Goal: Task Accomplishment & Management: Complete application form

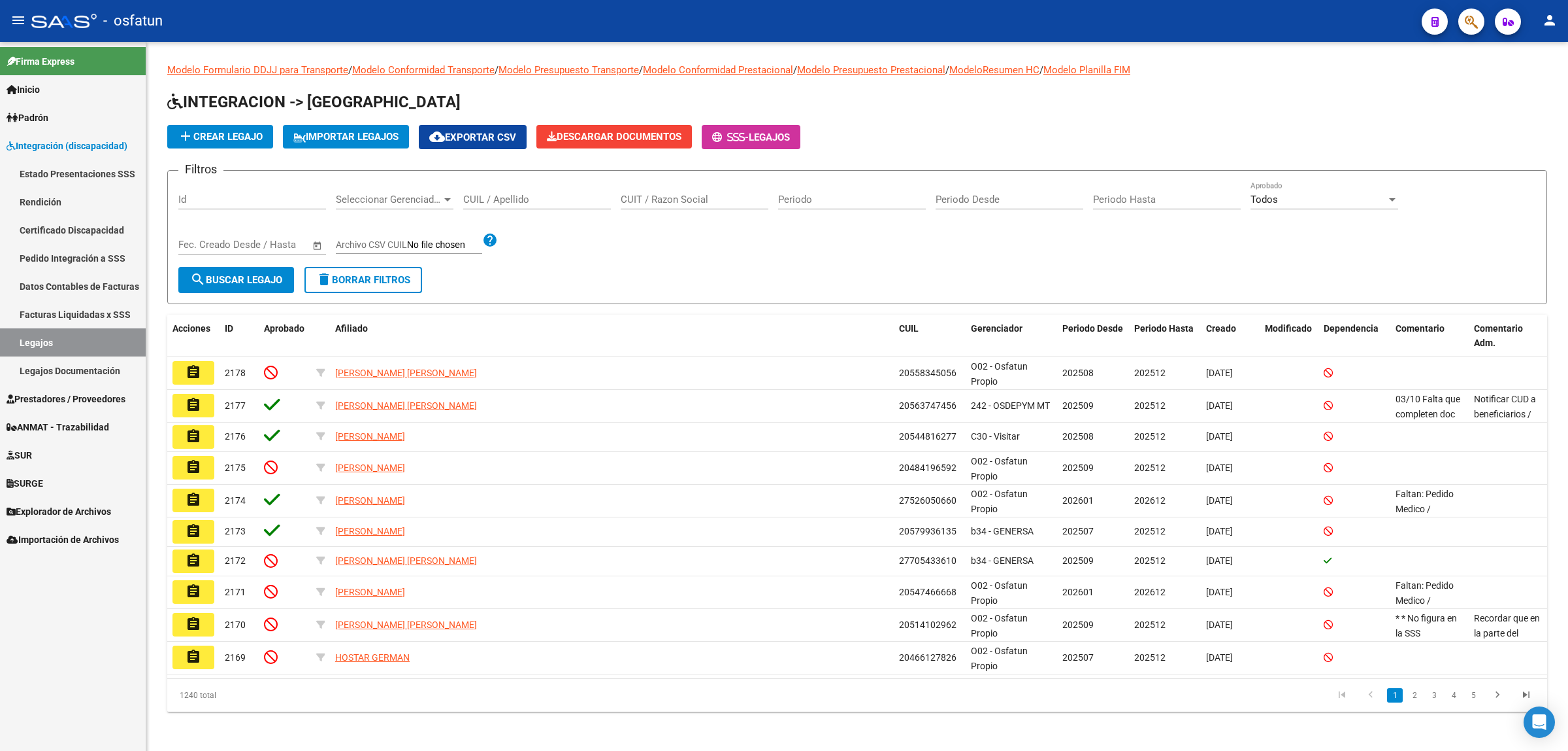
click at [54, 393] on span "Prestadores / Proveedores" at bounding box center [66, 398] width 119 height 15
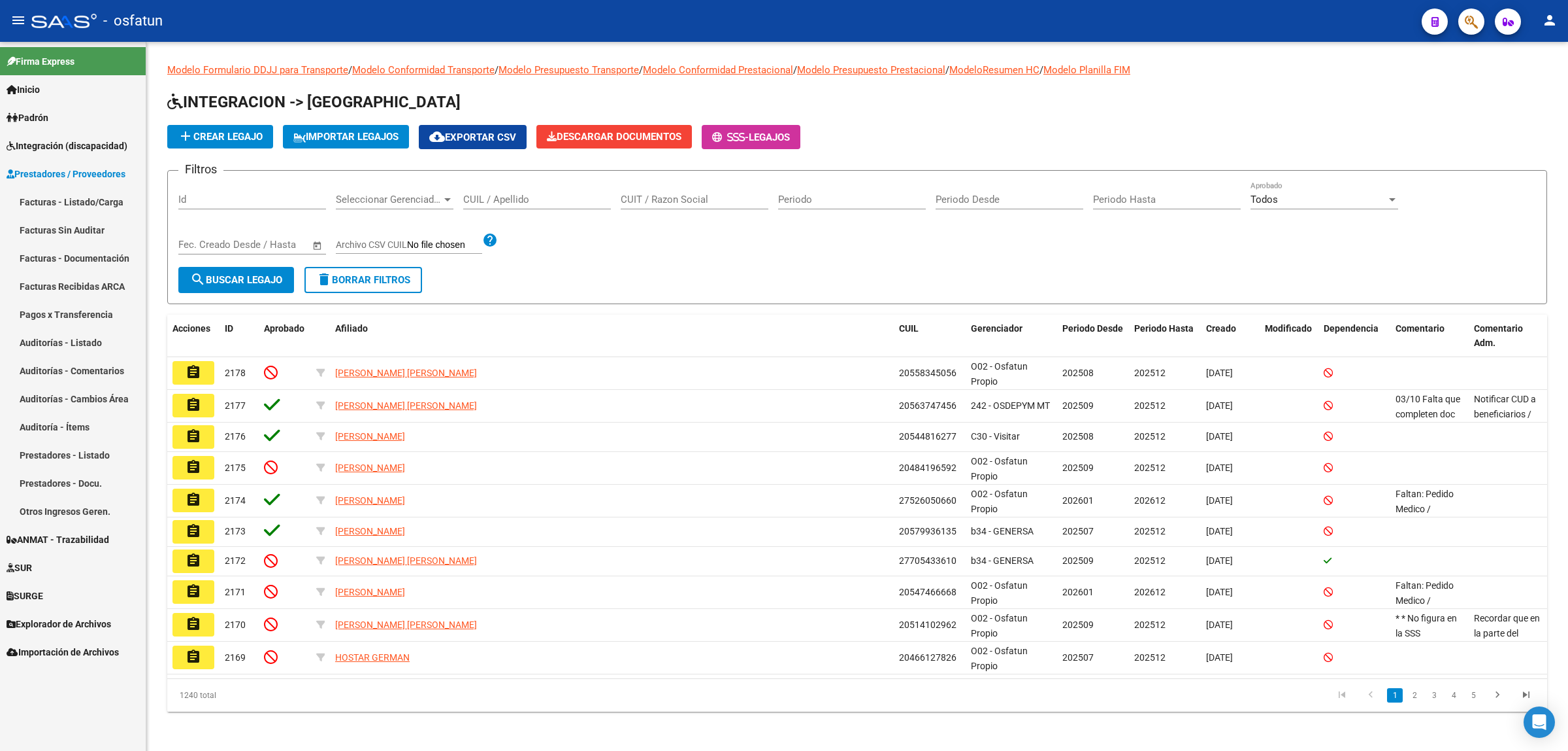
click at [46, 153] on link "Integración (discapacidad)" at bounding box center [73, 145] width 146 height 29
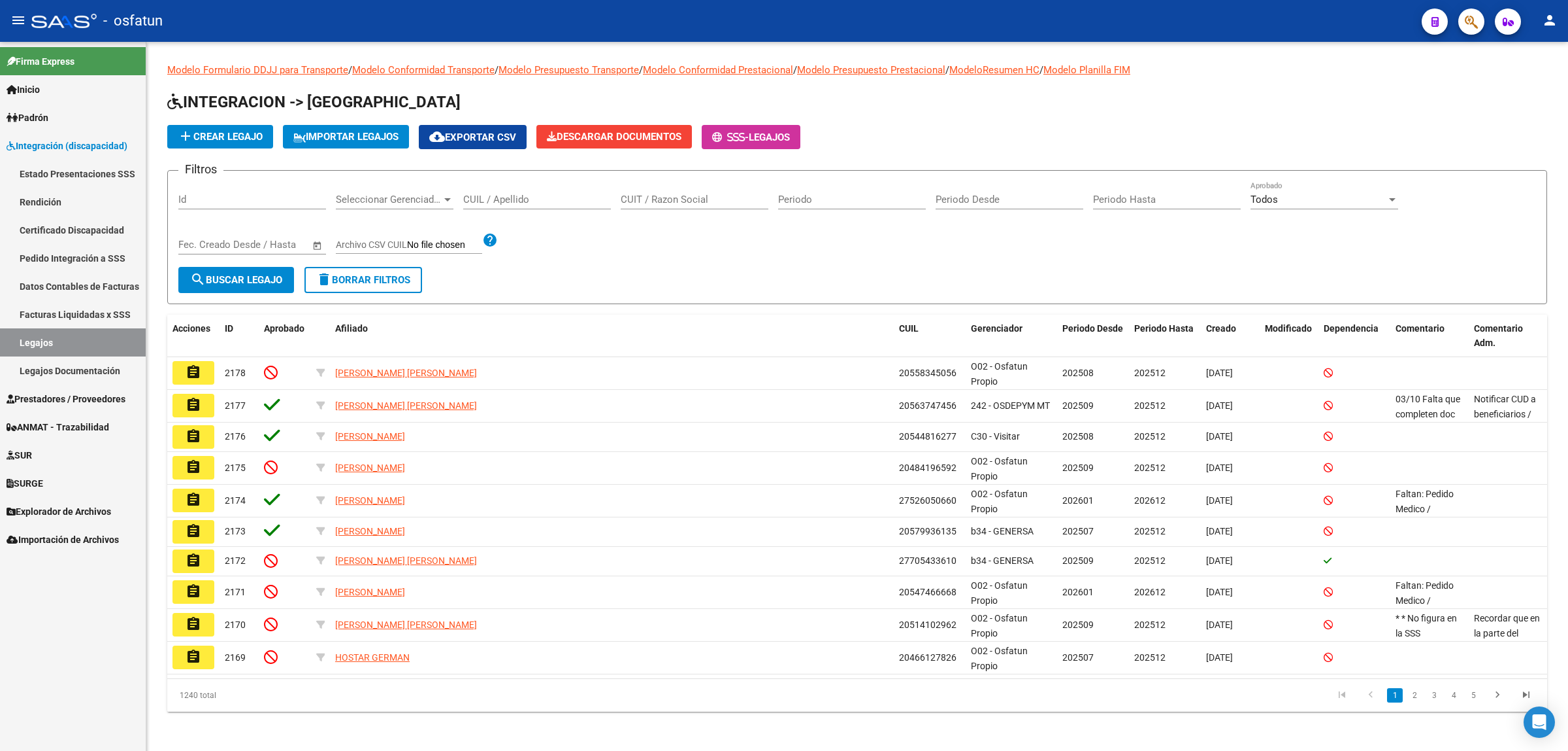
click at [81, 397] on span "Prestadores / Proveedores" at bounding box center [66, 398] width 119 height 15
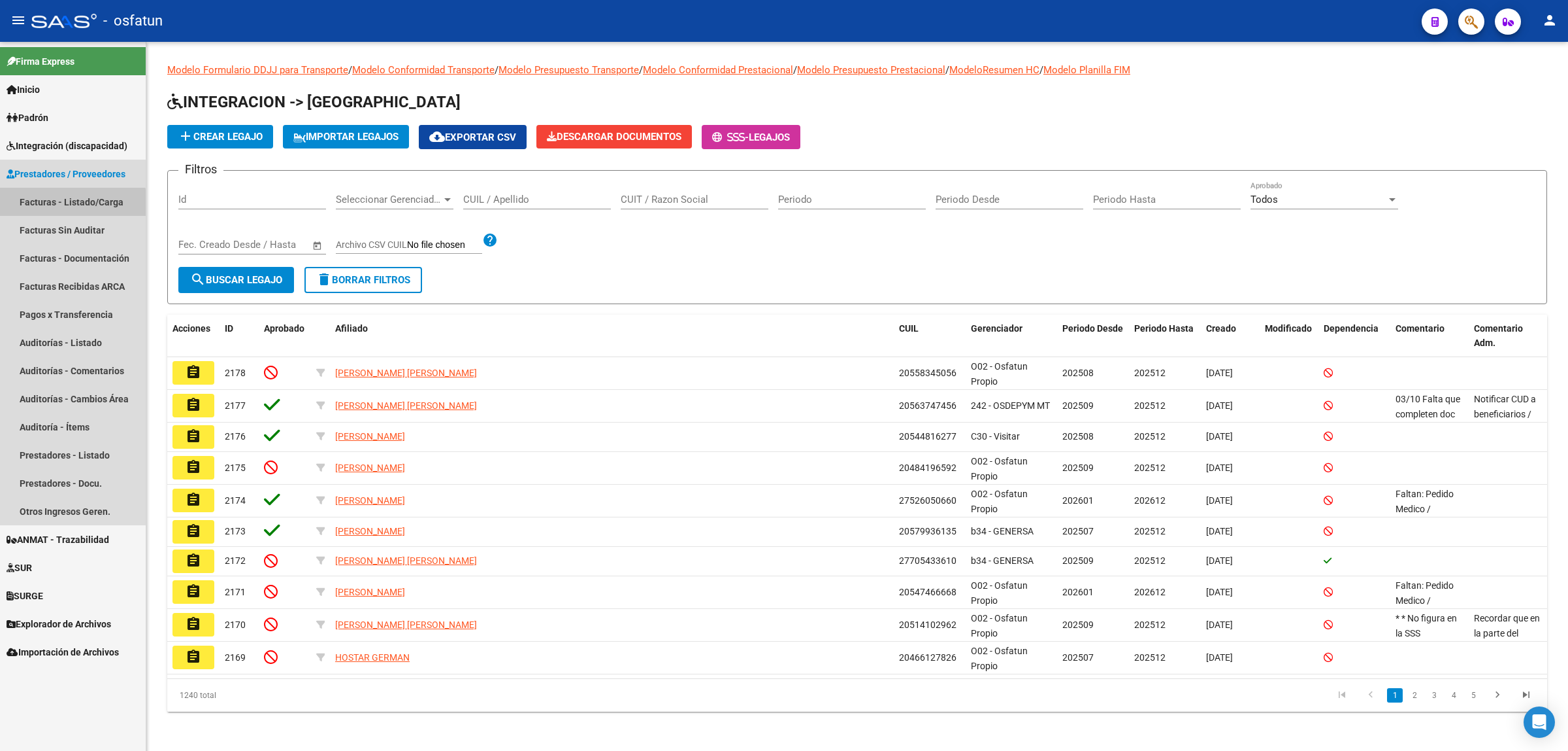
click at [72, 206] on link "Facturas - Listado/Carga" at bounding box center [73, 201] width 146 height 29
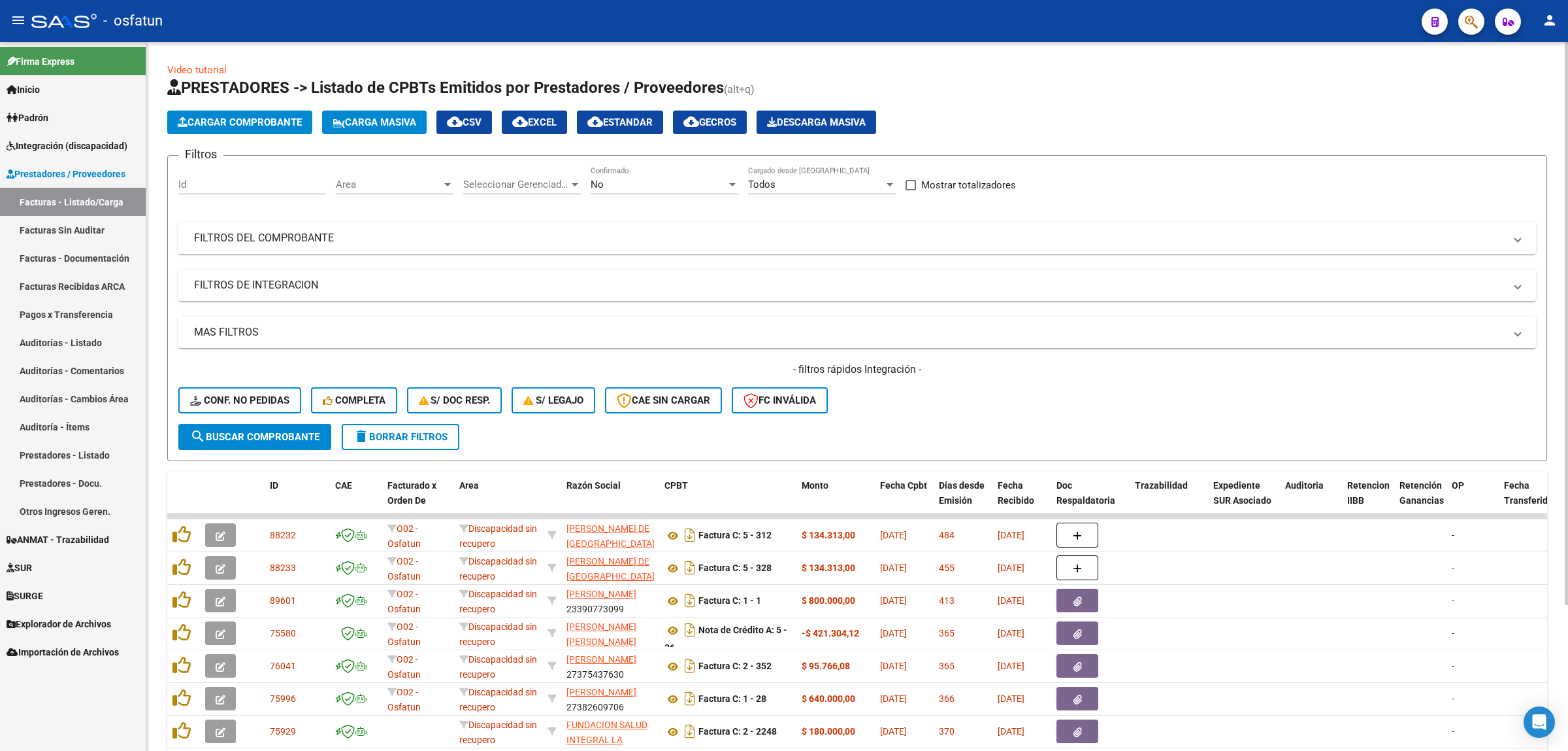
click at [278, 245] on mat-expansion-panel-header "FILTROS DEL COMPROBANTE" at bounding box center [857, 239] width 1358 height 32
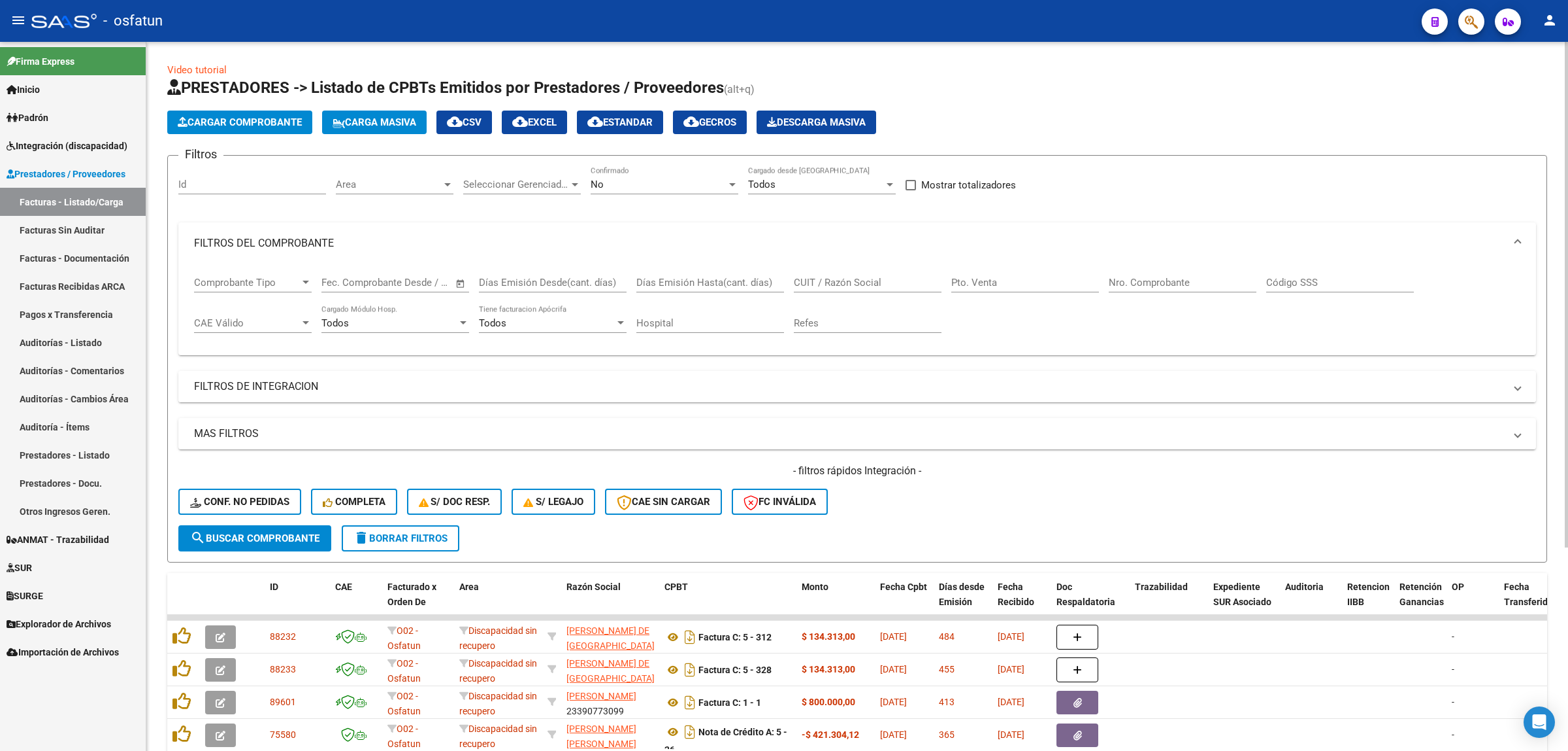
click at [304, 394] on mat-expansion-panel-header "FILTROS DE INTEGRACION" at bounding box center [857, 386] width 1358 height 32
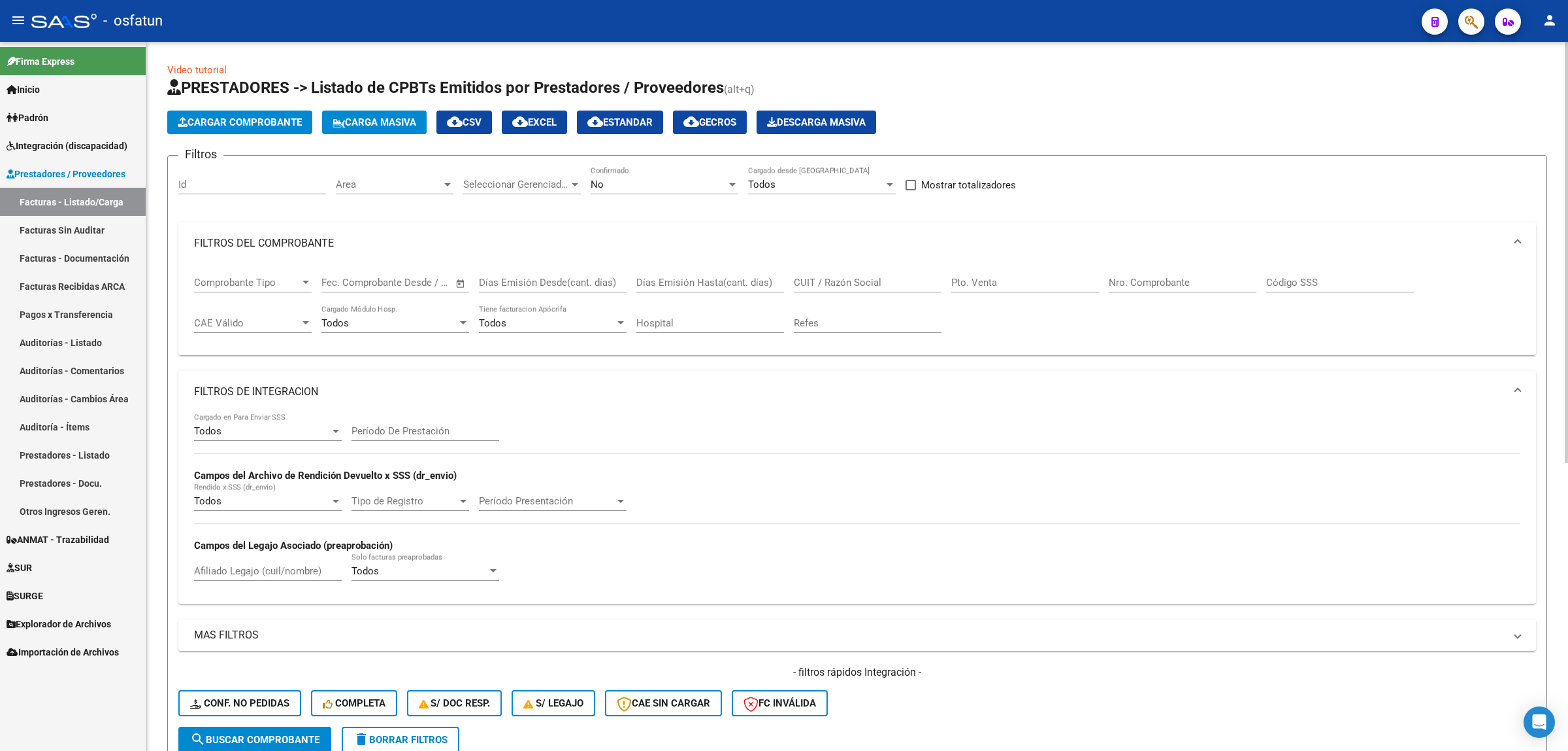
click at [377, 426] on input "Período De Prestación" at bounding box center [425, 431] width 148 height 12
type input "202509"
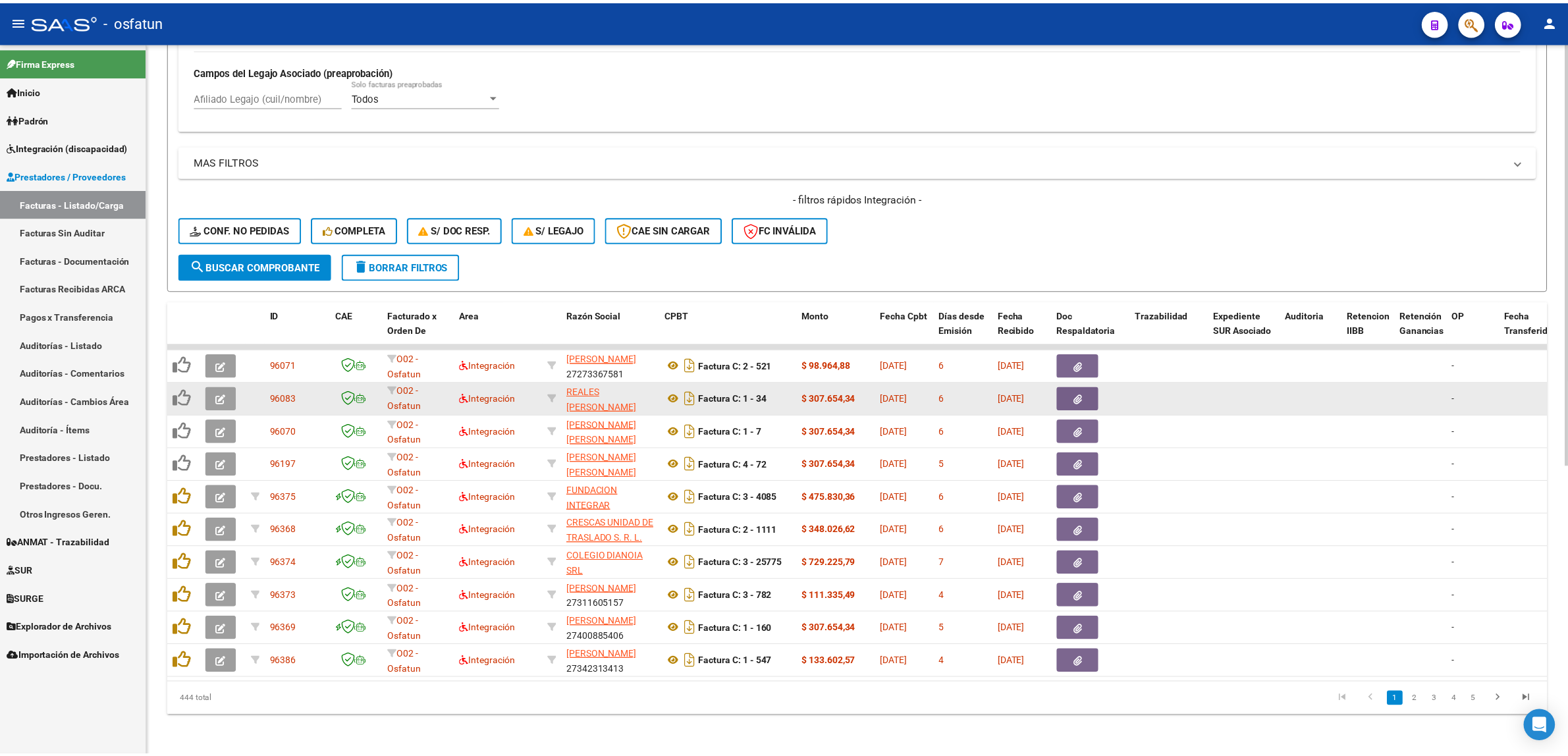
scroll to position [488, 0]
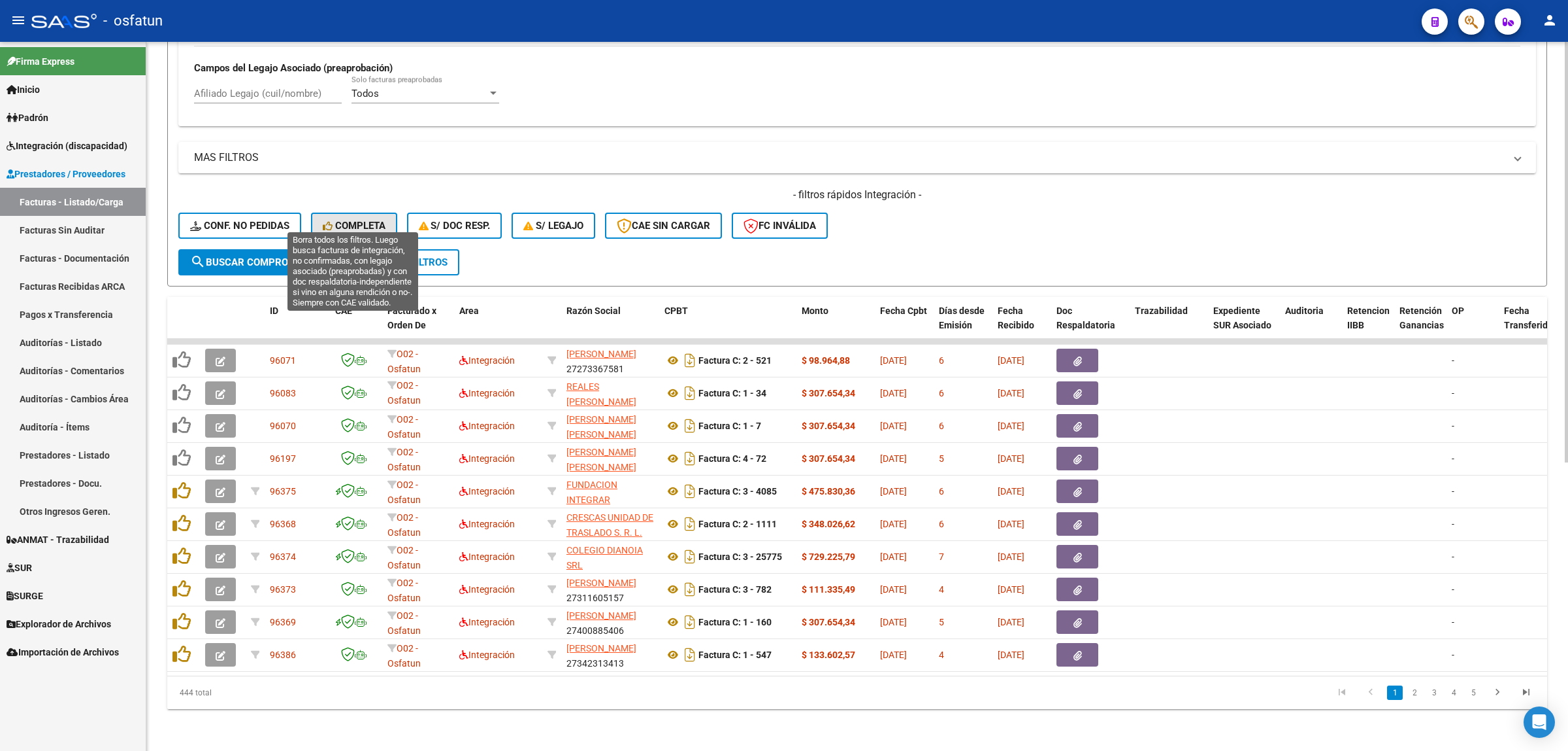
click at [359, 220] on span "Completa" at bounding box center [355, 226] width 63 height 12
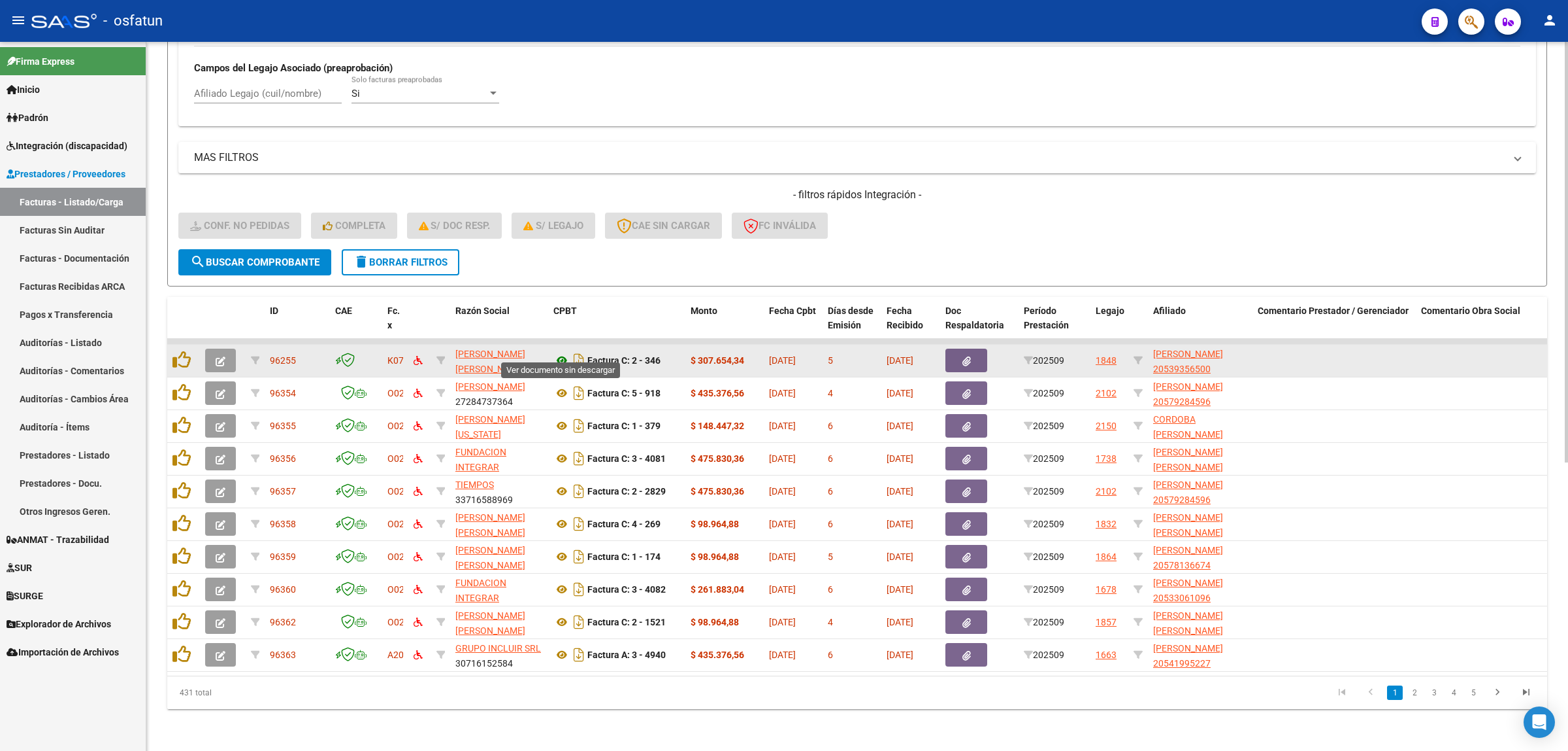
click at [567, 353] on icon at bounding box center [561, 361] width 17 height 16
click at [214, 349] on button "button" at bounding box center [220, 361] width 31 height 24
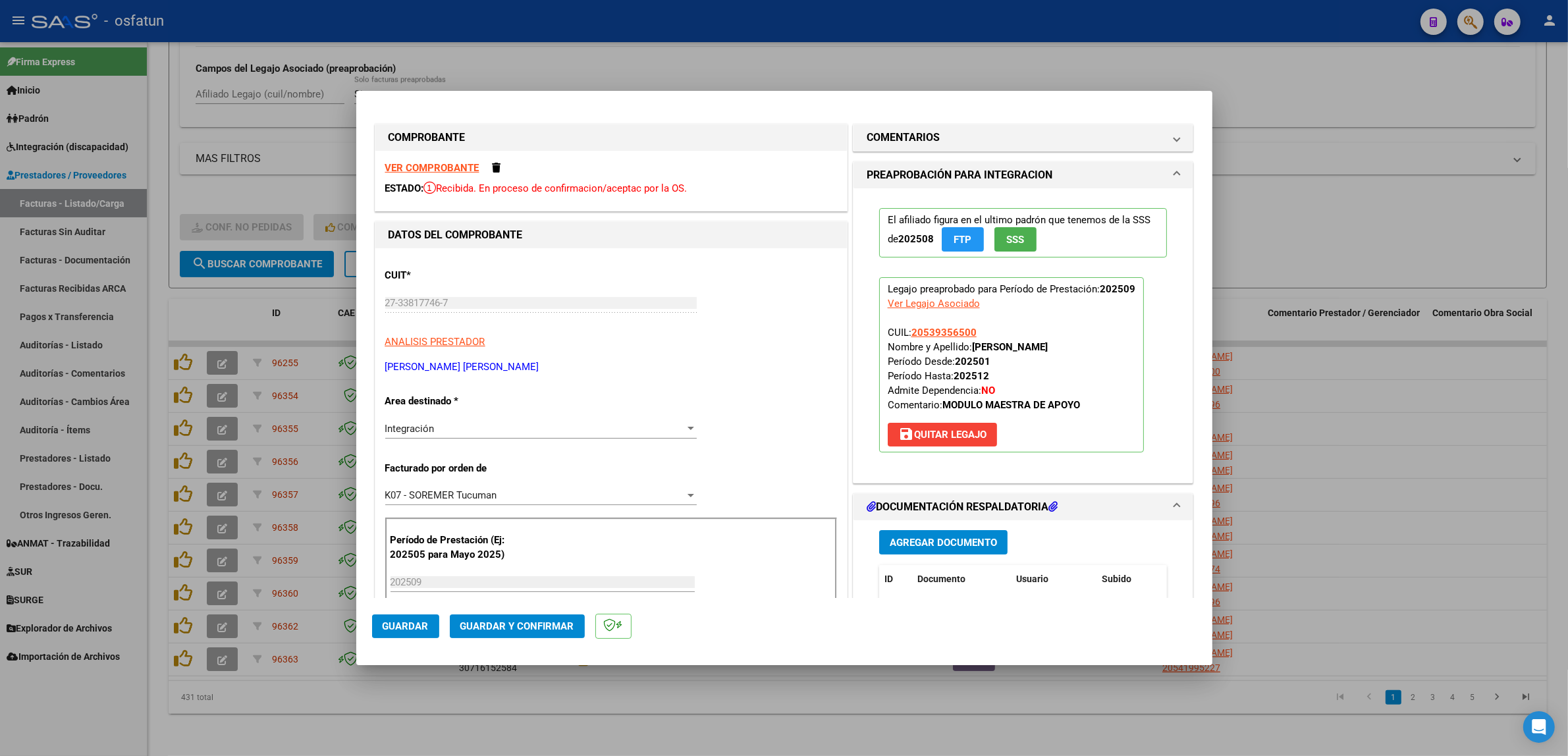
click at [495, 623] on span "Guardar y Confirmar" at bounding box center [517, 626] width 114 height 12
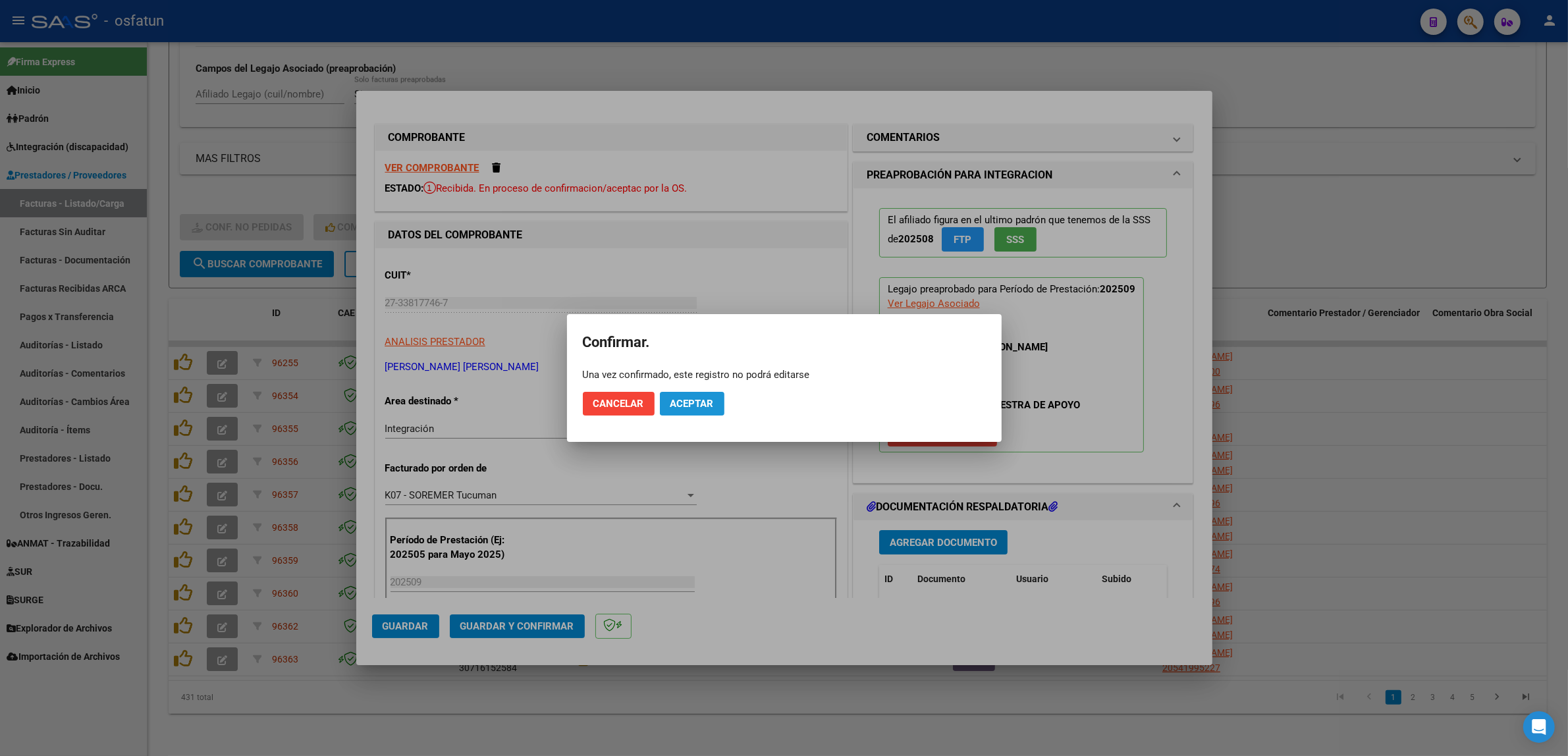
click at [706, 399] on span "Aceptar" at bounding box center [692, 404] width 44 height 12
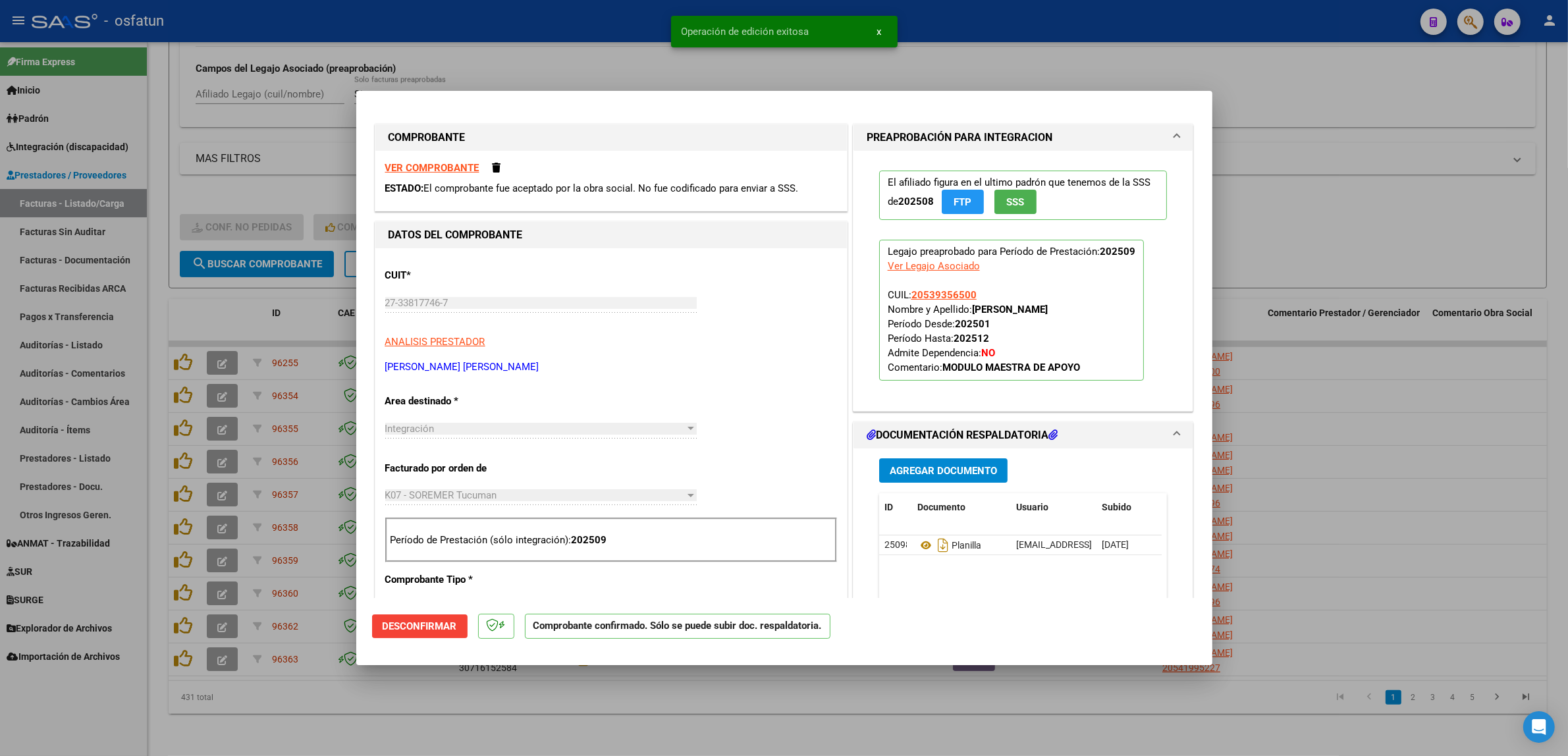
click at [1456, 450] on div at bounding box center [784, 378] width 1568 height 756
type input "$ 0,00"
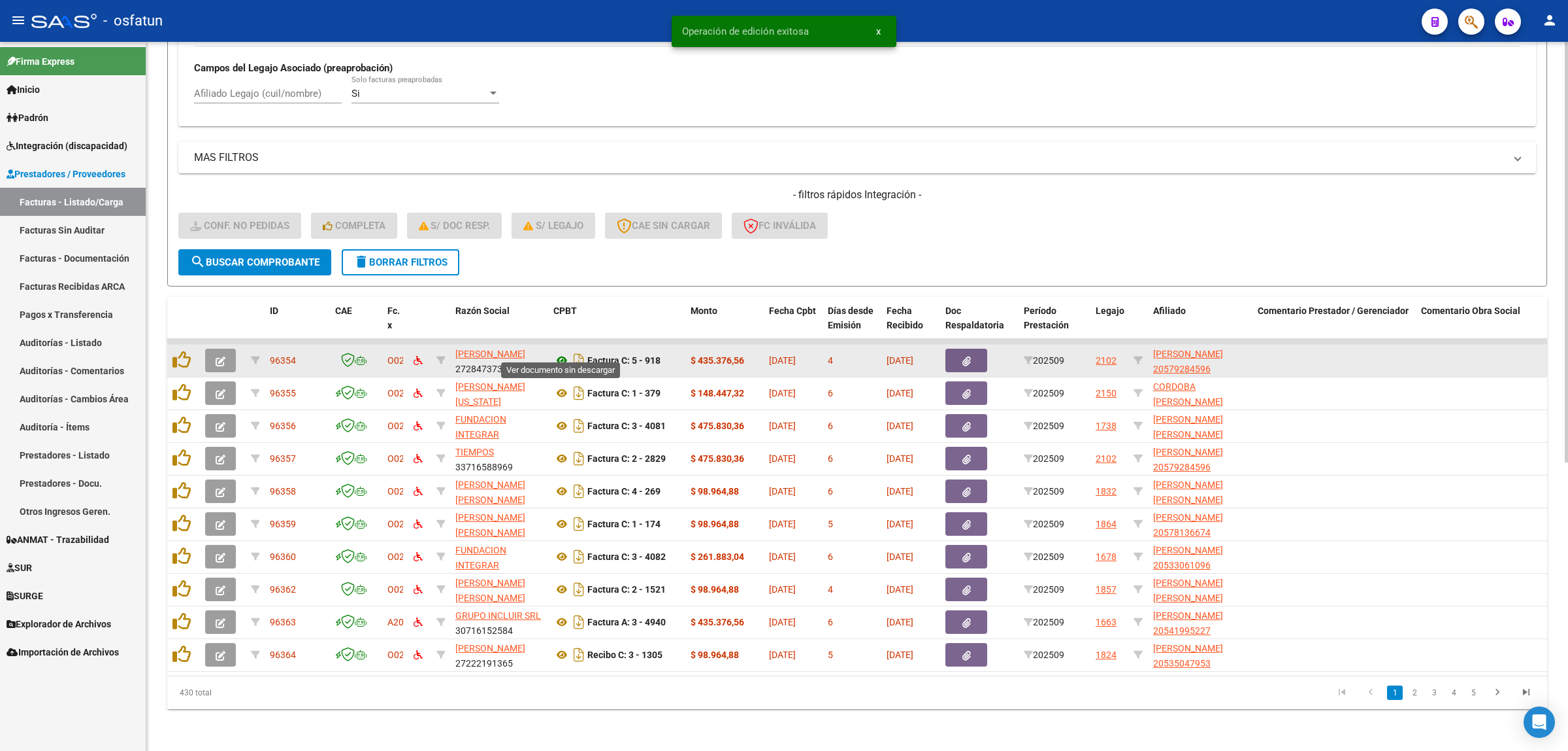
click at [560, 353] on icon at bounding box center [561, 361] width 17 height 16
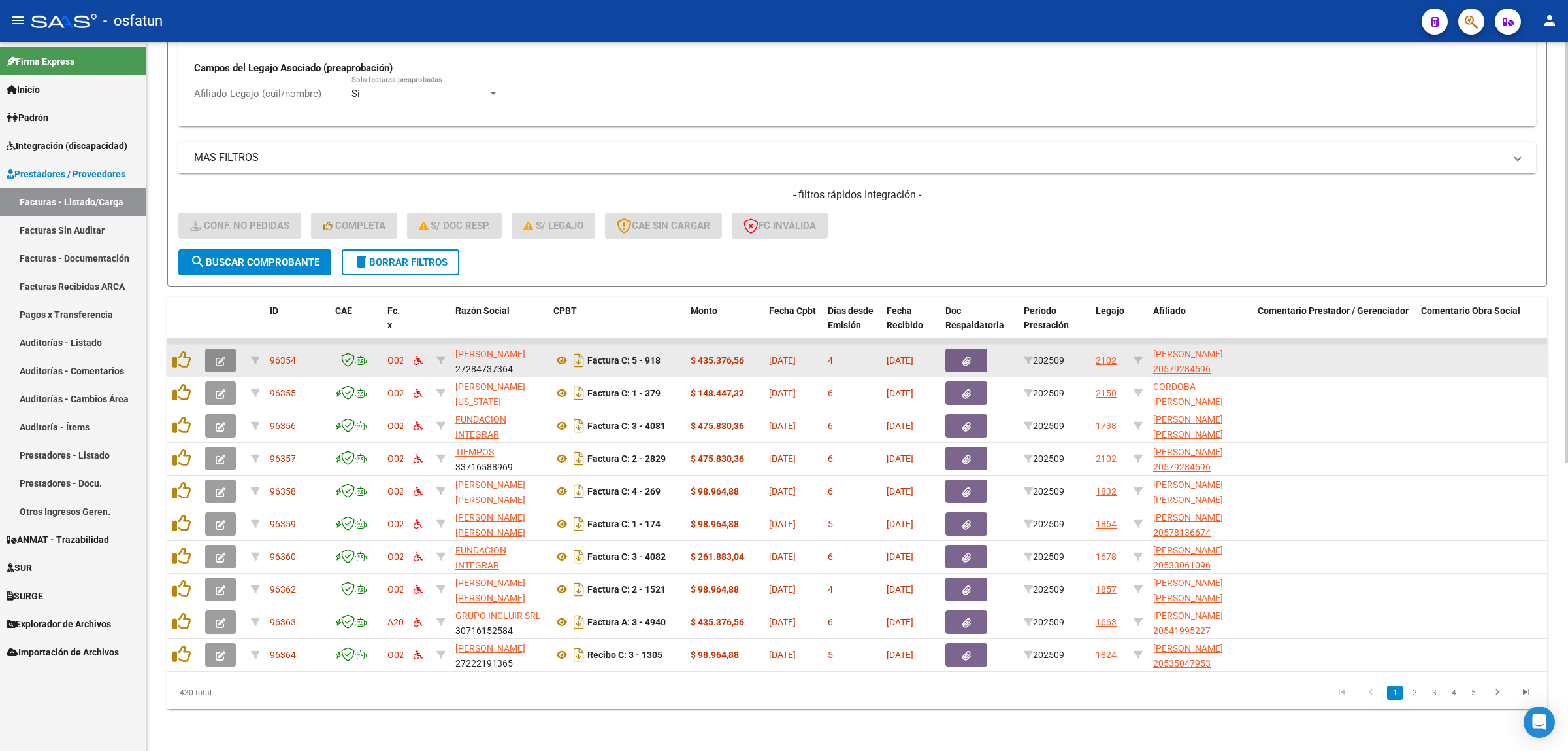
click at [223, 355] on button "button" at bounding box center [220, 361] width 31 height 24
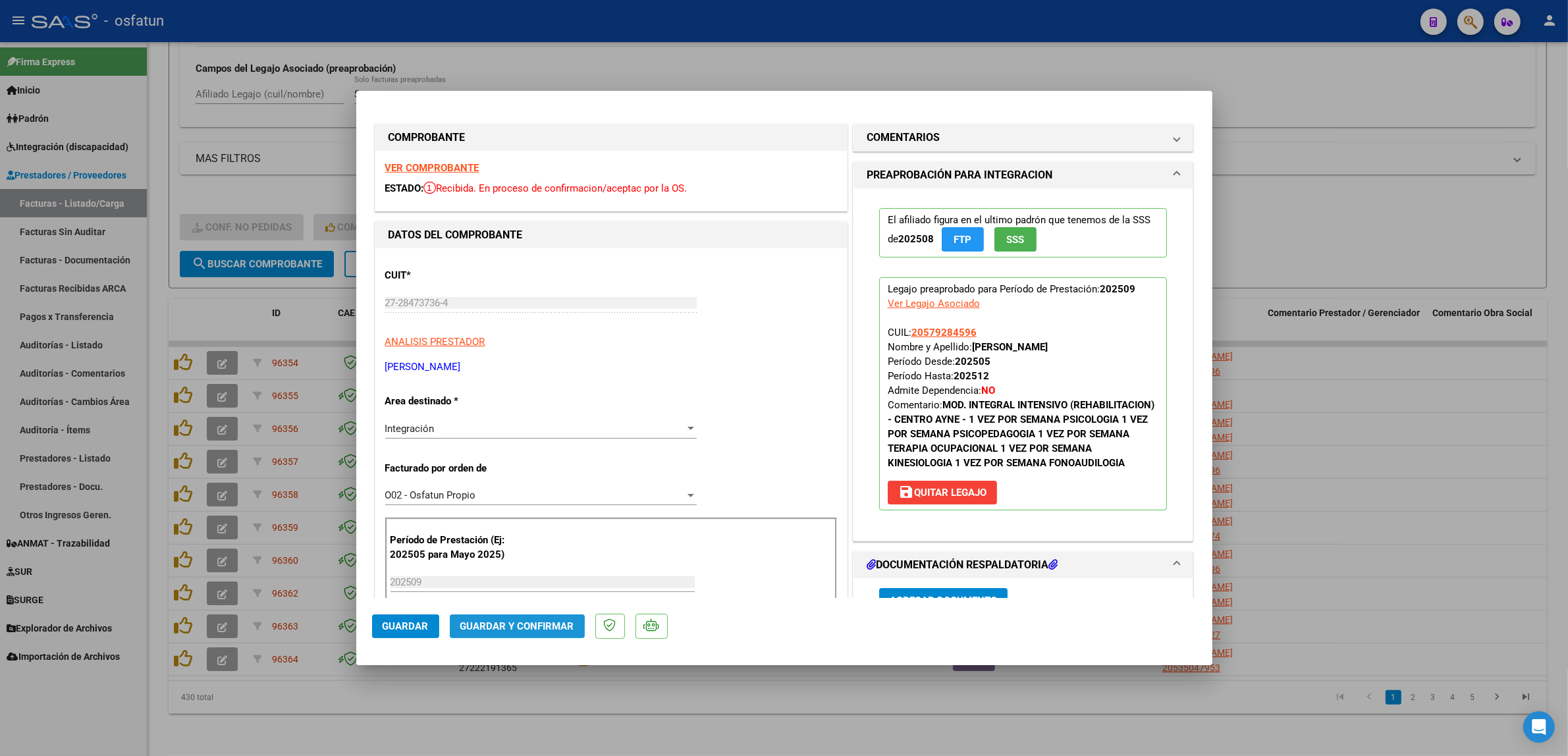
click at [495, 633] on button "Guardar y Confirmar" at bounding box center [517, 626] width 135 height 24
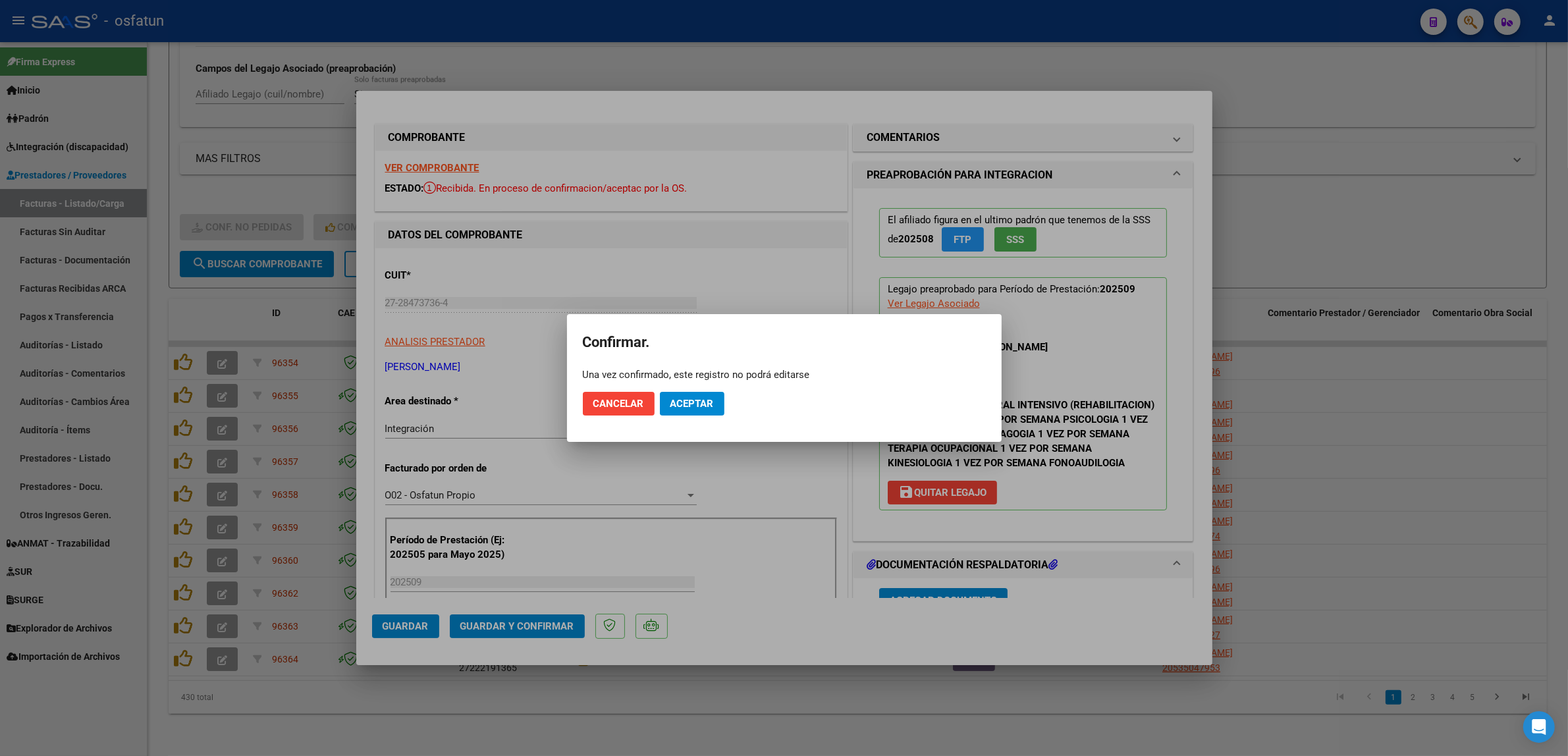
click at [662, 390] on mat-dialog-actions "Cancelar Aceptar" at bounding box center [784, 403] width 403 height 45
click at [672, 398] on span "Aceptar" at bounding box center [692, 404] width 44 height 12
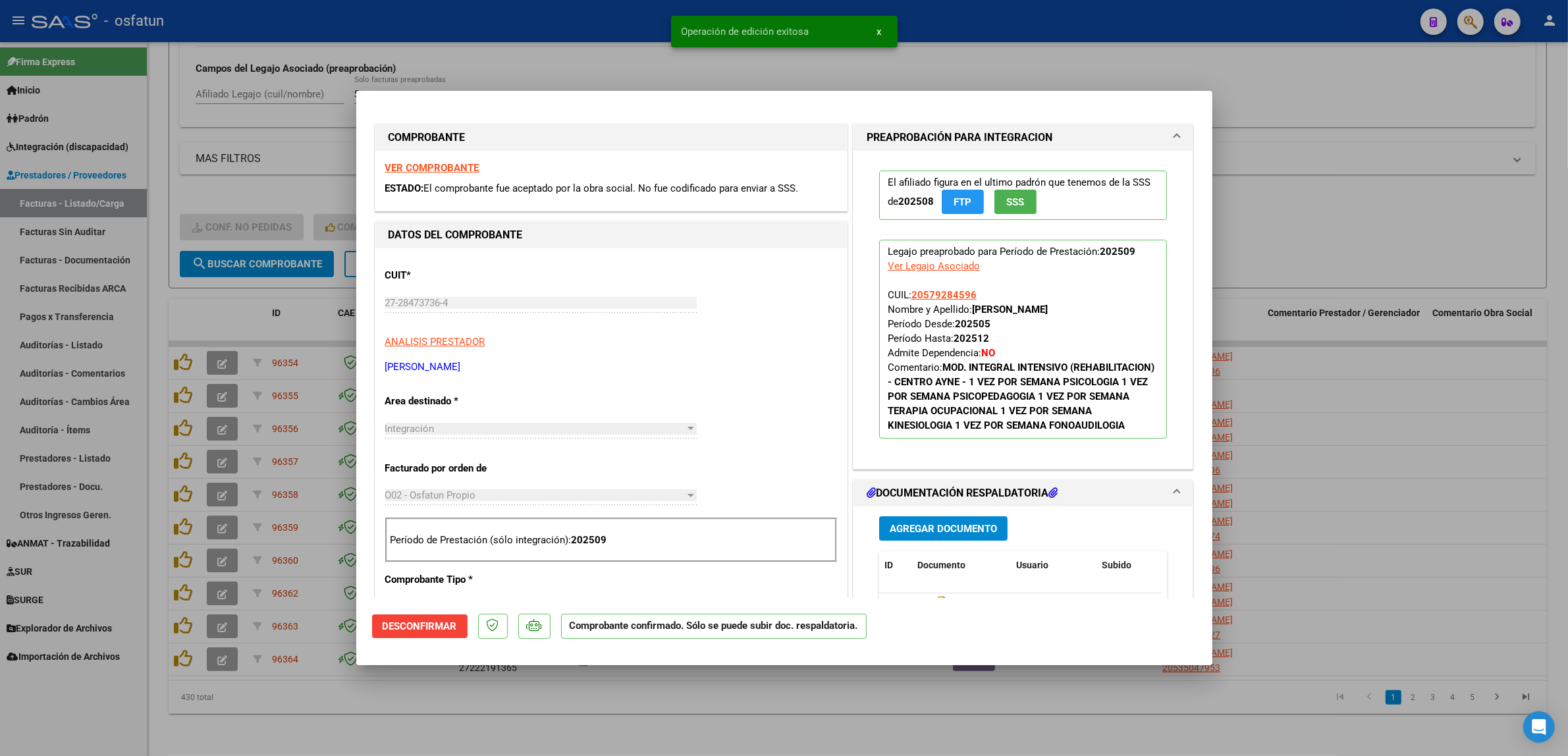
click at [659, 35] on div "Operación de edición exitosa x" at bounding box center [784, 32] width 258 height 63
click at [561, 33] on div at bounding box center [784, 378] width 1568 height 756
type input "$ 0,00"
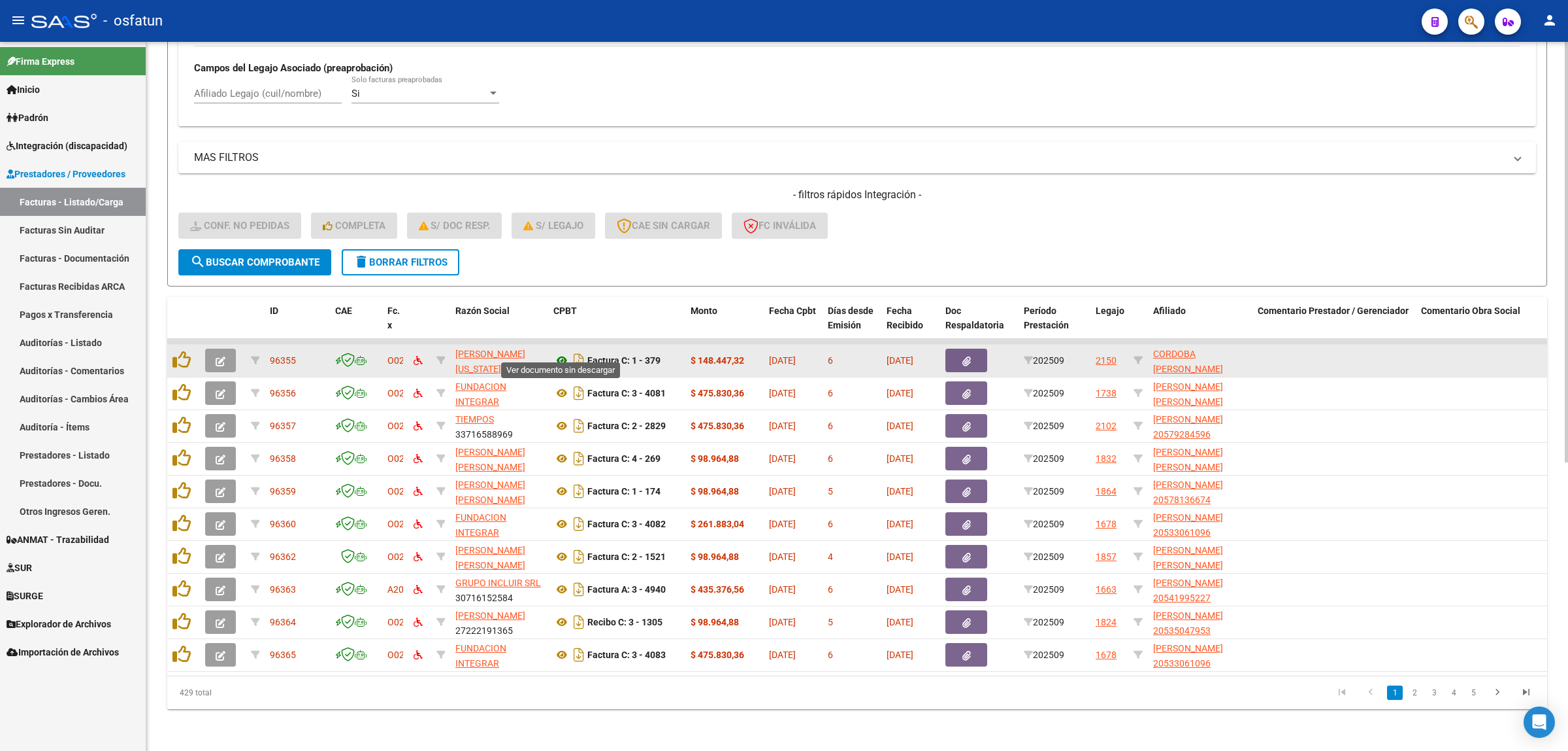
click at [560, 353] on icon at bounding box center [561, 361] width 17 height 16
click at [223, 357] on icon "button" at bounding box center [221, 362] width 10 height 10
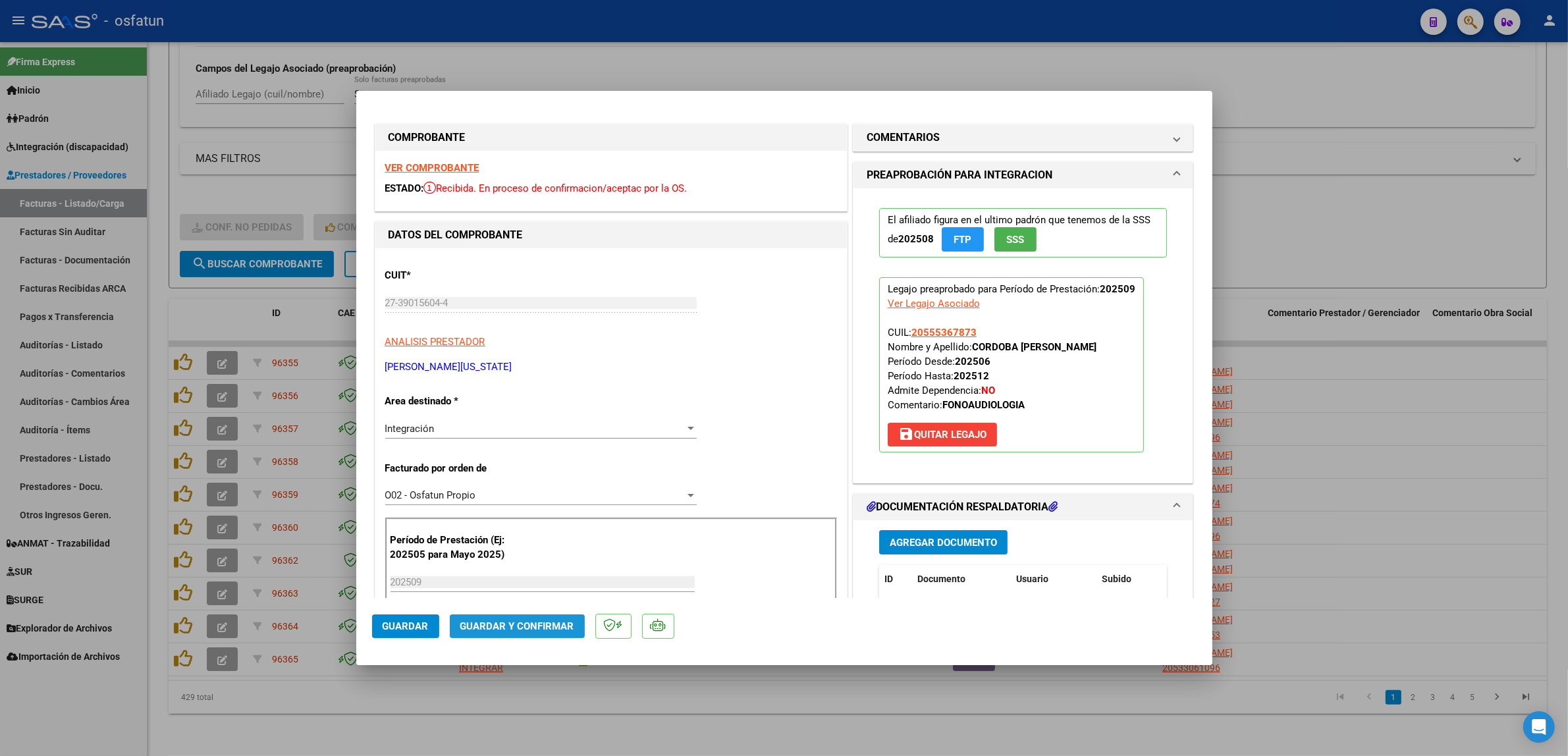
click at [535, 623] on span "Guardar y Confirmar" at bounding box center [517, 626] width 114 height 12
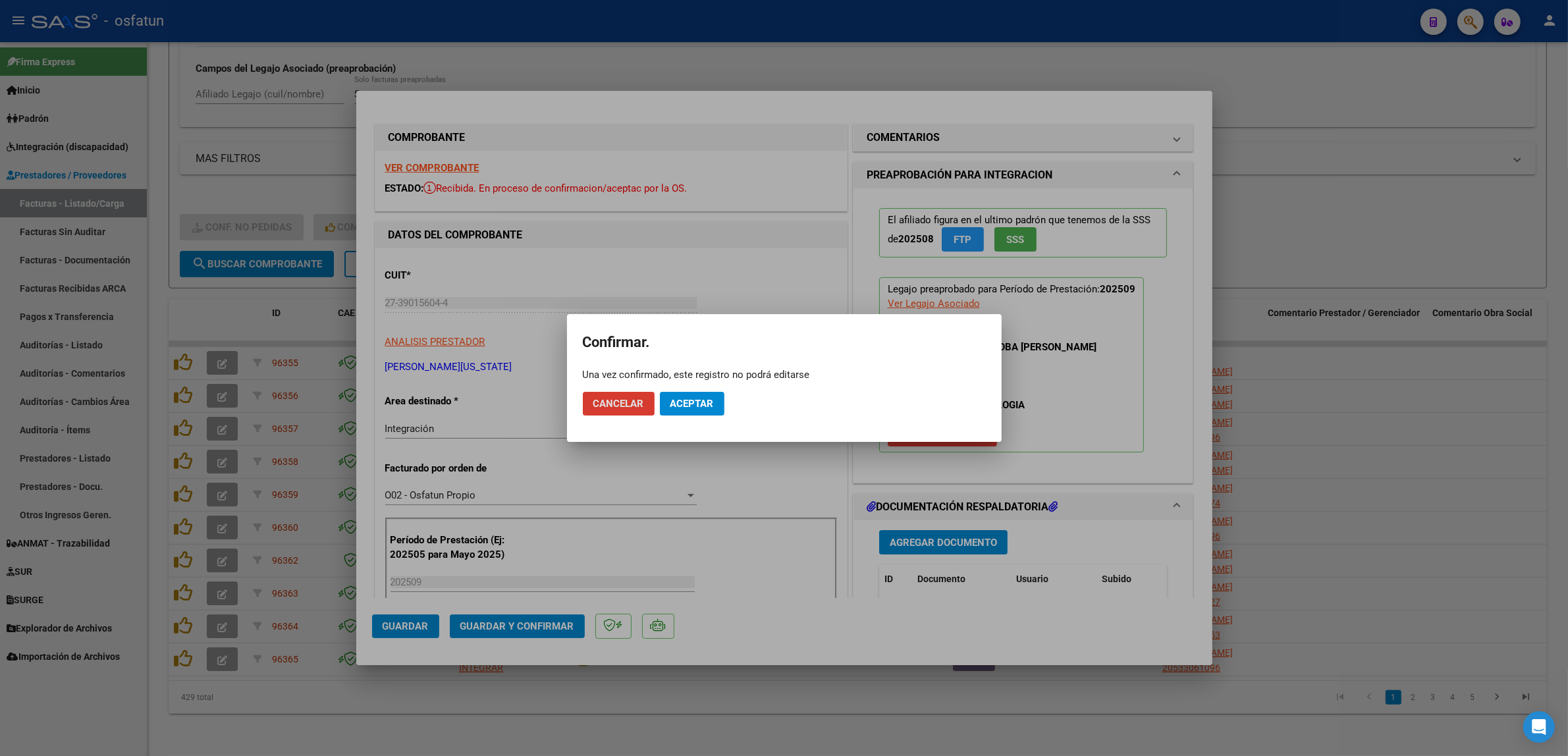
click at [683, 407] on span "Aceptar" at bounding box center [692, 404] width 44 height 12
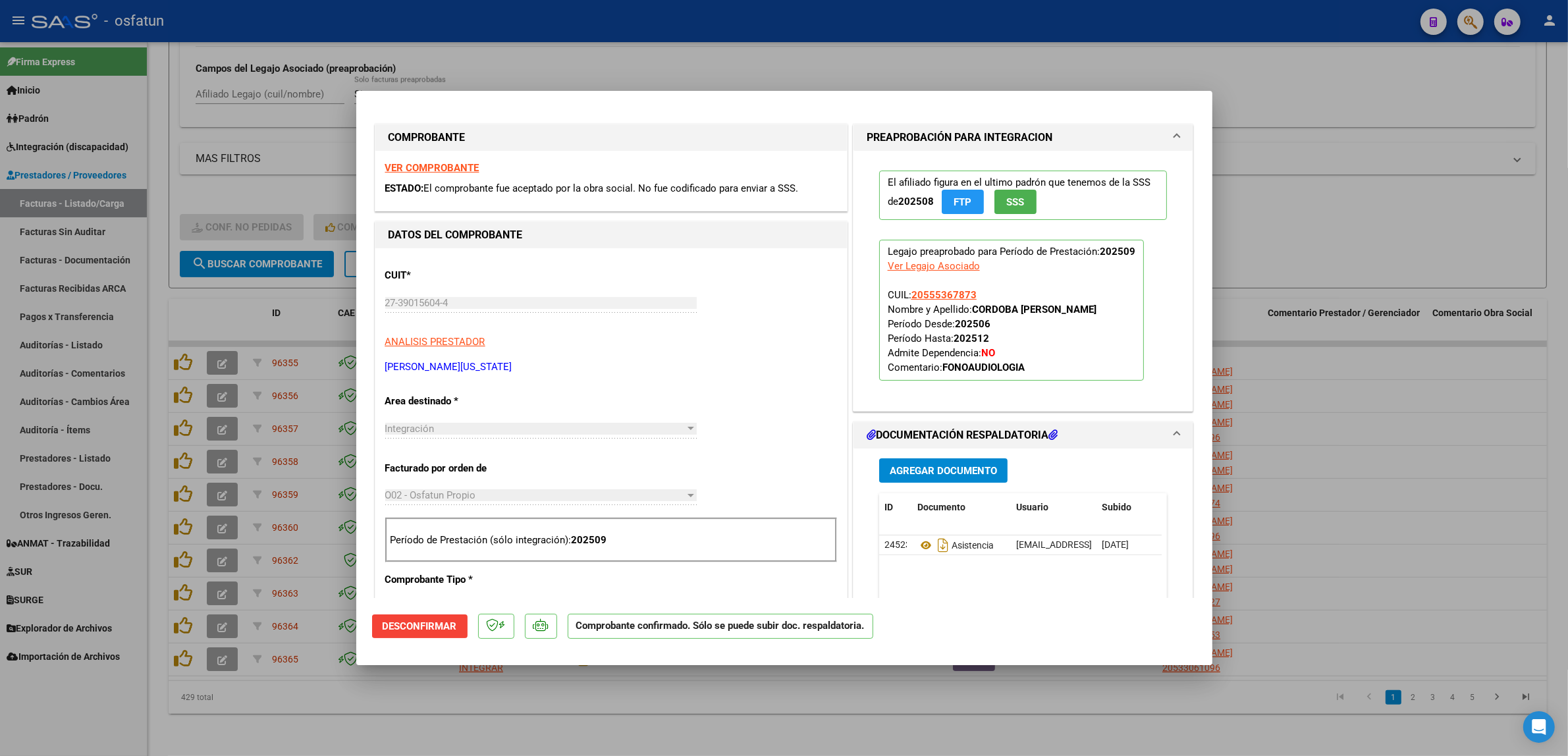
click at [1373, 163] on div at bounding box center [784, 378] width 1568 height 756
type input "$ 0,00"
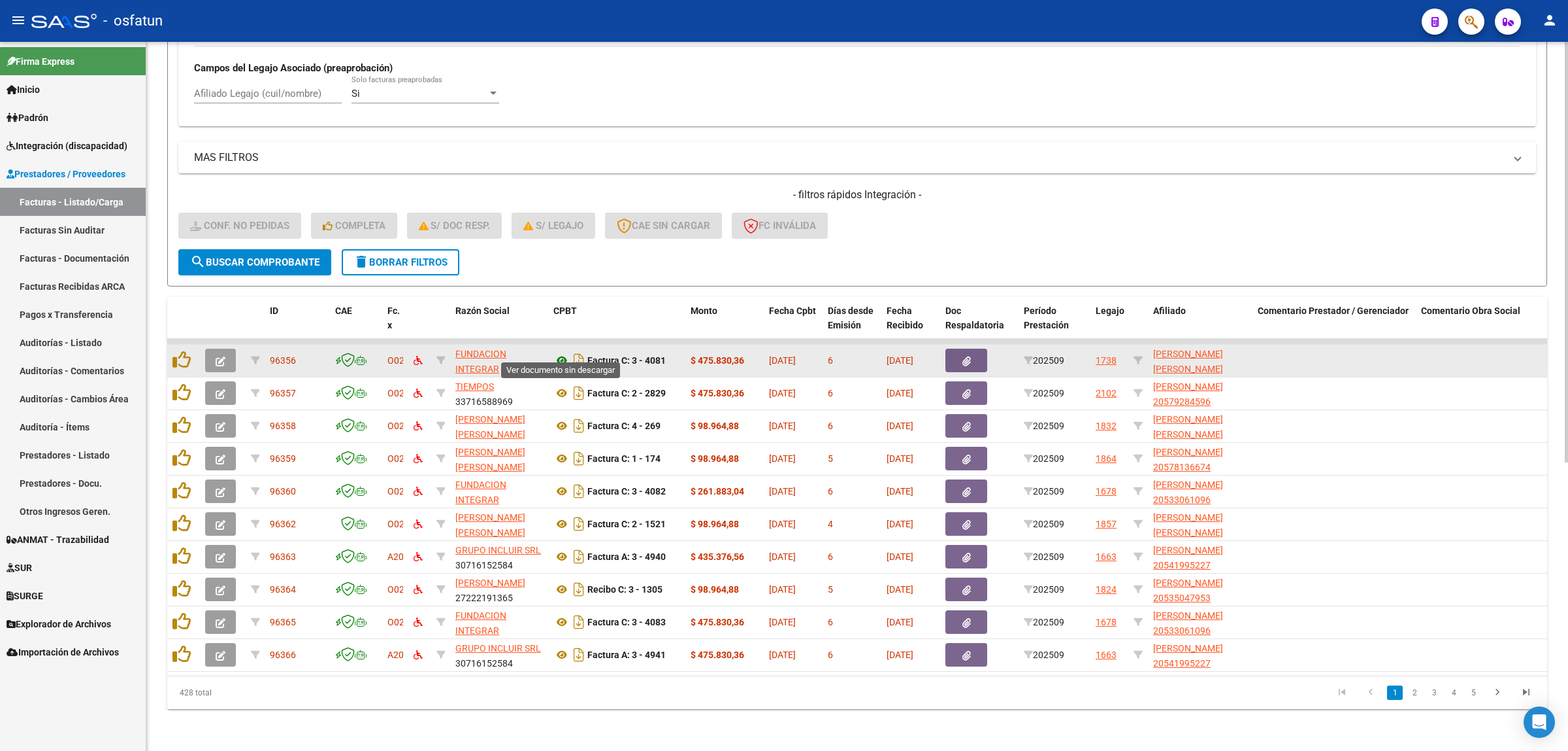
click at [560, 353] on icon at bounding box center [561, 361] width 17 height 16
click at [216, 357] on icon "button" at bounding box center [221, 362] width 10 height 10
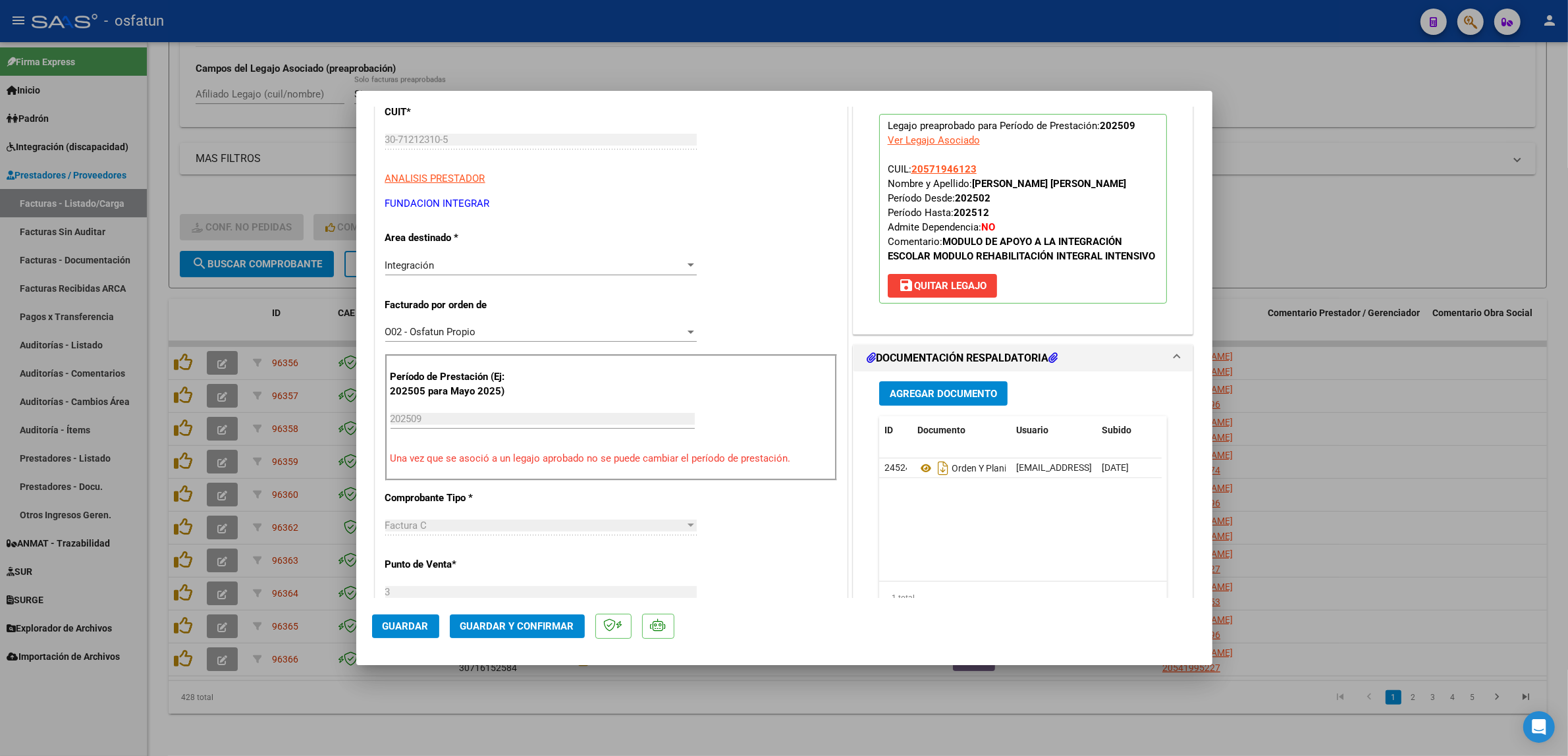
scroll to position [247, 0]
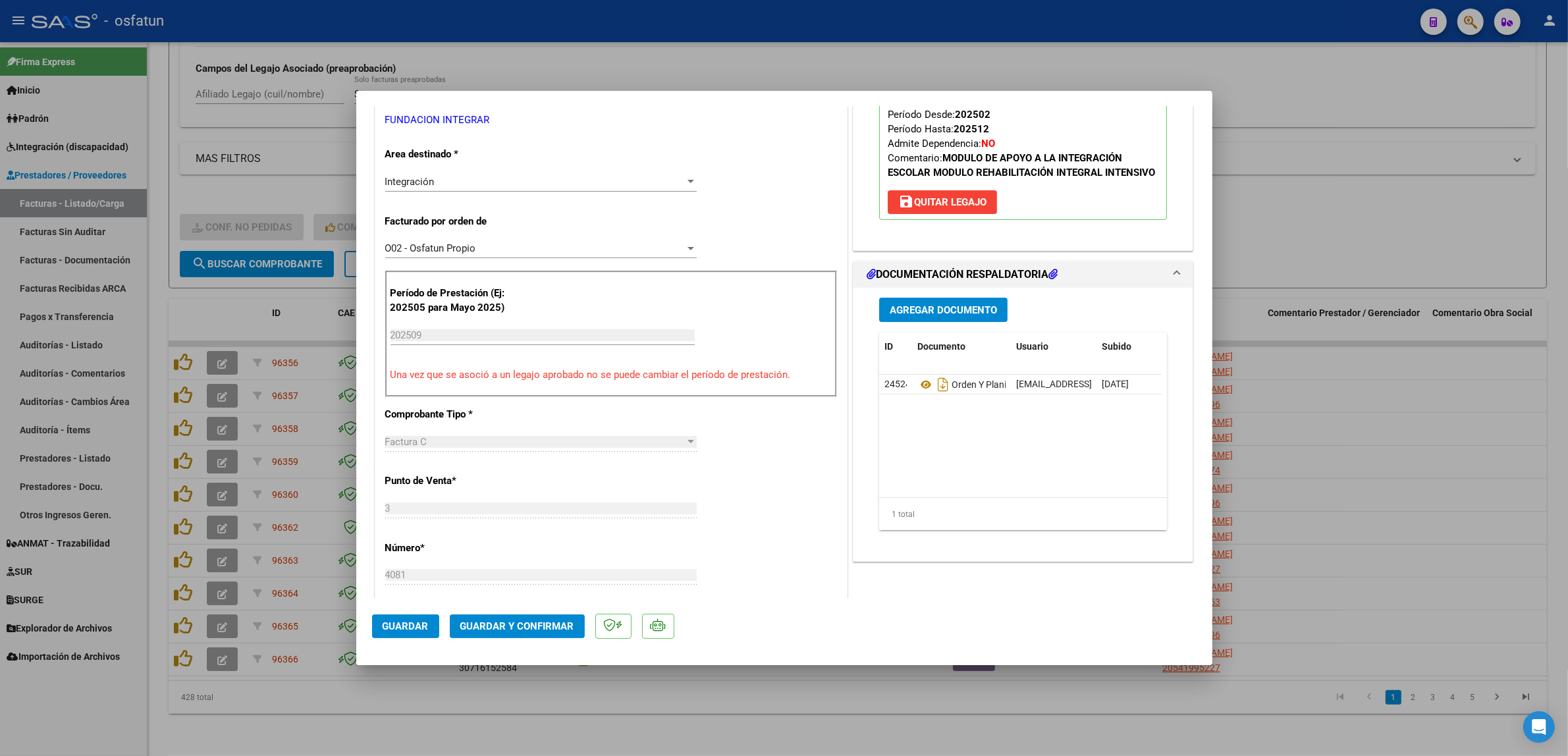
click at [533, 613] on mat-dialog-actions "Guardar Guardar y Confirmar" at bounding box center [784, 623] width 825 height 52
click at [570, 620] on span "Guardar y Confirmar" at bounding box center [517, 626] width 114 height 12
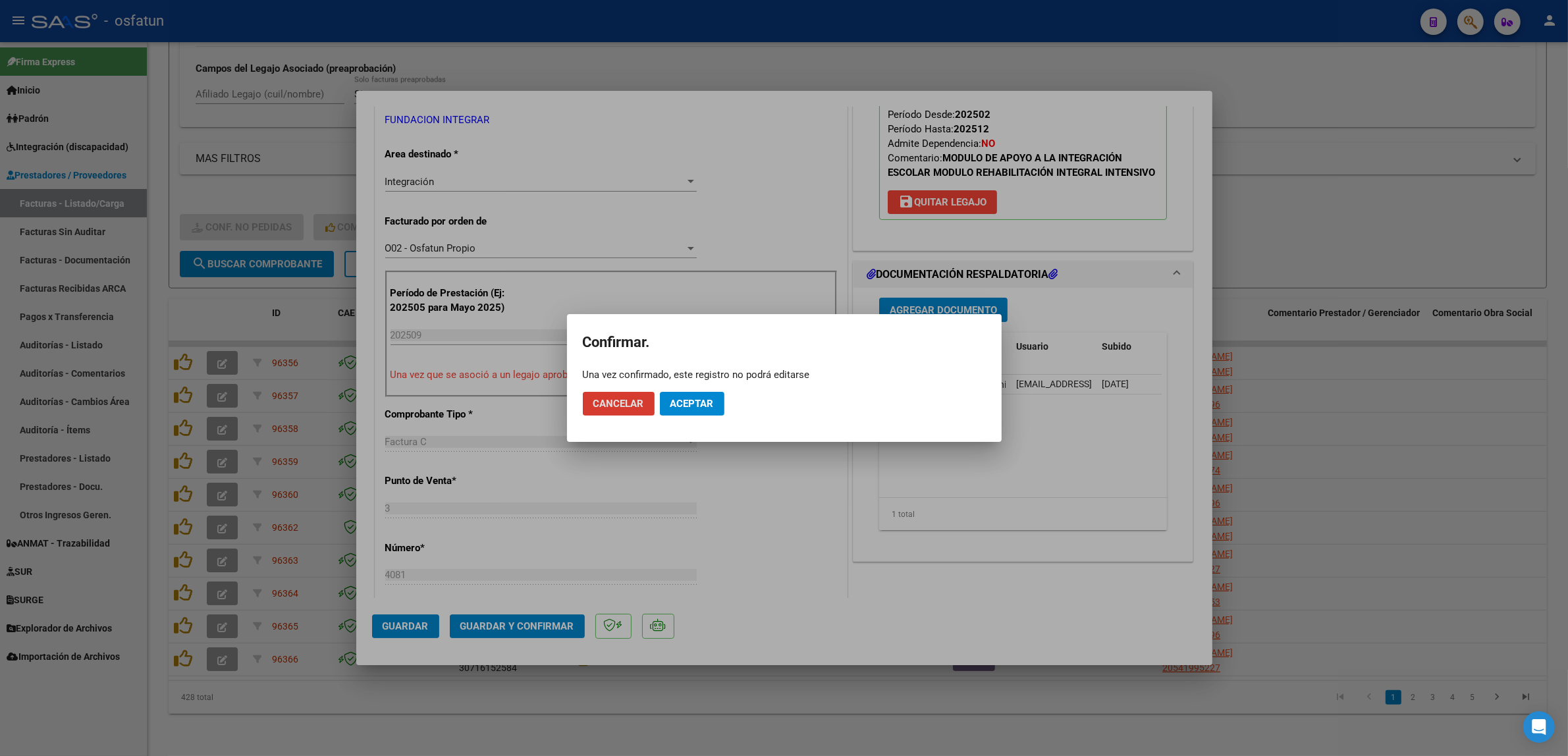
click at [688, 404] on span "Aceptar" at bounding box center [692, 404] width 44 height 12
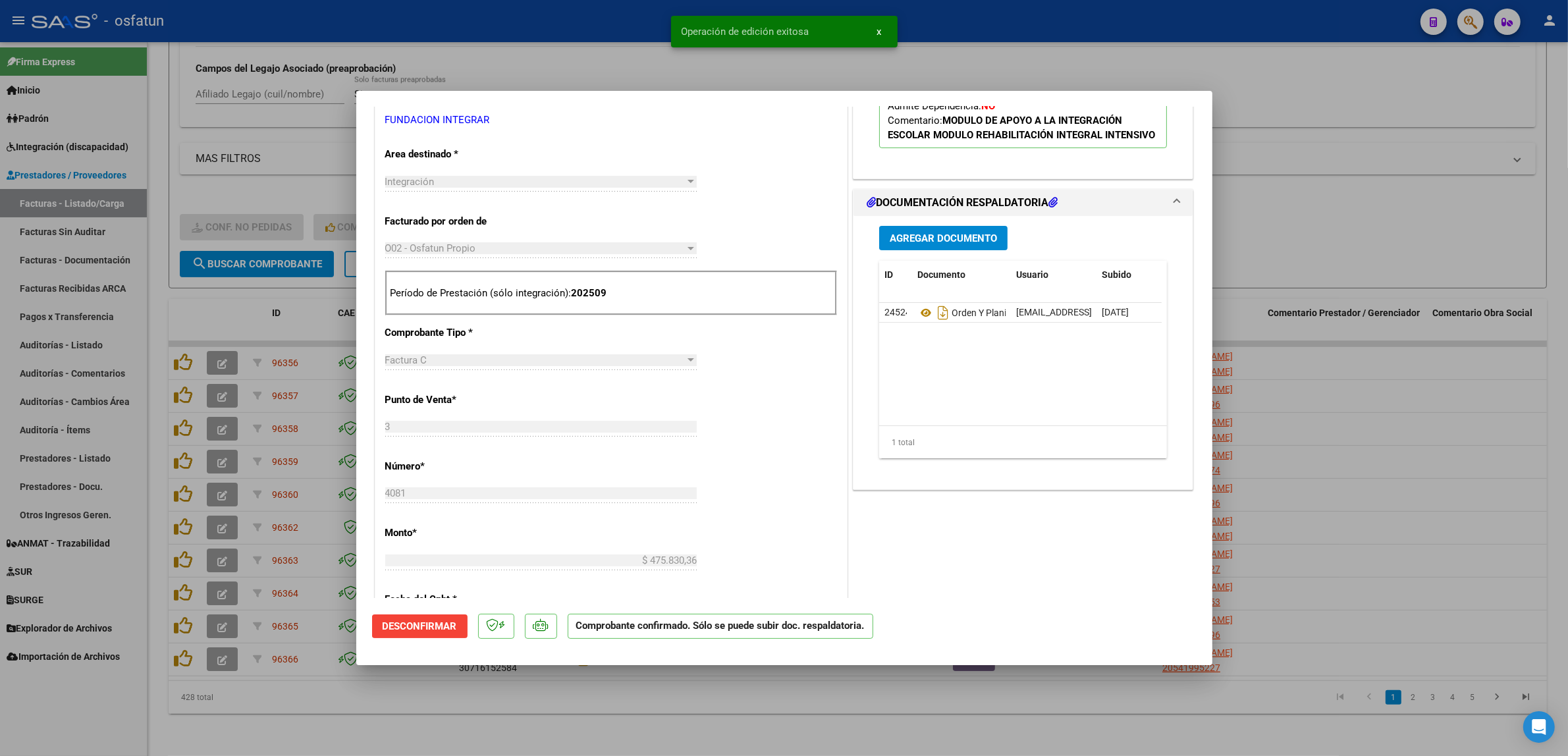
drag, startPoint x: 1390, startPoint y: 436, endPoint x: 1199, endPoint y: 373, distance: 201.1
click at [1389, 436] on div at bounding box center [784, 378] width 1568 height 756
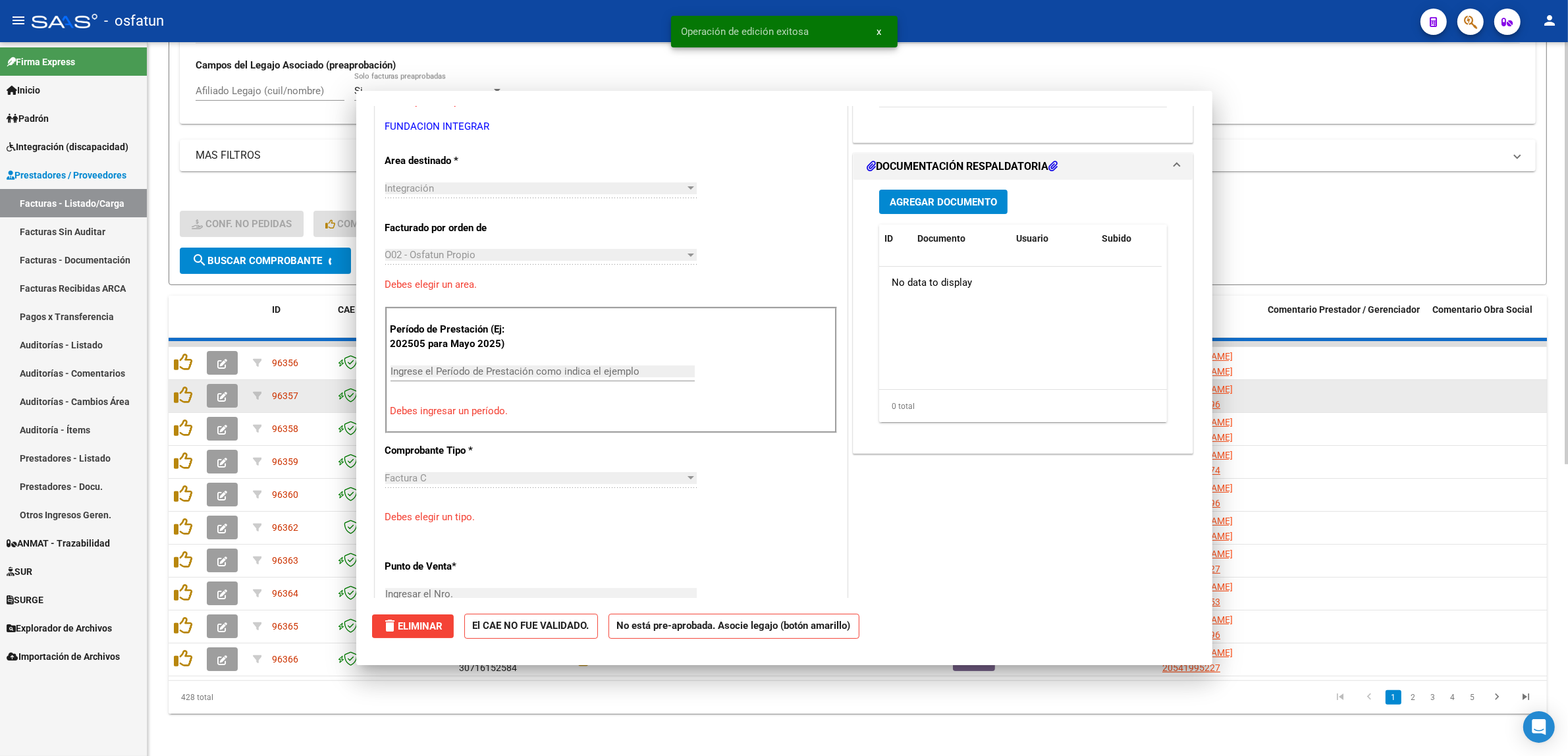
scroll to position [0, 0]
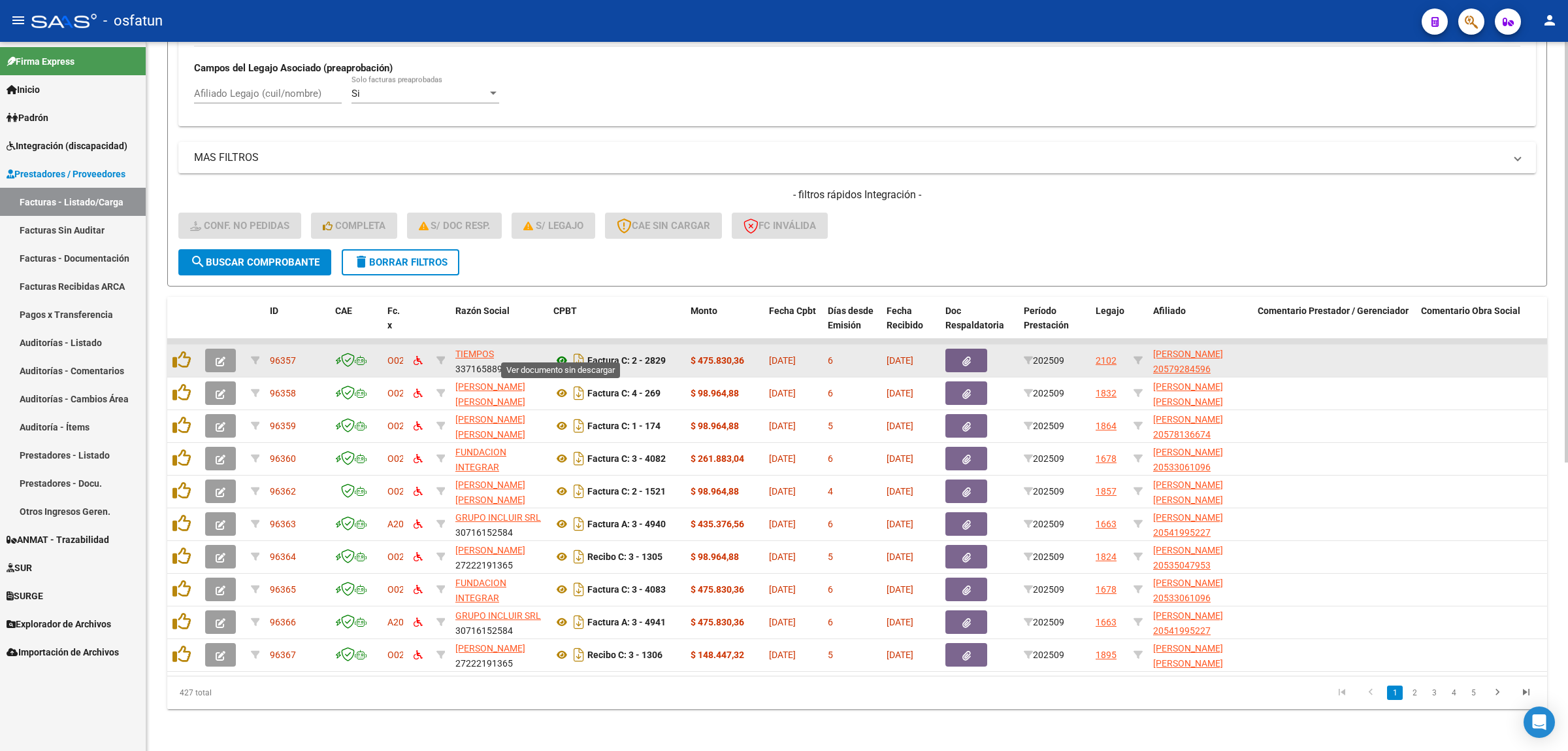
click at [562, 353] on icon at bounding box center [561, 361] width 17 height 16
click at [225, 357] on icon "button" at bounding box center [221, 362] width 10 height 10
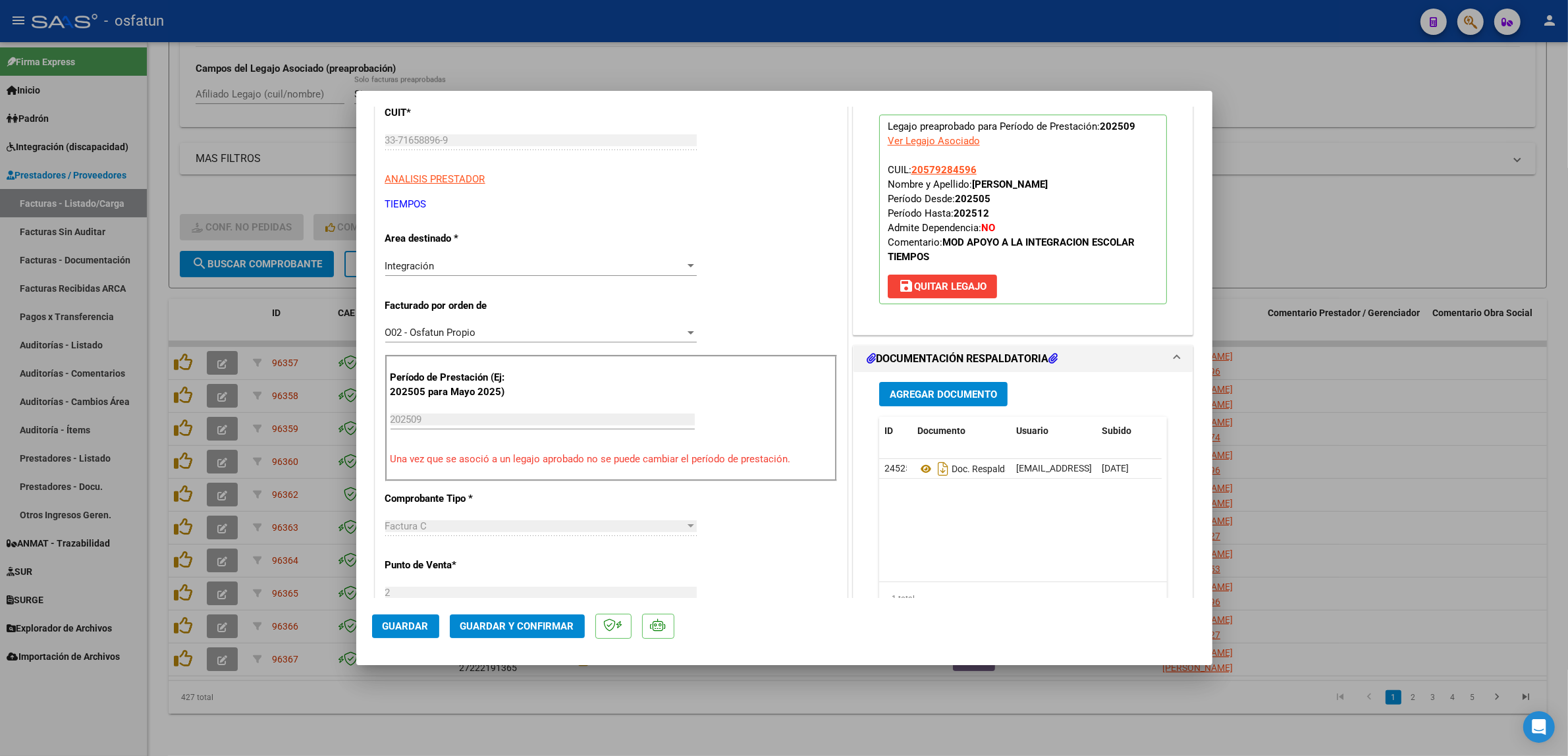
scroll to position [165, 0]
click at [553, 620] on span "Guardar y Confirmar" at bounding box center [517, 626] width 114 height 12
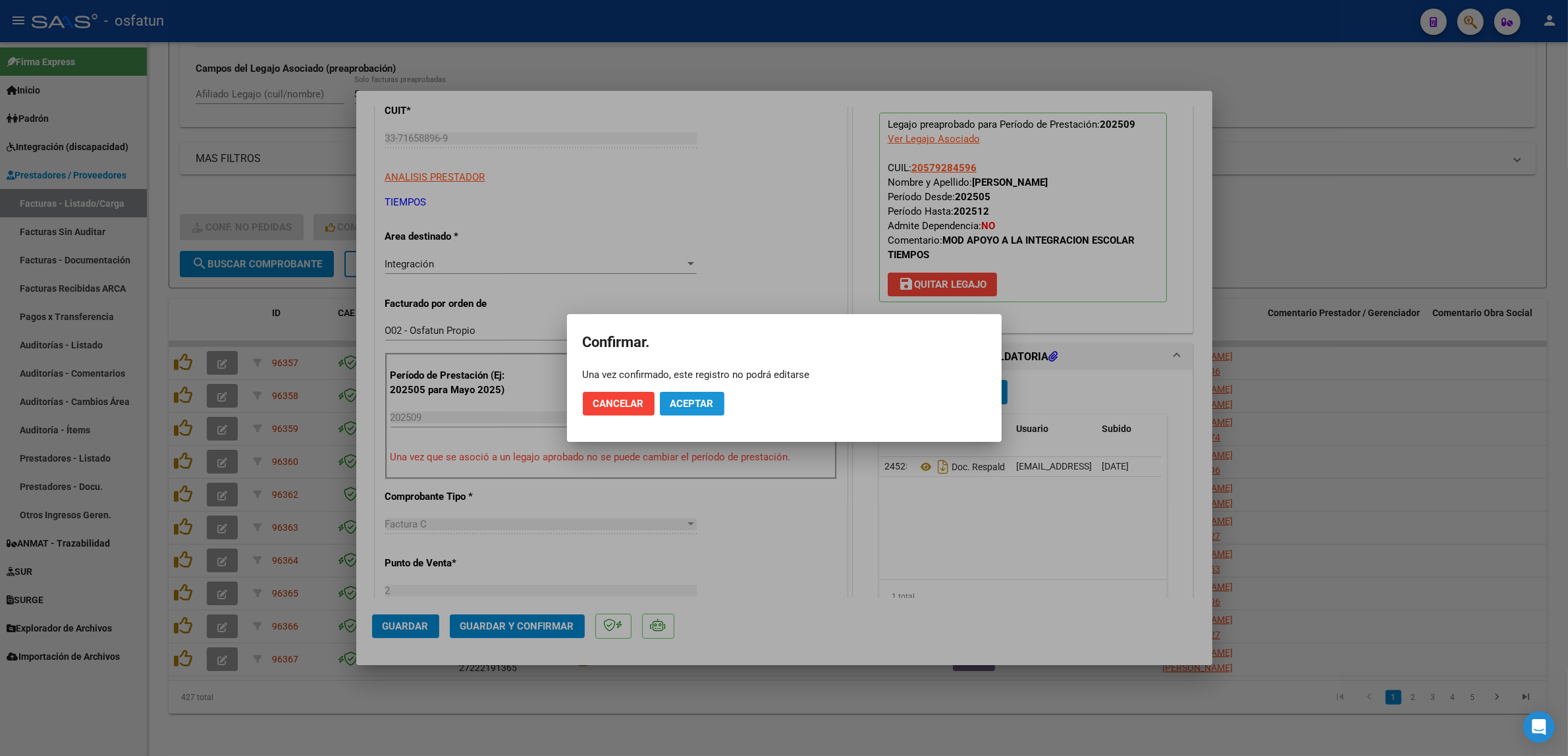
click at [704, 399] on span "Aceptar" at bounding box center [692, 404] width 44 height 12
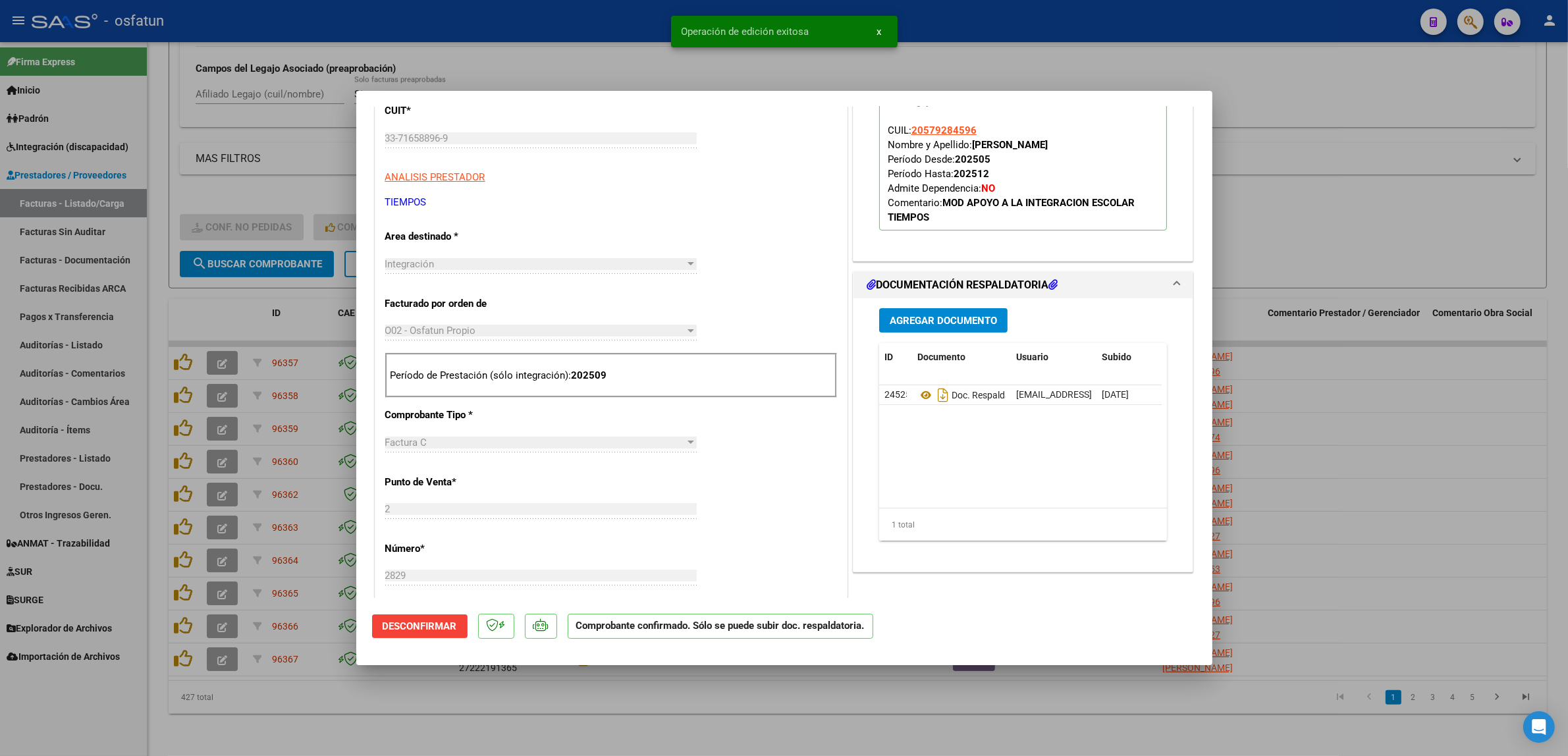
click at [1404, 445] on div at bounding box center [784, 378] width 1568 height 756
type input "$ 0,00"
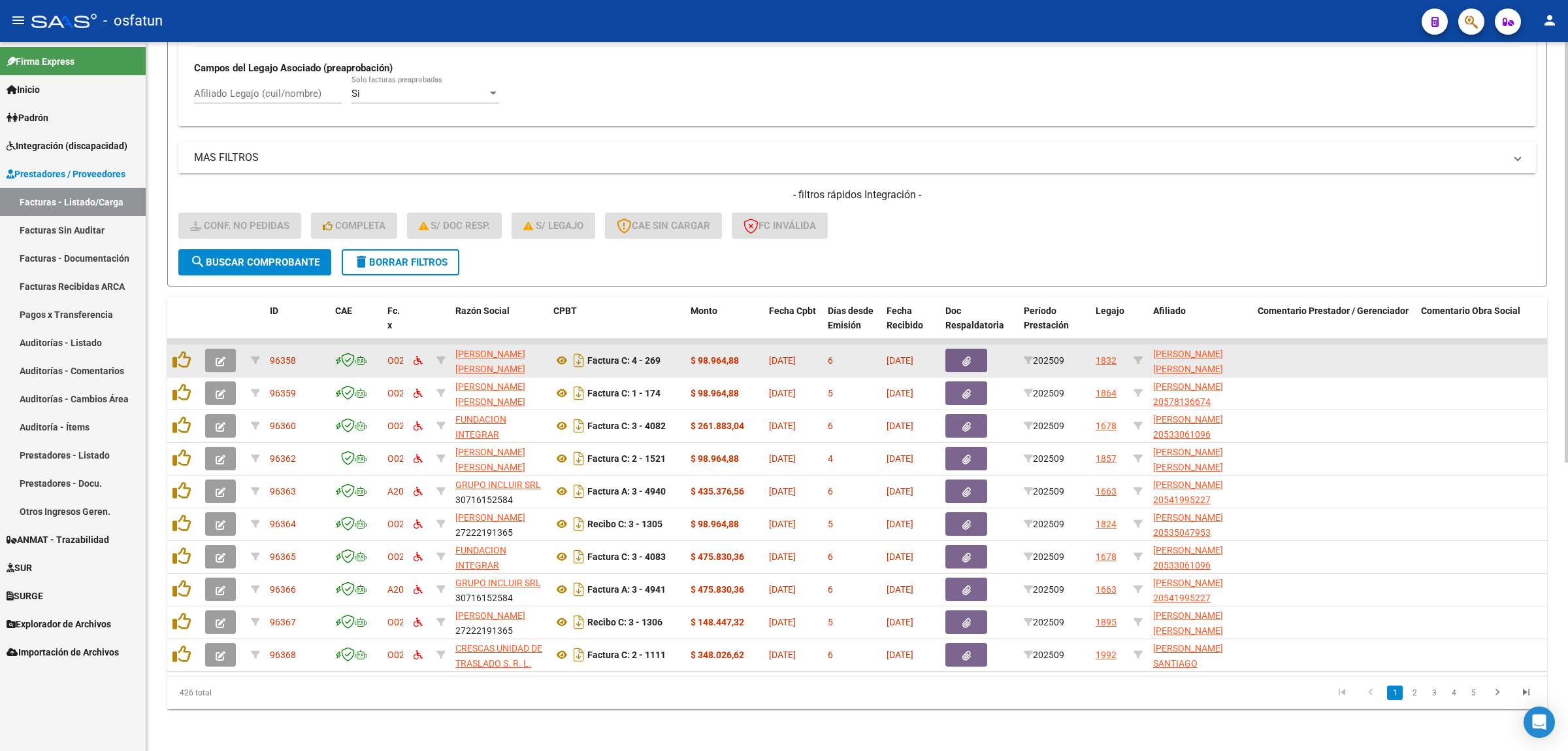
click at [216, 362] on datatable-body-cell at bounding box center [223, 361] width 45 height 33
click at [221, 357] on icon "button" at bounding box center [221, 362] width 10 height 10
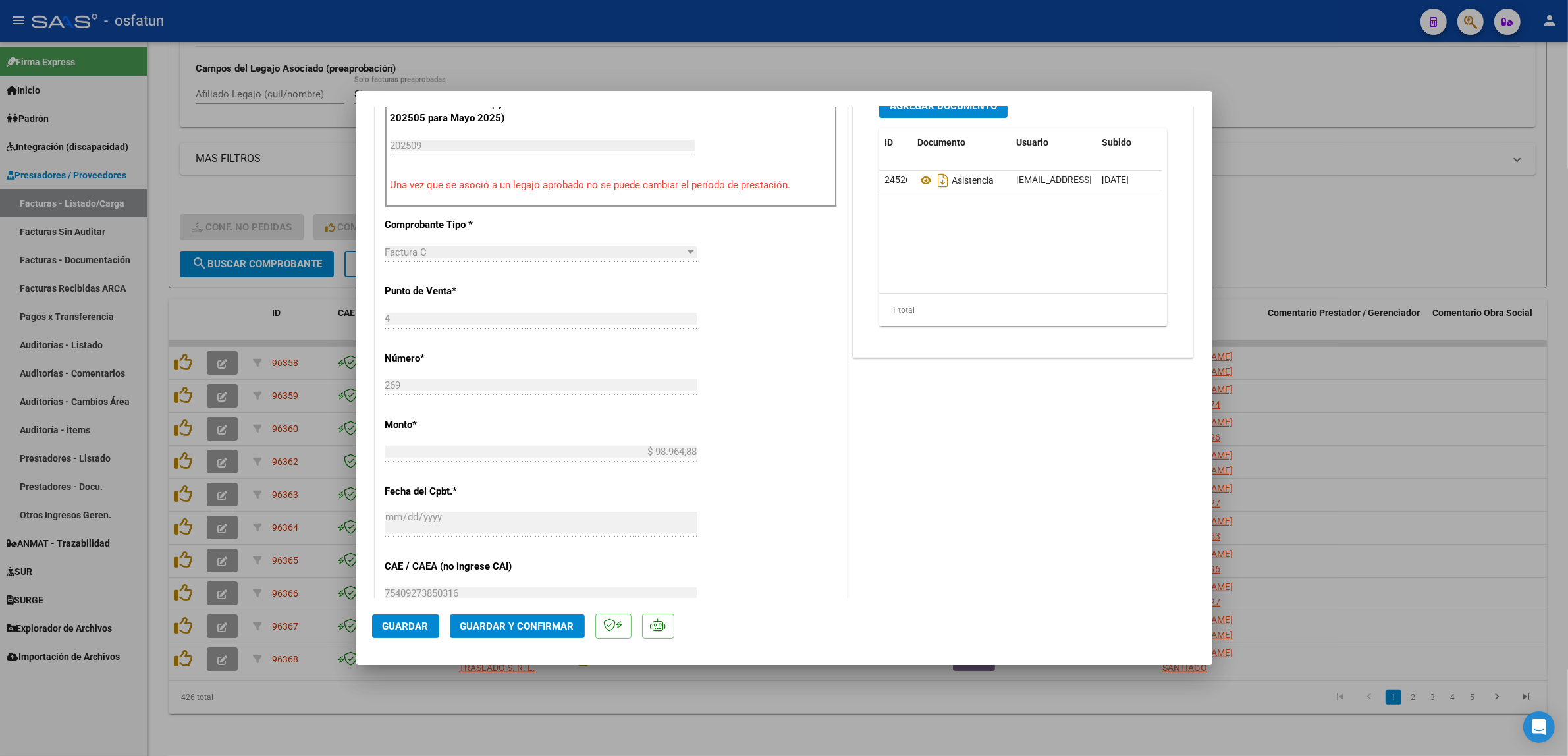
scroll to position [494, 0]
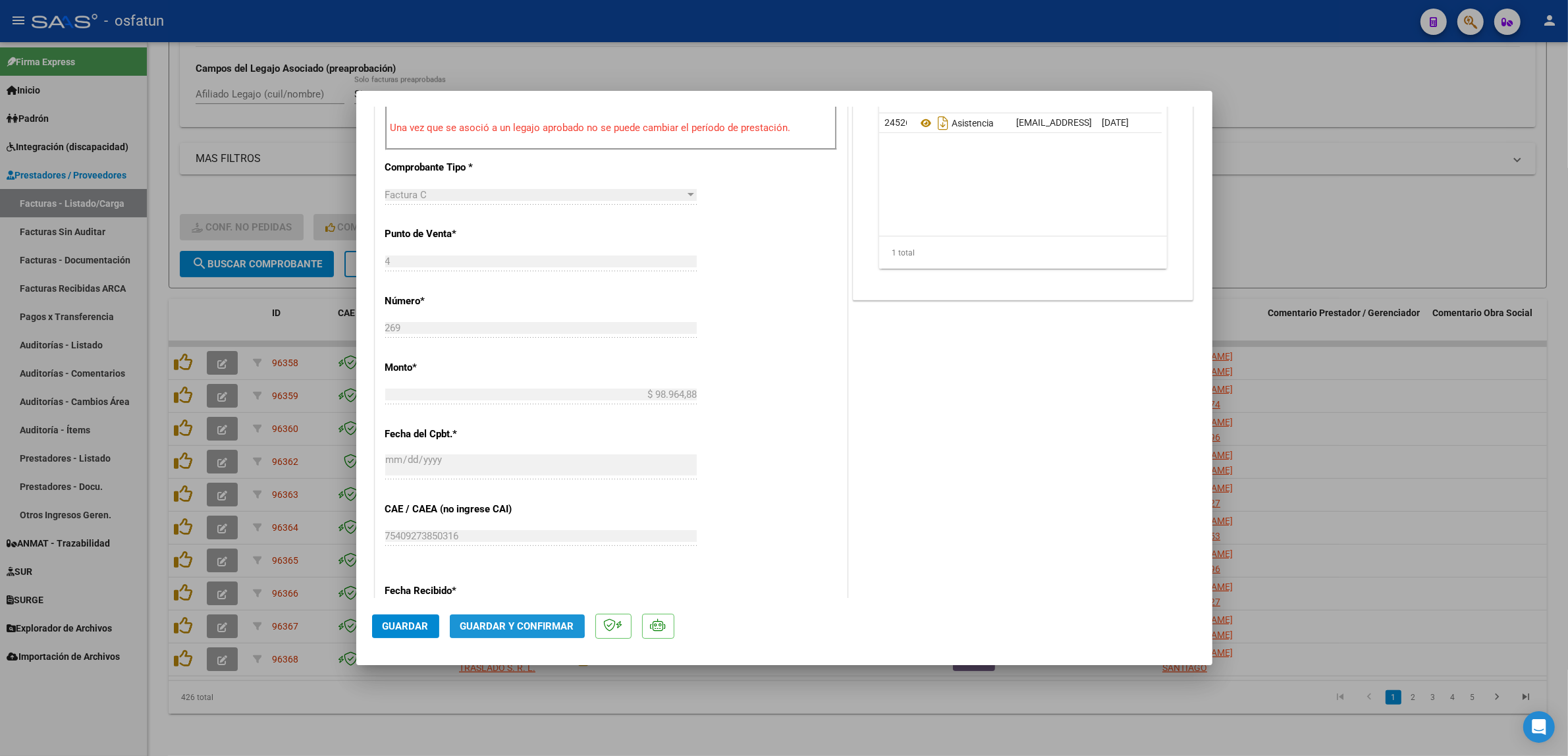
click at [506, 621] on span "Guardar y Confirmar" at bounding box center [517, 626] width 114 height 12
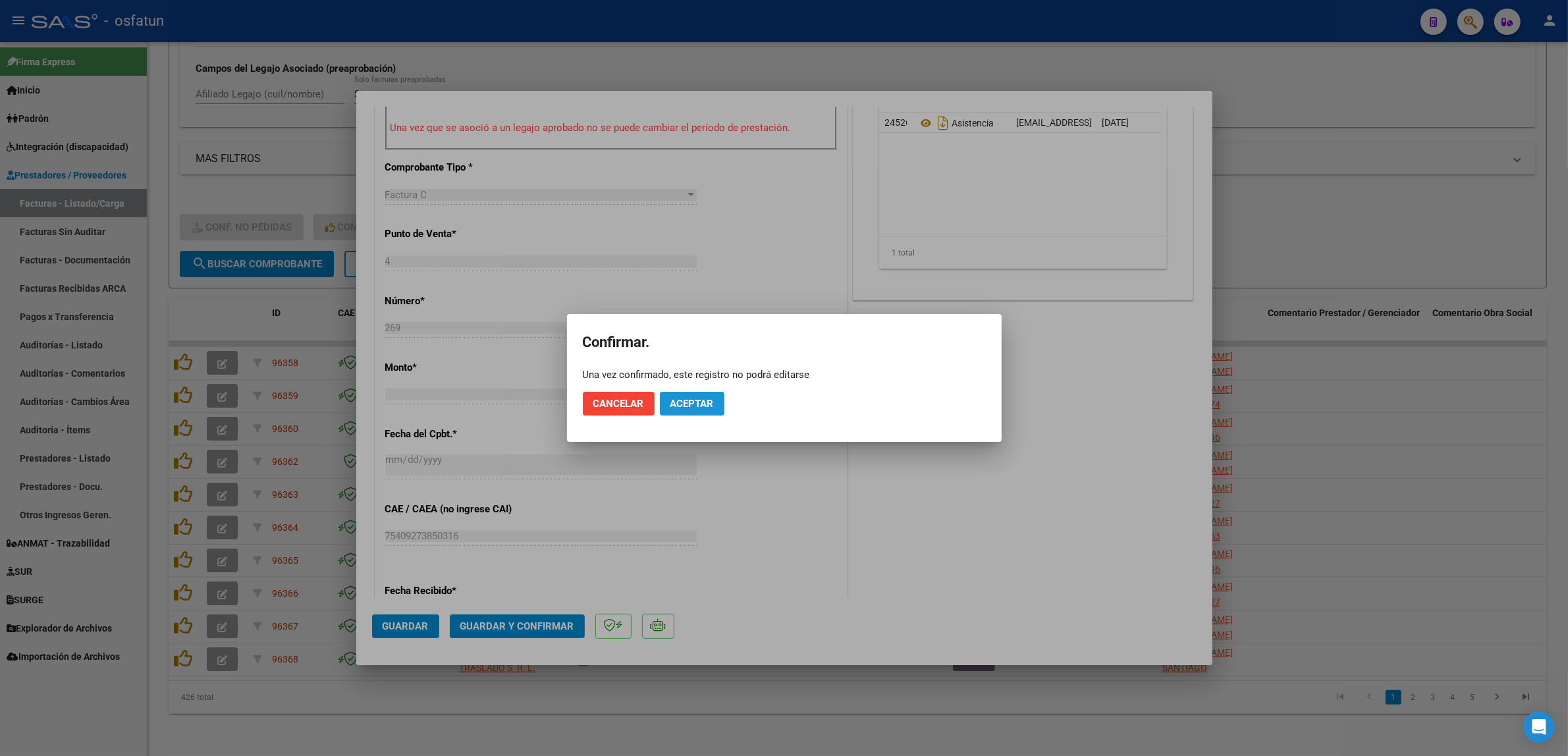
click at [699, 403] on span "Aceptar" at bounding box center [692, 404] width 44 height 12
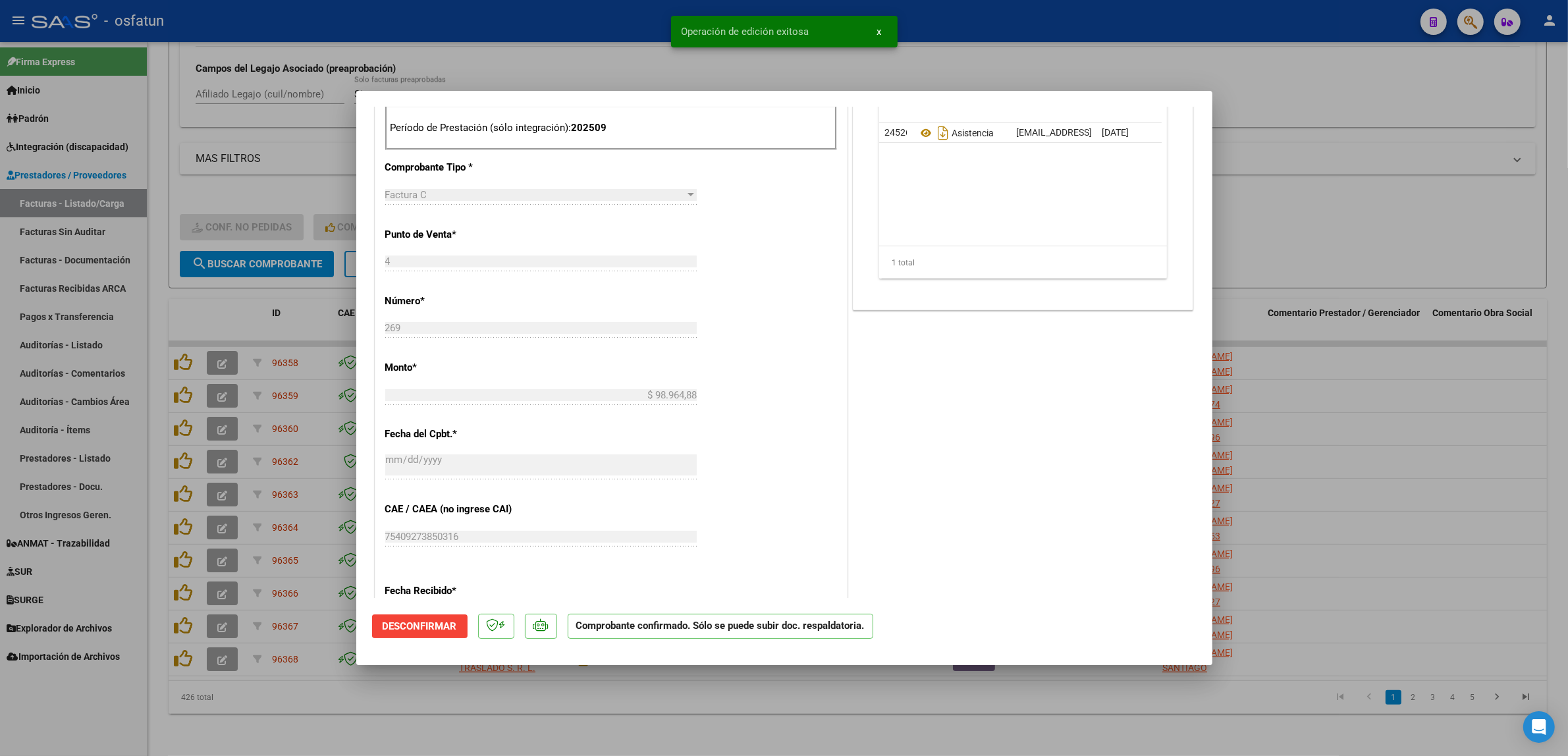
drag, startPoint x: 597, startPoint y: 50, endPoint x: 613, endPoint y: 5, distance: 47.8
click at [597, 48] on div at bounding box center [784, 378] width 1568 height 756
type input "$ 0,00"
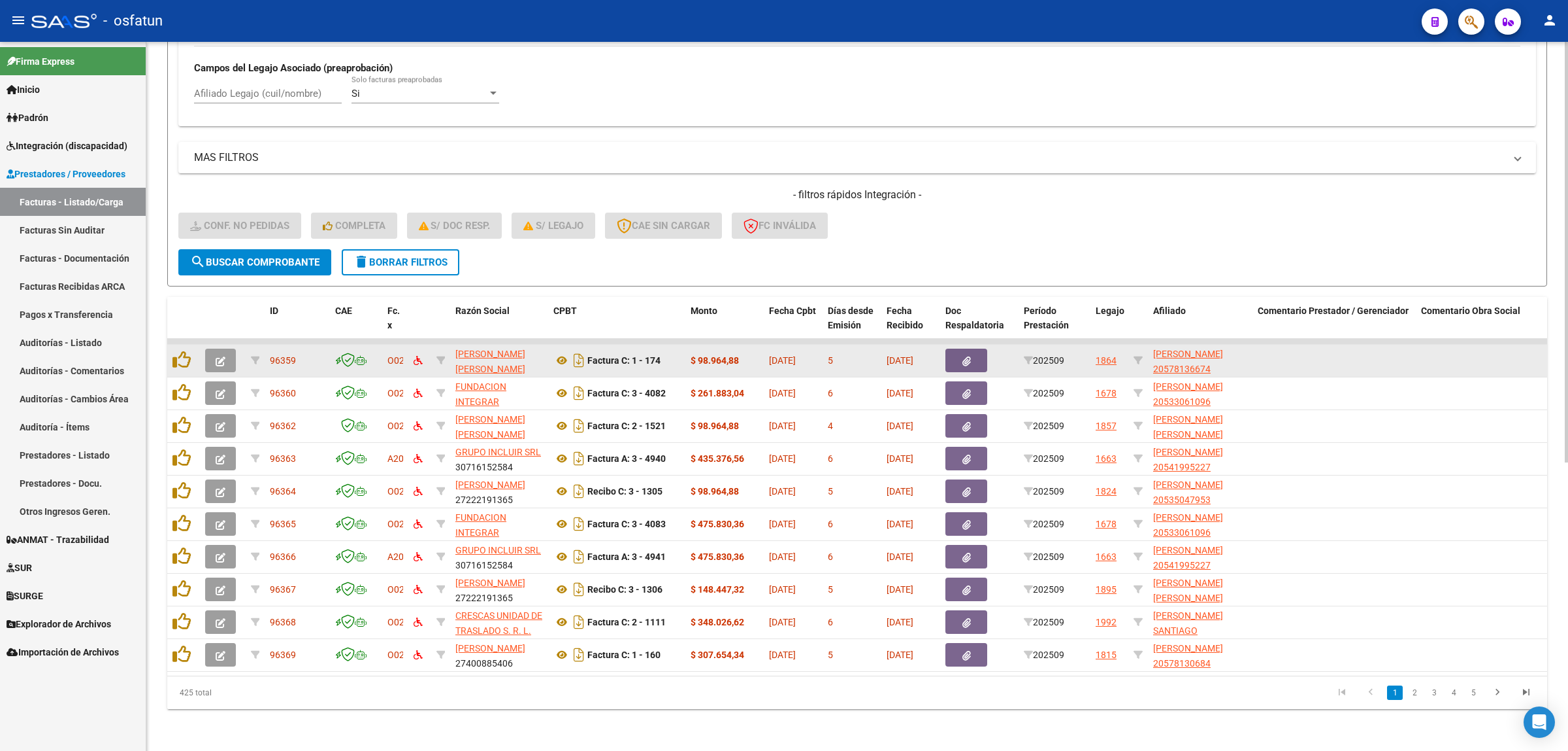
click at [214, 353] on button "button" at bounding box center [220, 361] width 31 height 24
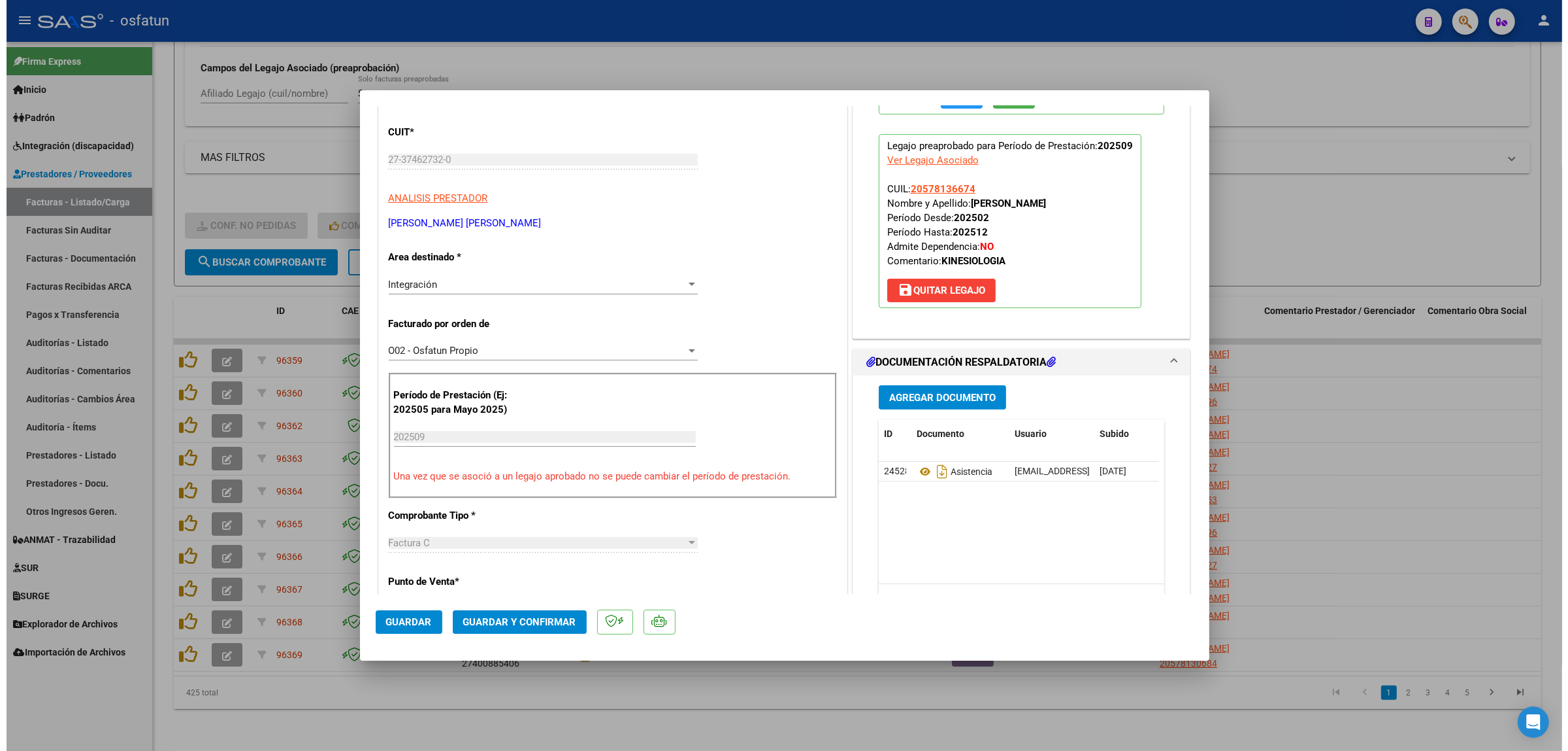
scroll to position [164, 0]
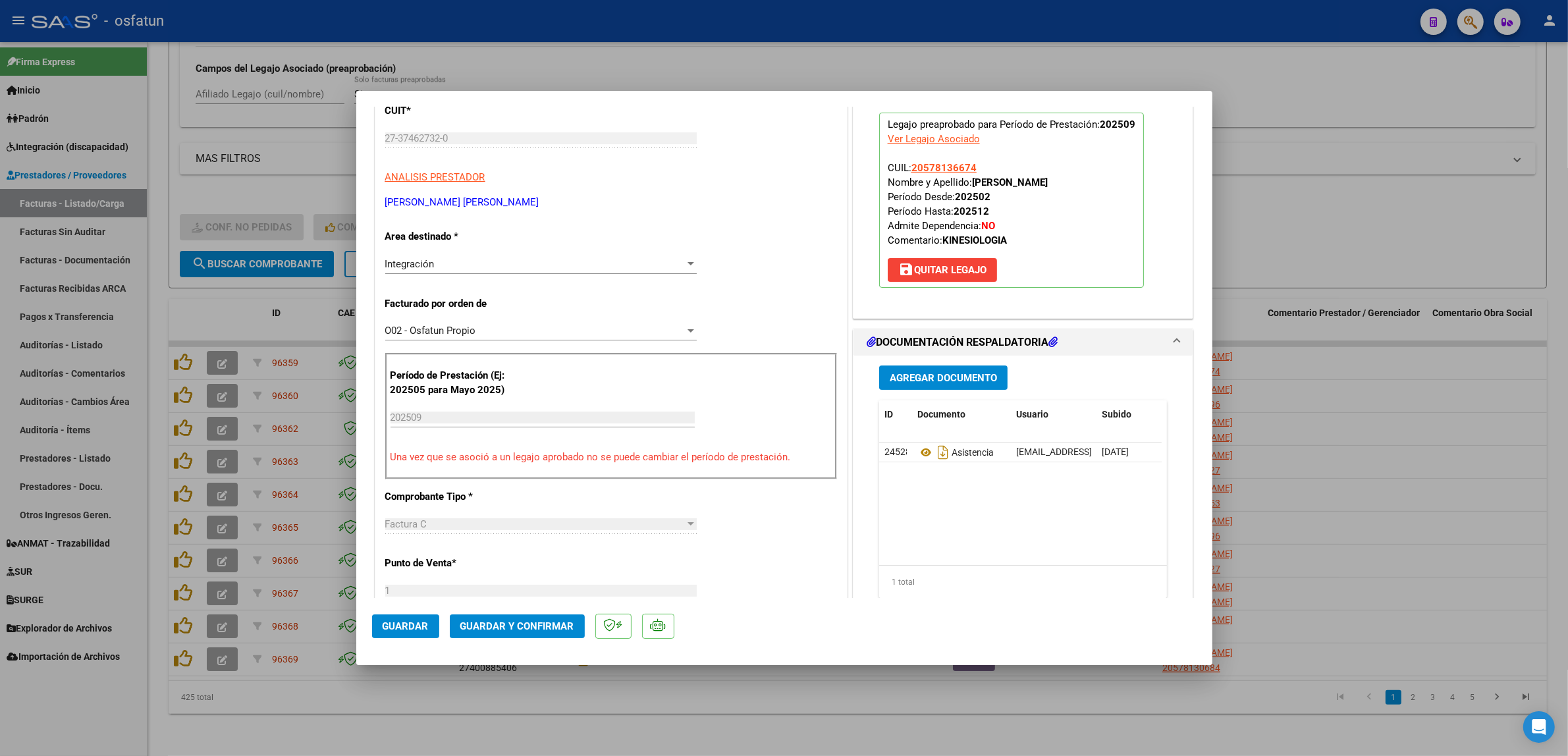
drag, startPoint x: 482, startPoint y: 67, endPoint x: 405, endPoint y: 96, distance: 82.3
click at [481, 67] on div at bounding box center [784, 378] width 1568 height 756
type input "$ 0,00"
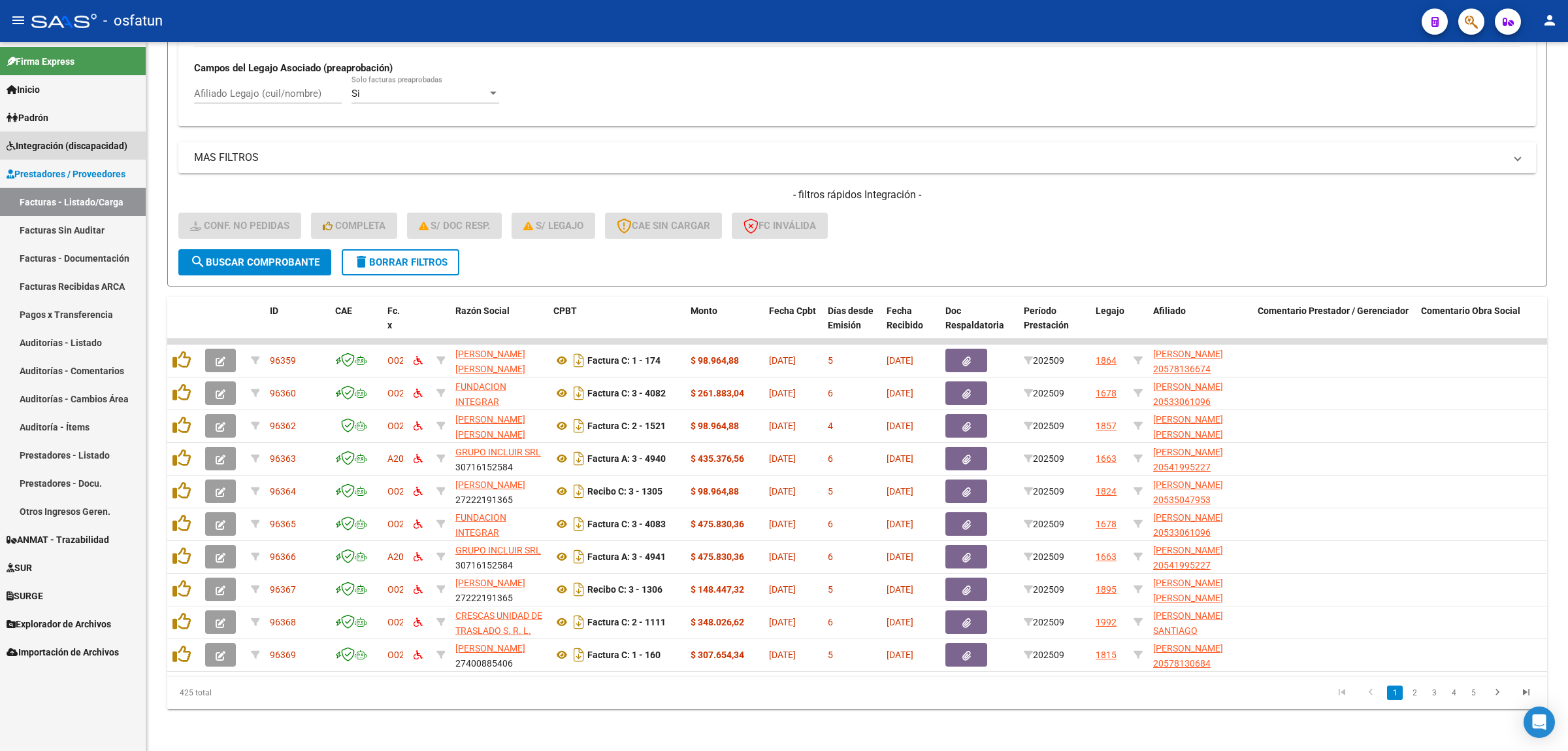
click at [60, 151] on span "Integración (discapacidad)" at bounding box center [67, 146] width 121 height 15
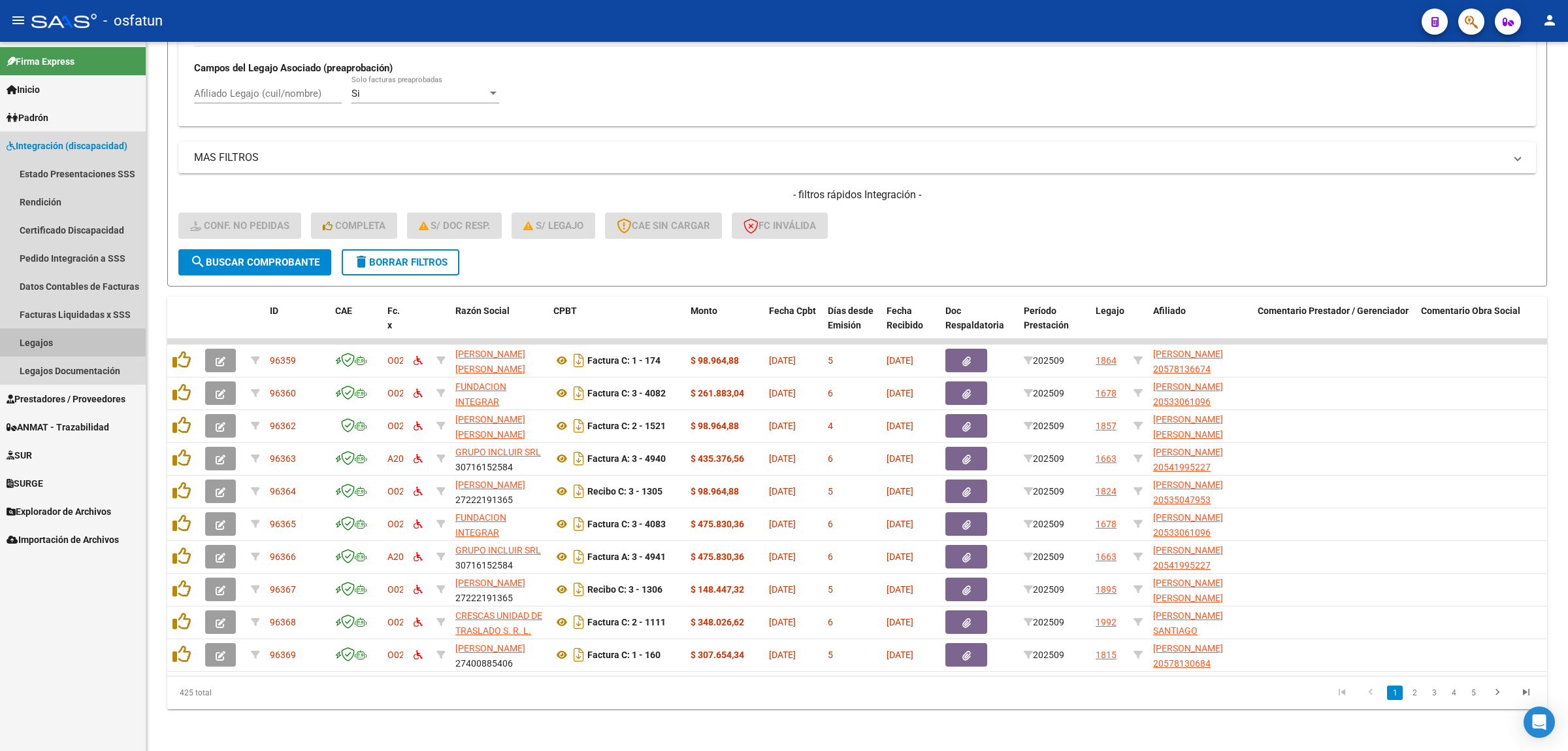
click at [80, 349] on link "Legajos" at bounding box center [73, 342] width 146 height 29
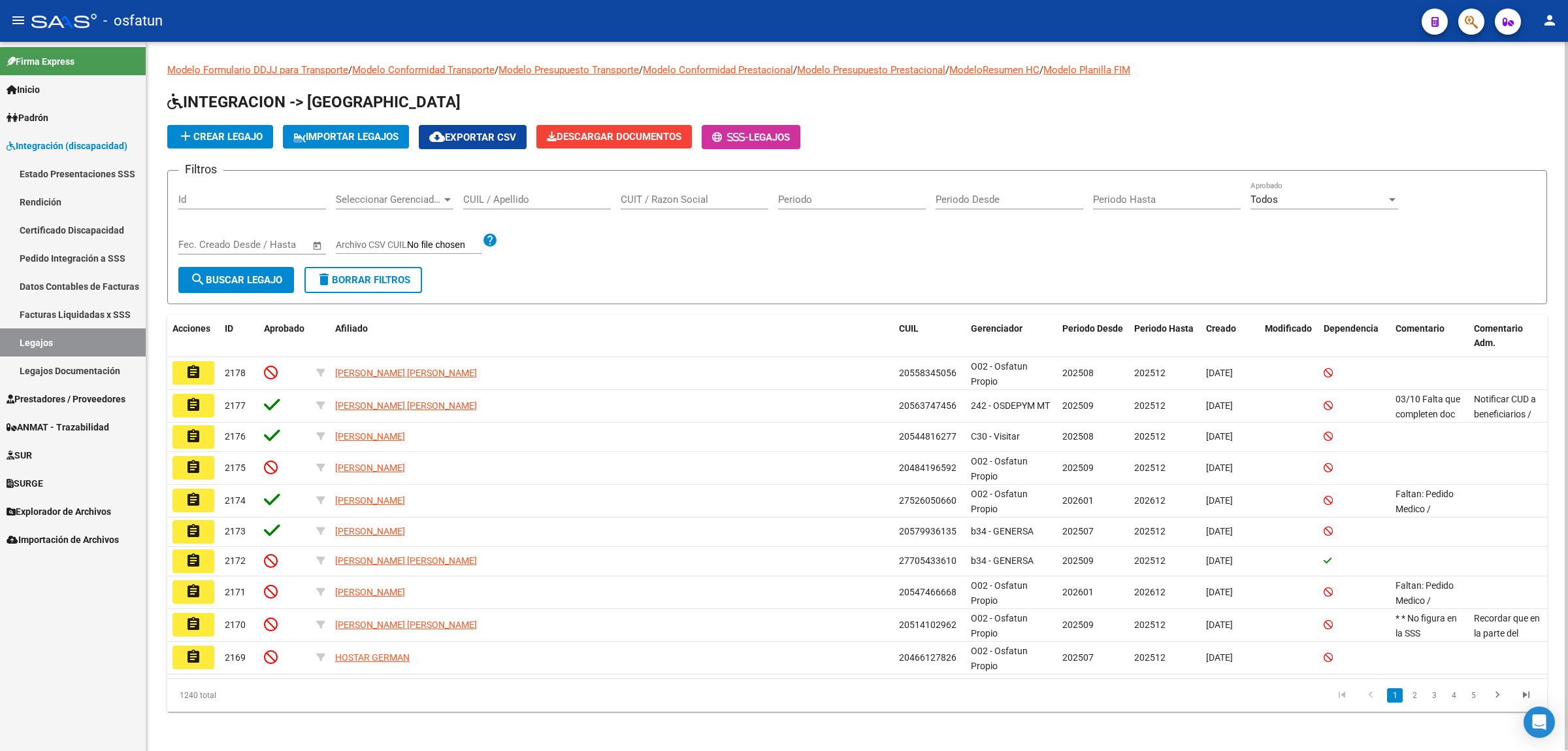
click at [541, 204] on div "CUIL / Apellido" at bounding box center [537, 195] width 148 height 29
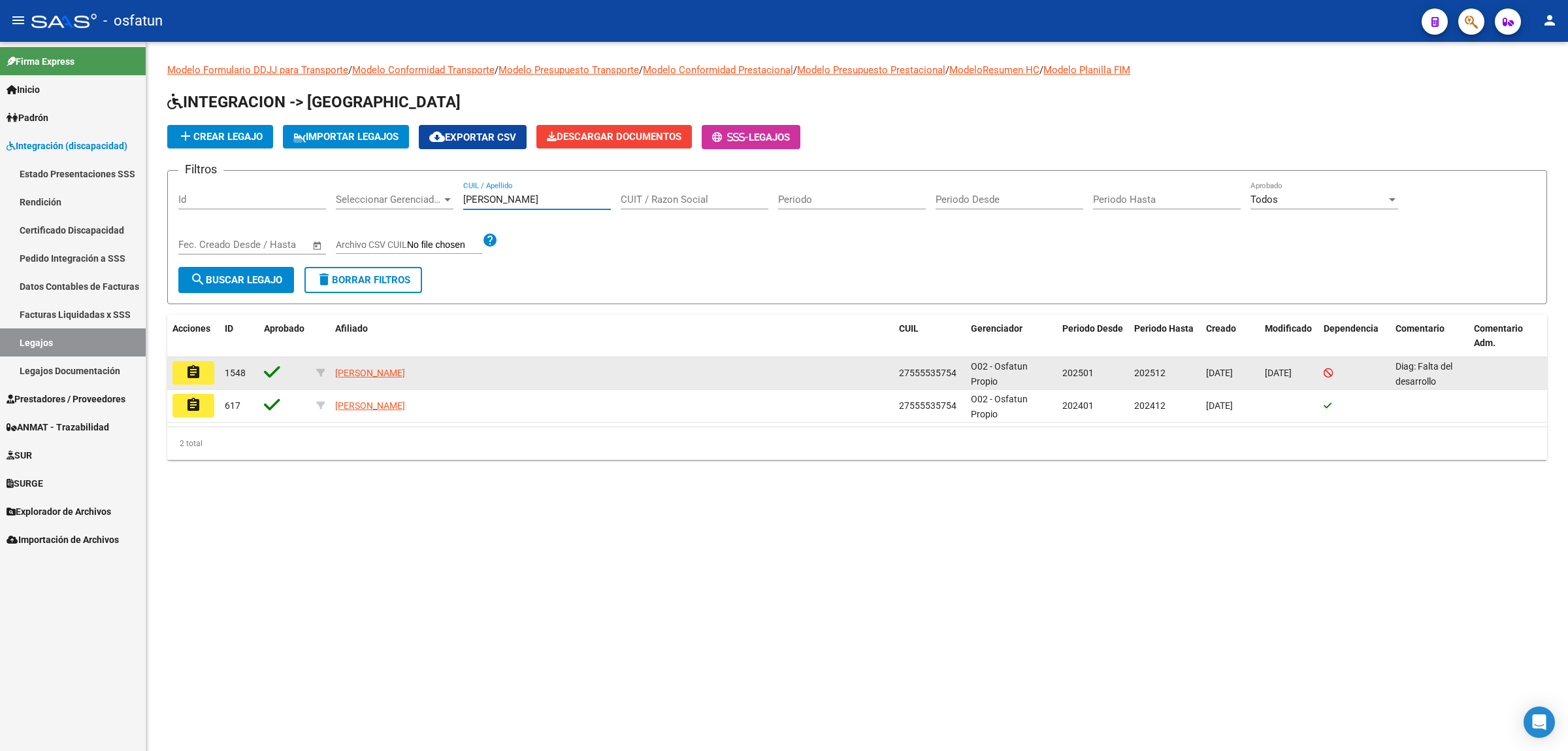
type input "clemente"
click at [191, 379] on button "assignment" at bounding box center [193, 373] width 41 height 24
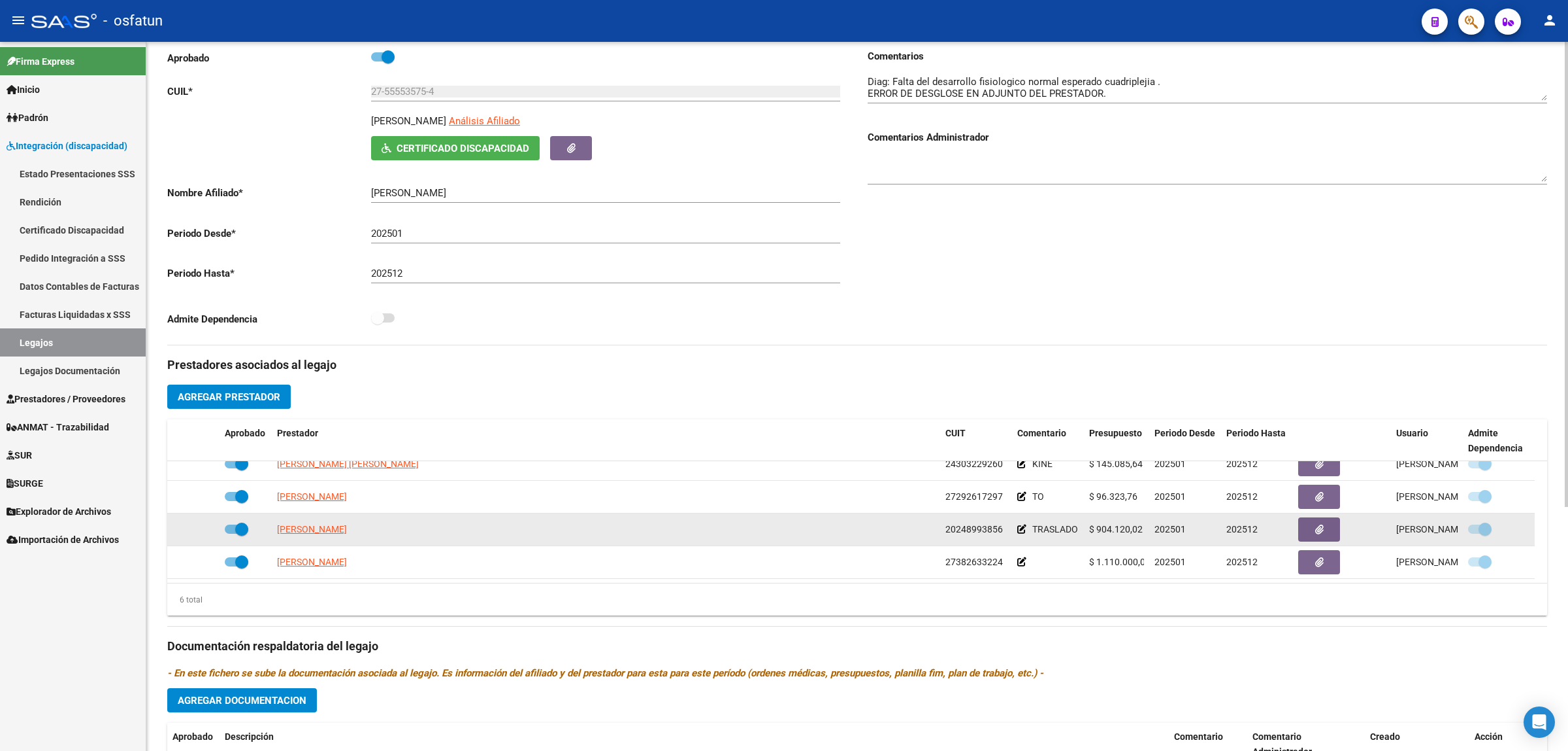
scroll to position [245, 0]
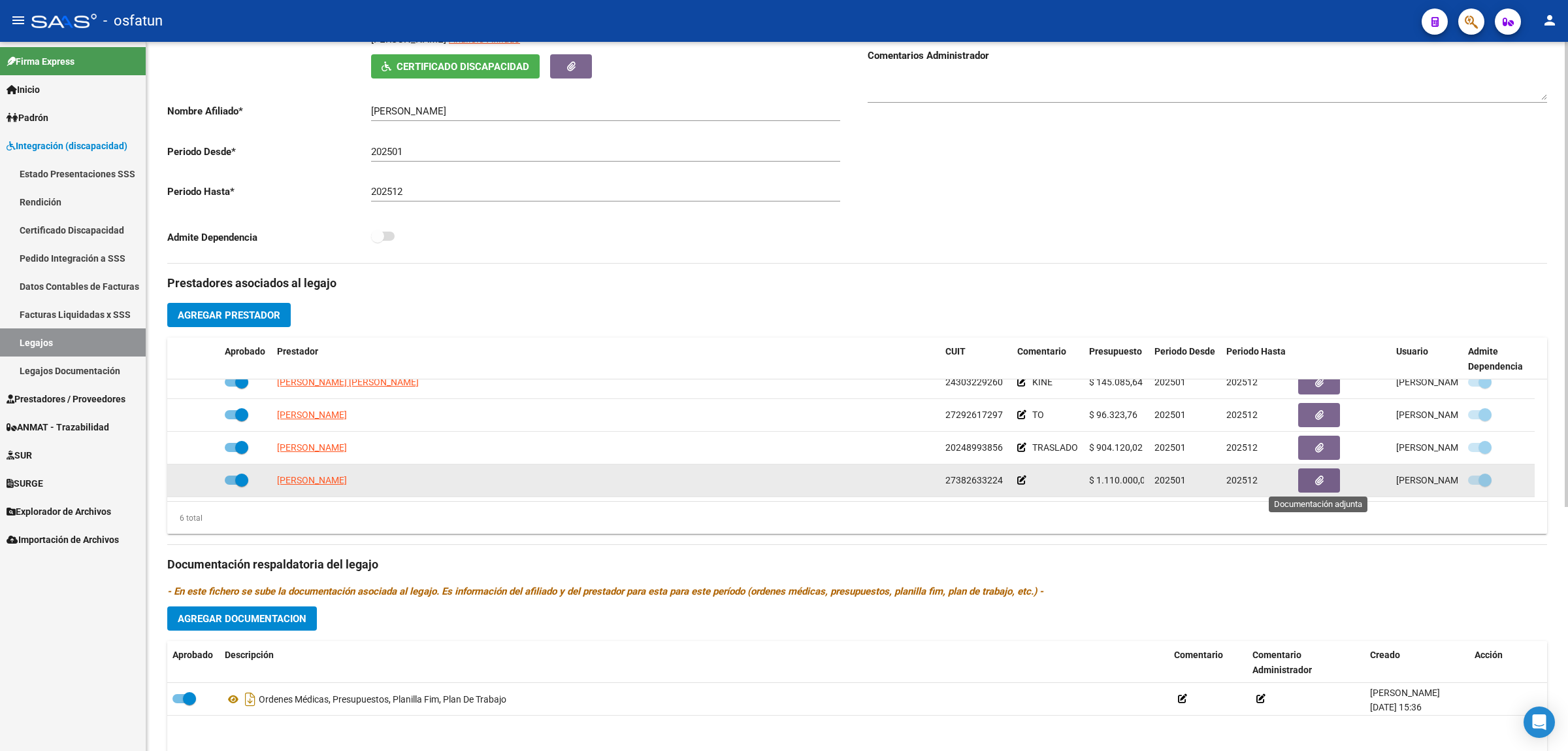
click at [1310, 485] on button "button" at bounding box center [1319, 480] width 41 height 25
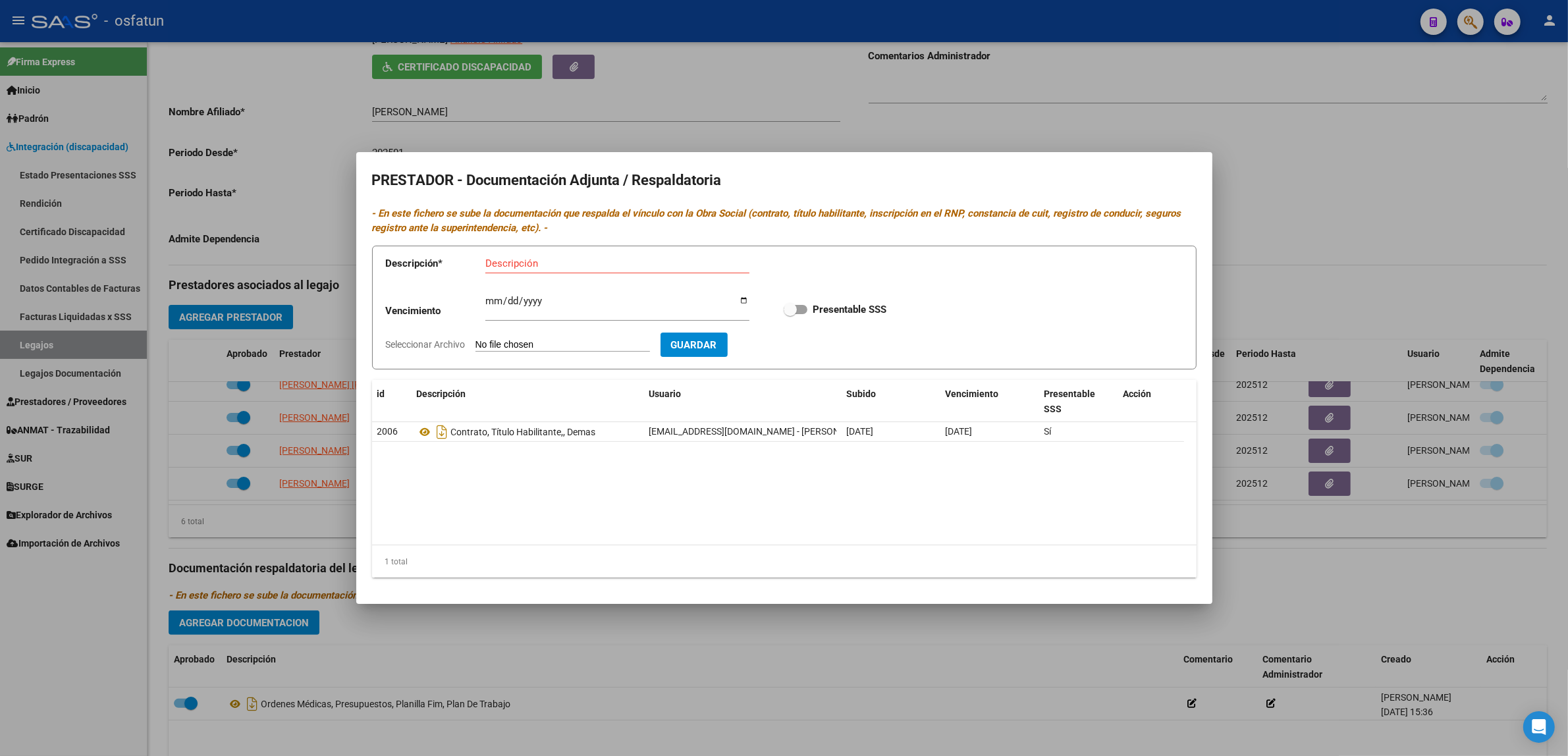
drag, startPoint x: 732, startPoint y: 666, endPoint x: 687, endPoint y: 676, distance: 46.1
click at [687, 676] on div at bounding box center [784, 378] width 1568 height 756
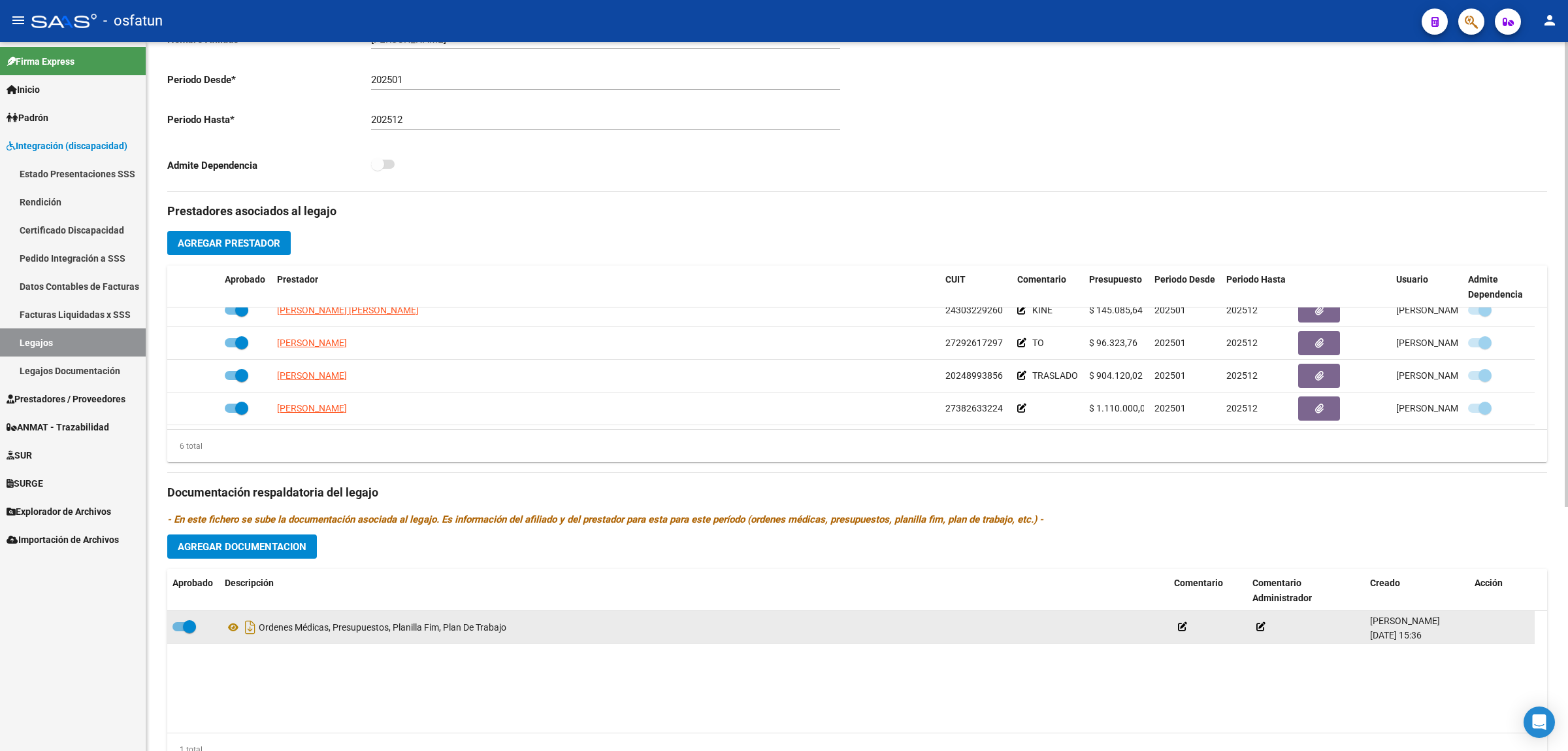
scroll to position [373, 0]
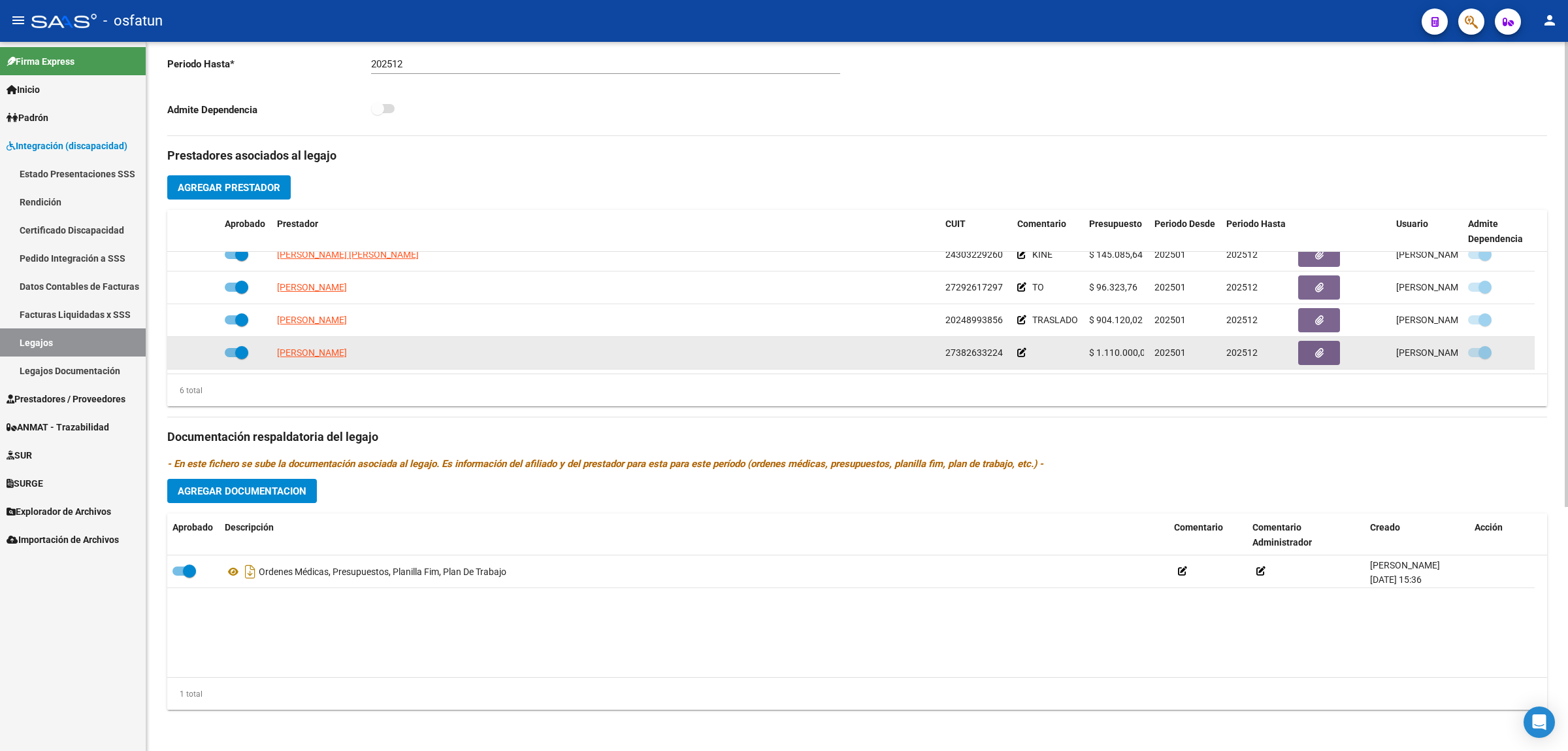
click at [289, 358] on app-link-go-to "[PERSON_NAME]" at bounding box center [311, 352] width 70 height 15
click at [294, 352] on span "[PERSON_NAME]" at bounding box center [311, 352] width 70 height 11
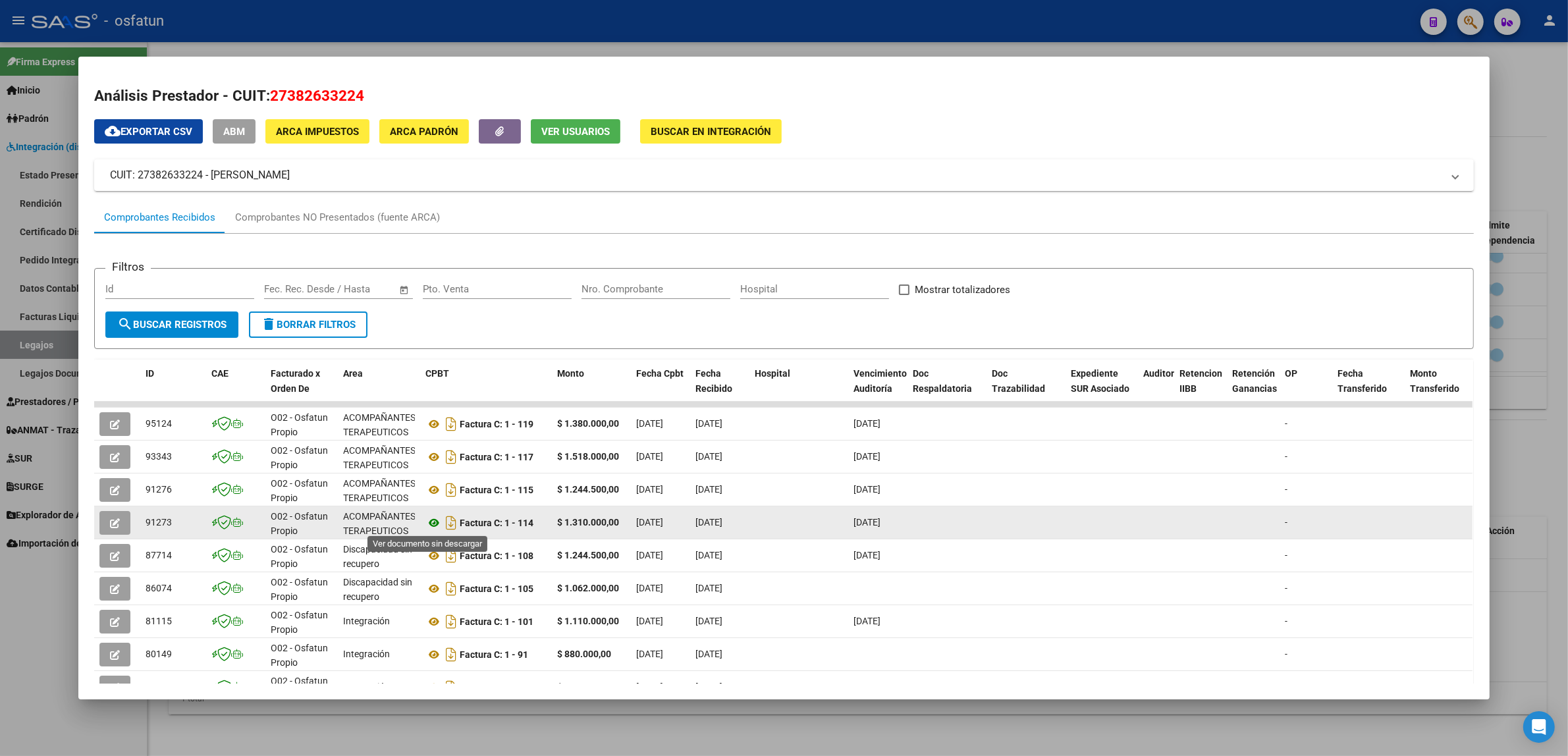
click at [427, 522] on icon at bounding box center [434, 523] width 17 height 16
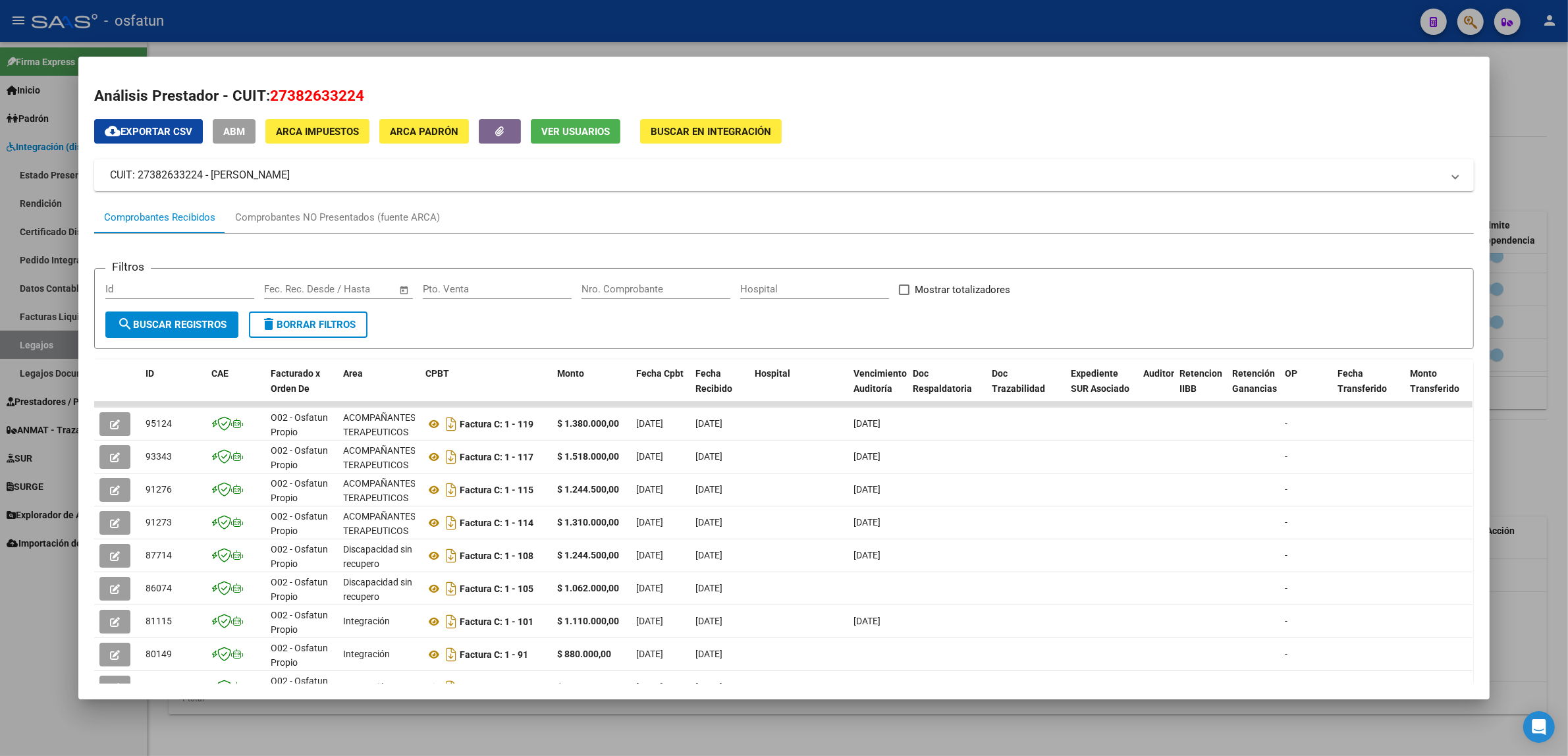
click at [272, 46] on div at bounding box center [784, 378] width 1568 height 756
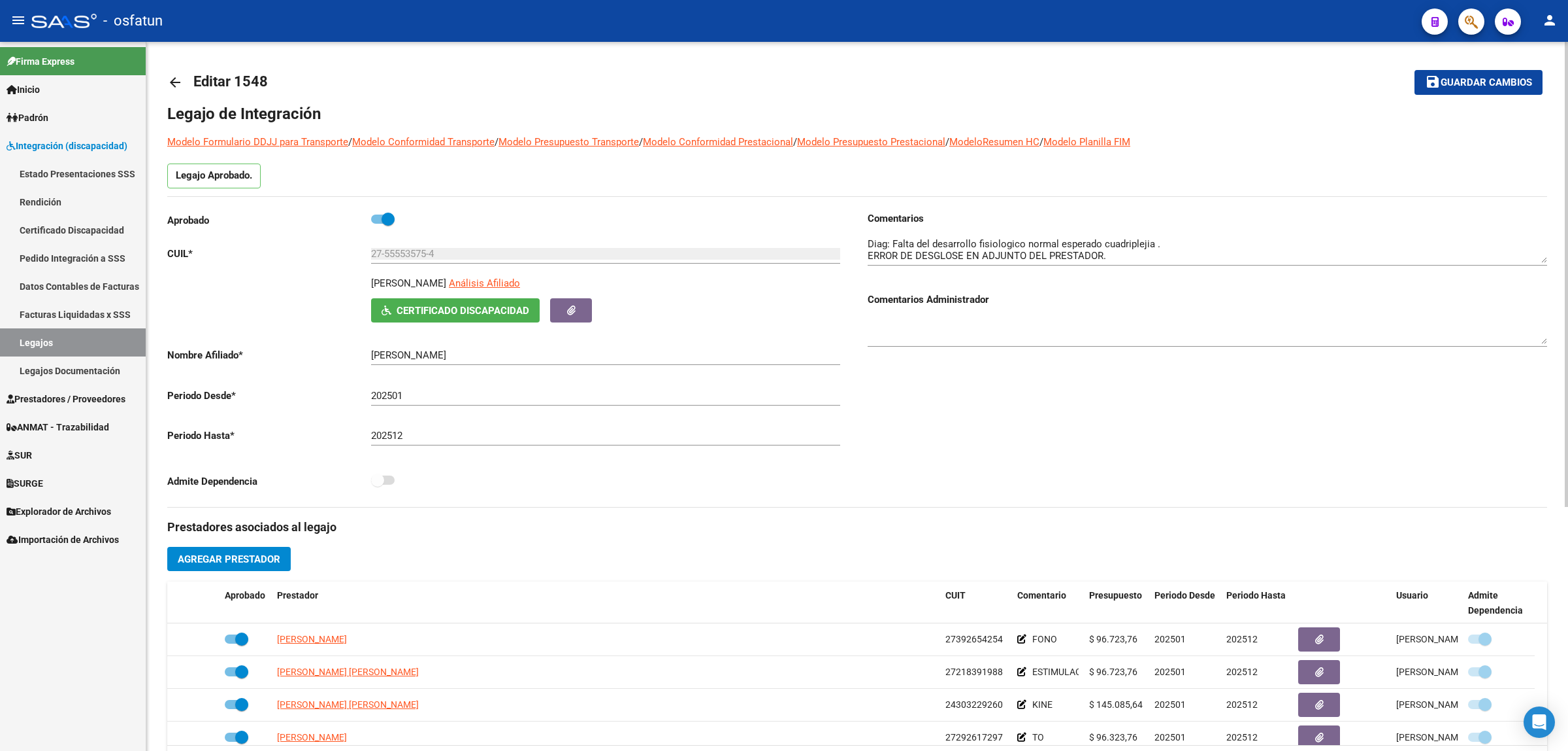
scroll to position [0, 0]
click at [409, 243] on div "27-55553575-4 Ingresar CUIL" at bounding box center [606, 250] width 469 height 29
click at [409, 250] on input "27-55553575-4" at bounding box center [606, 255] width 469 height 12
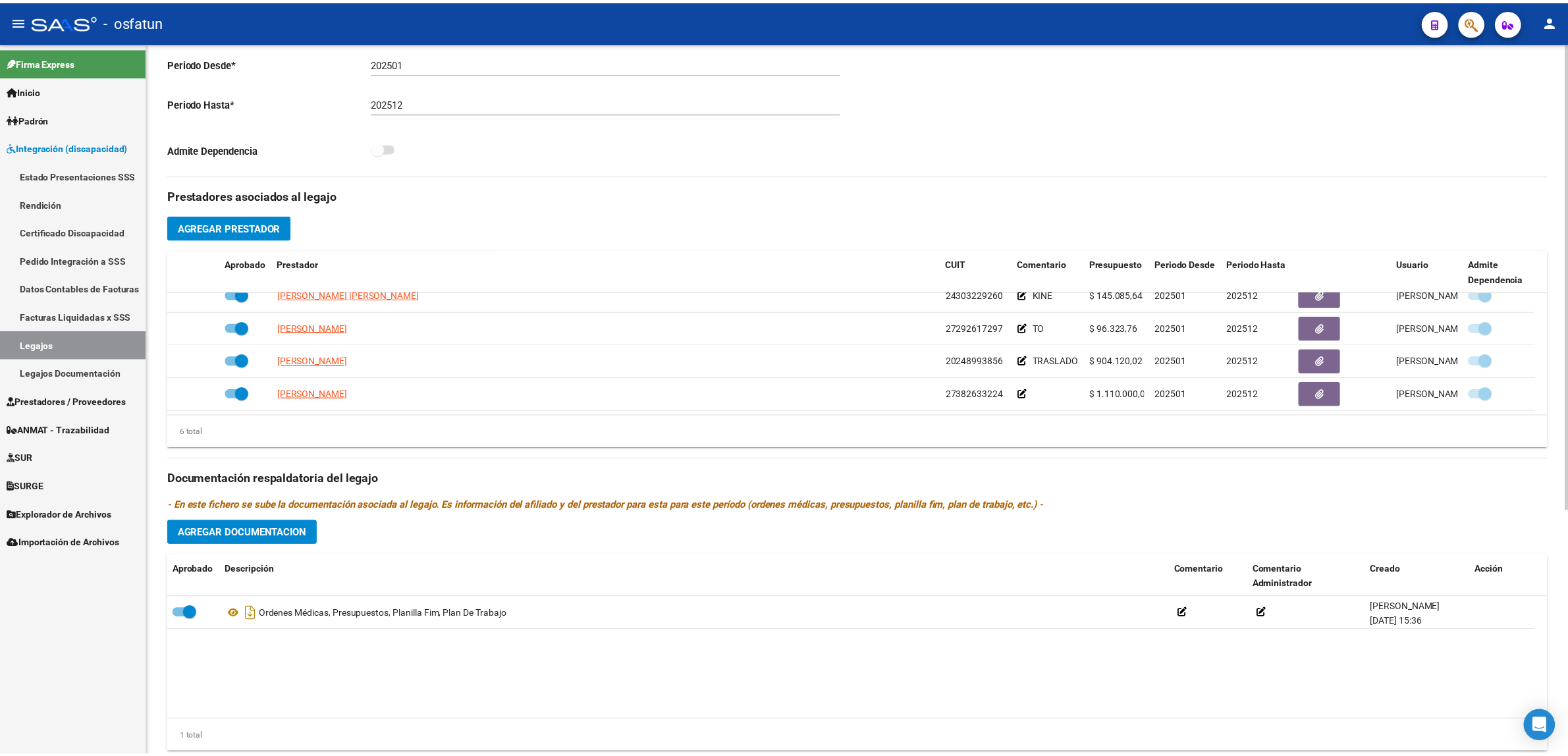
scroll to position [375, 0]
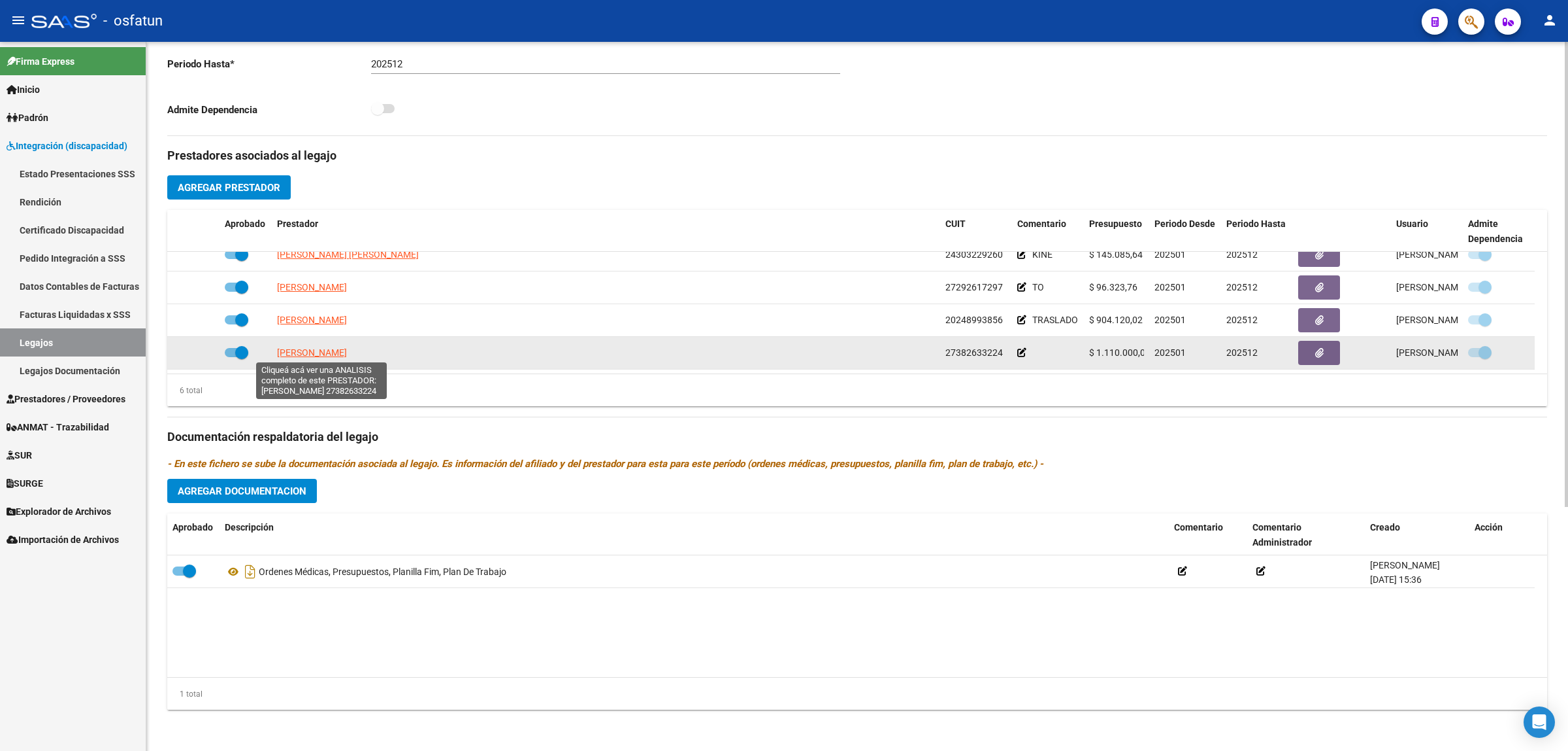
click at [327, 355] on span "[PERSON_NAME]" at bounding box center [311, 352] width 70 height 11
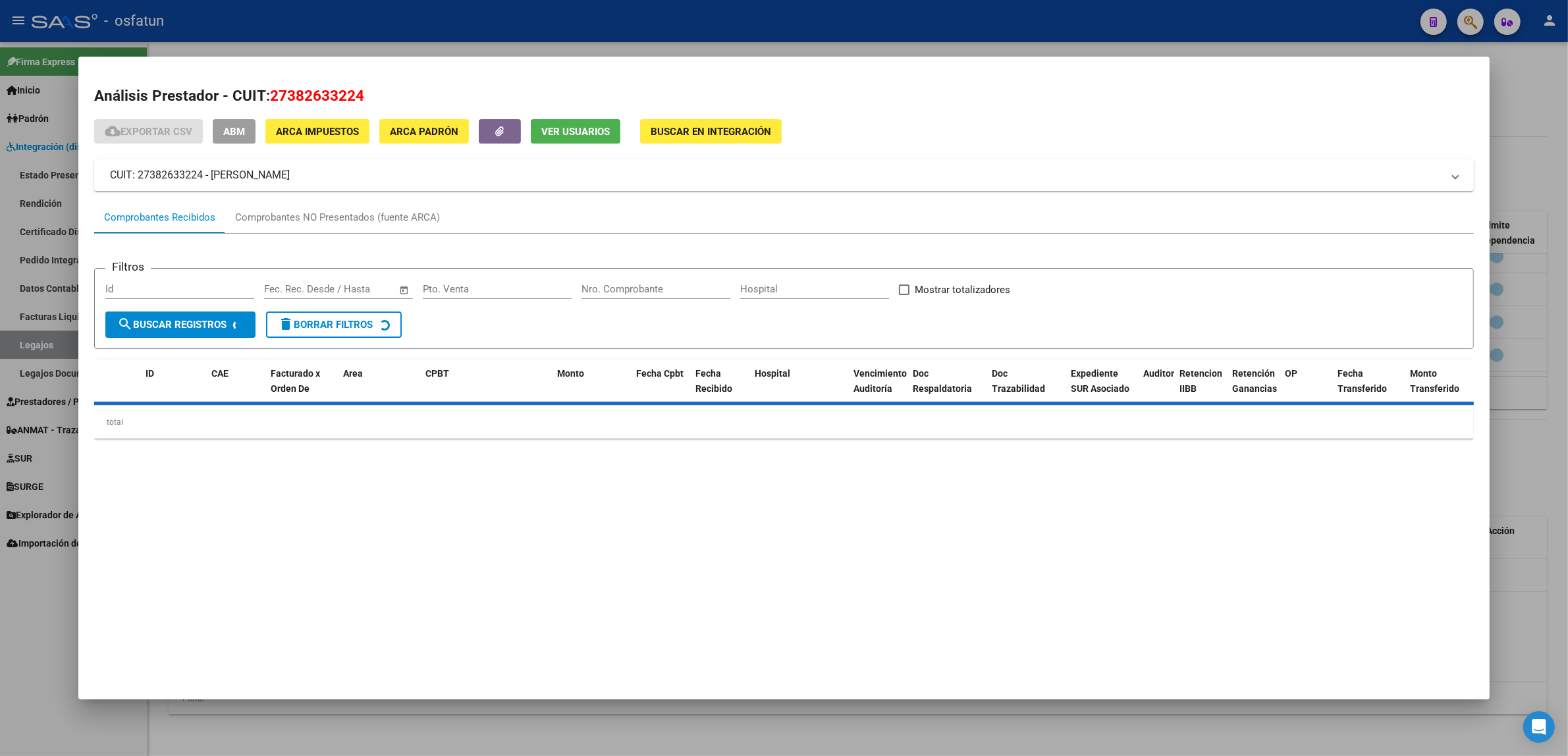
click at [321, 97] on span "27382633224" at bounding box center [317, 95] width 94 height 17
copy span "27382633224"
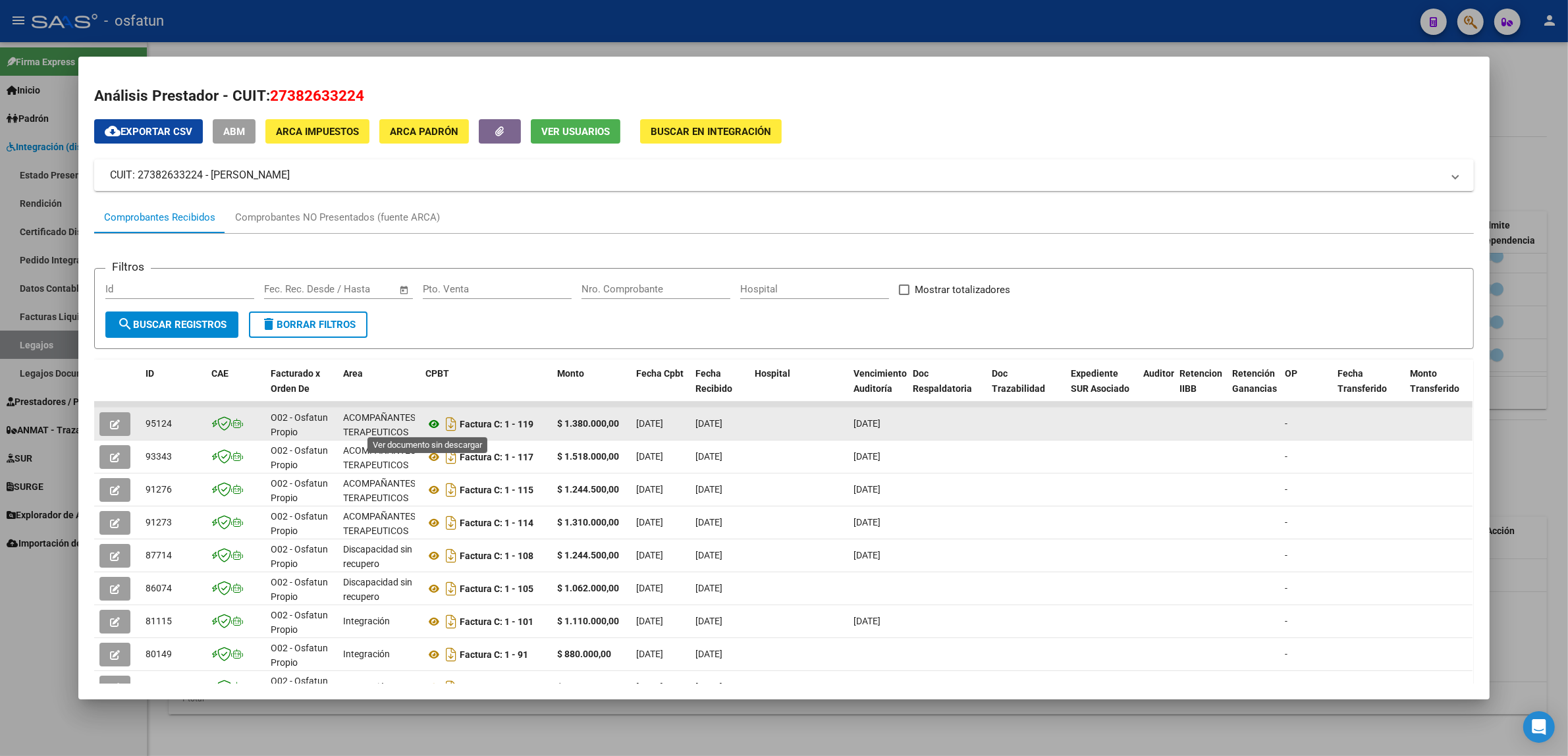
click at [426, 423] on icon at bounding box center [434, 424] width 17 height 16
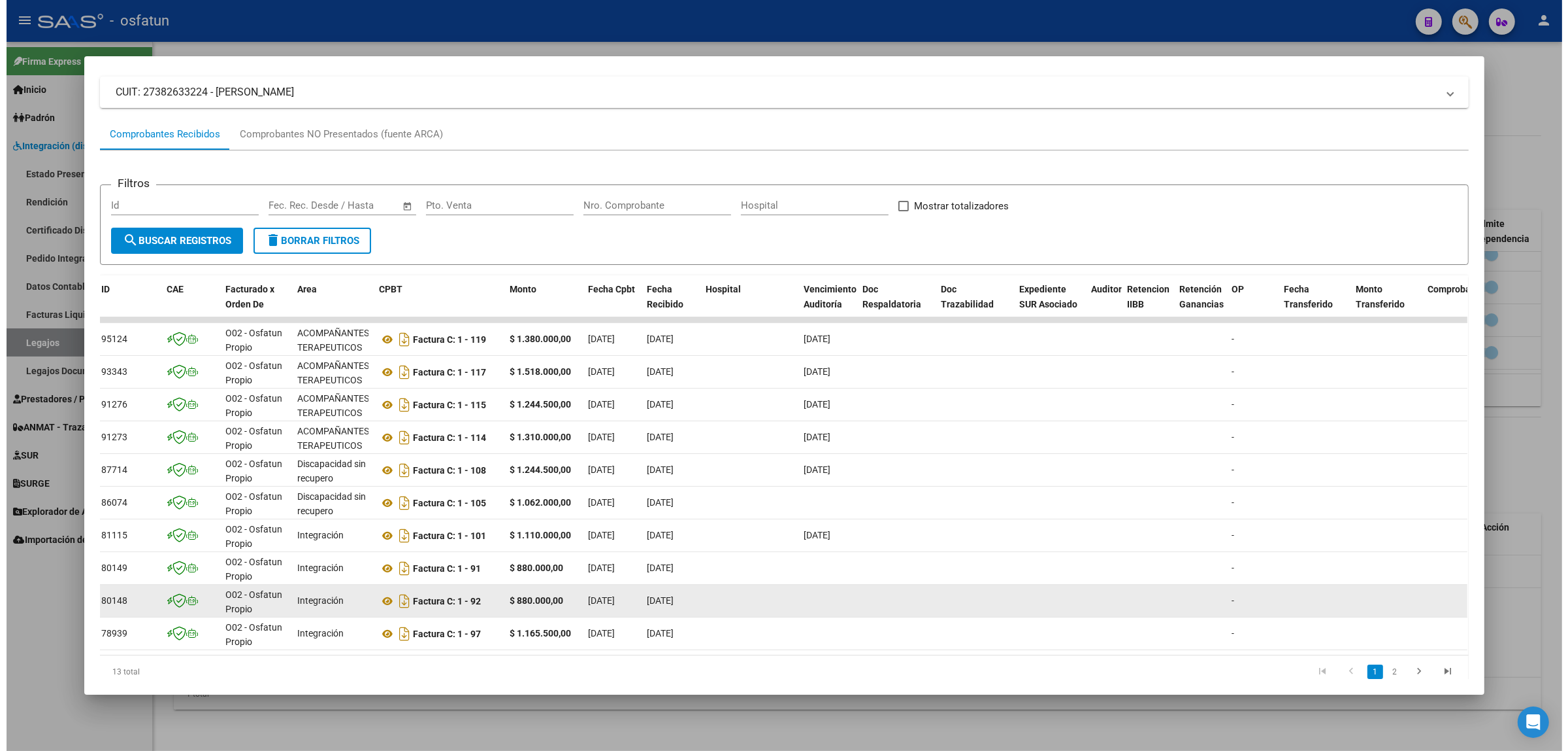
scroll to position [126, 0]
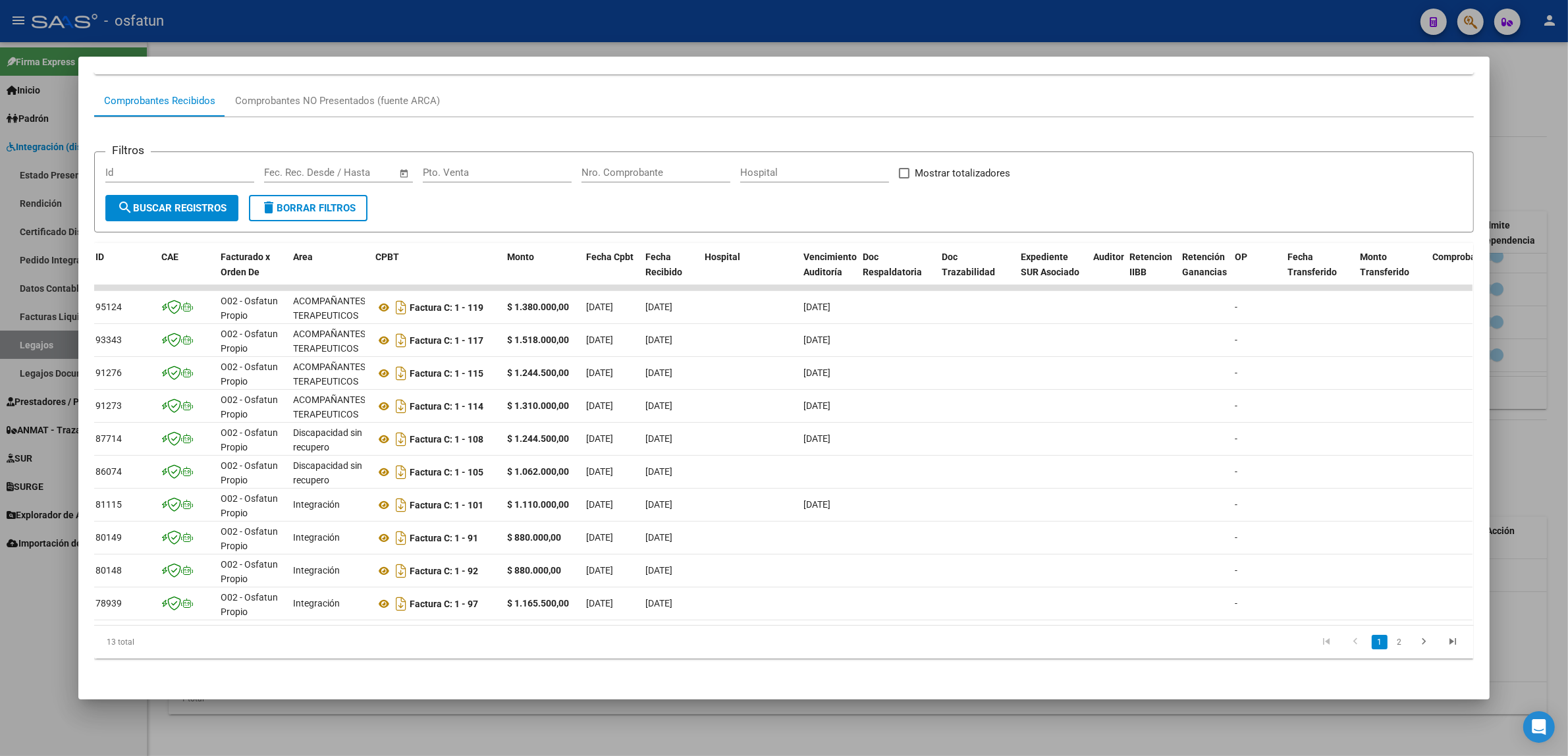
click at [33, 657] on div at bounding box center [784, 378] width 1568 height 756
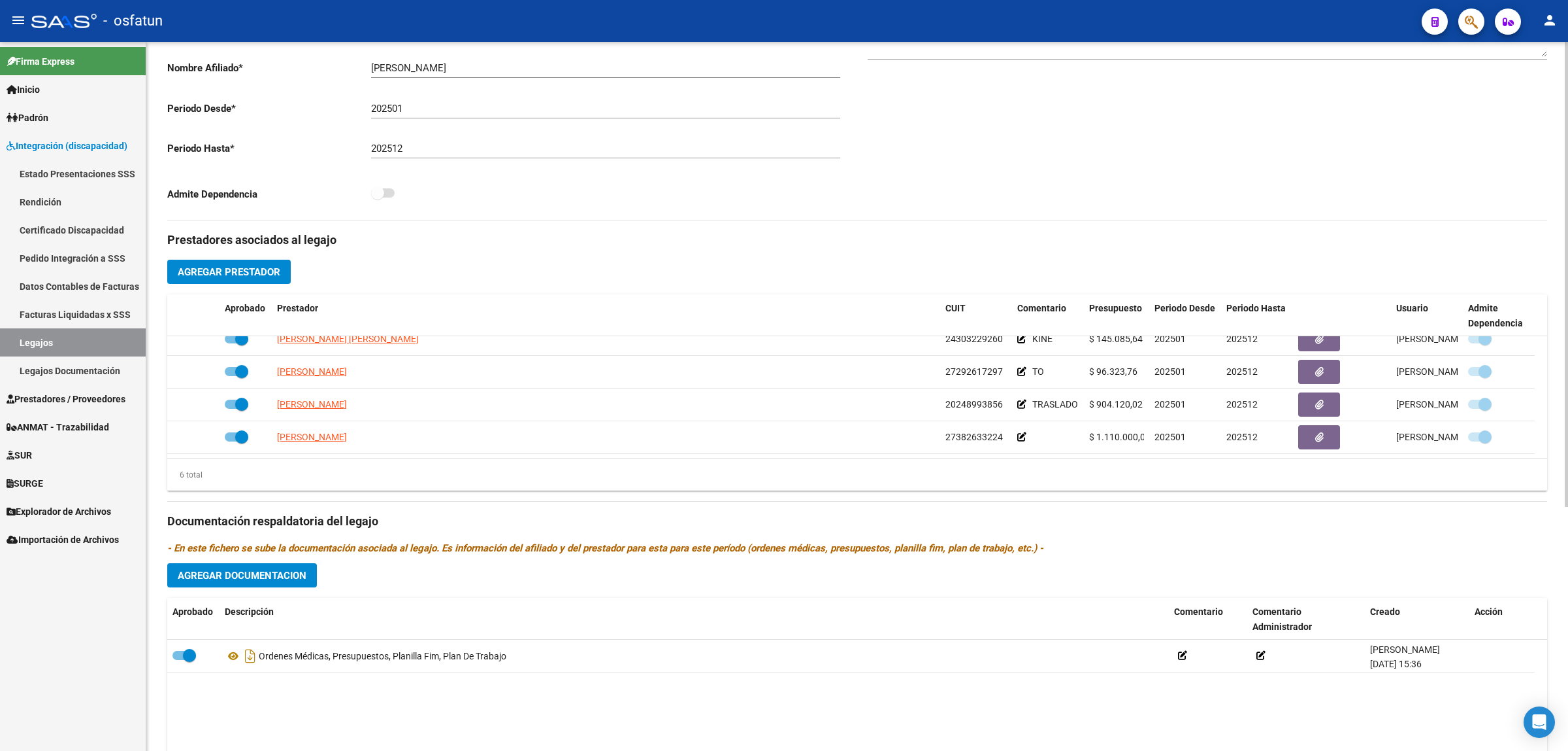
scroll to position [291, 0]
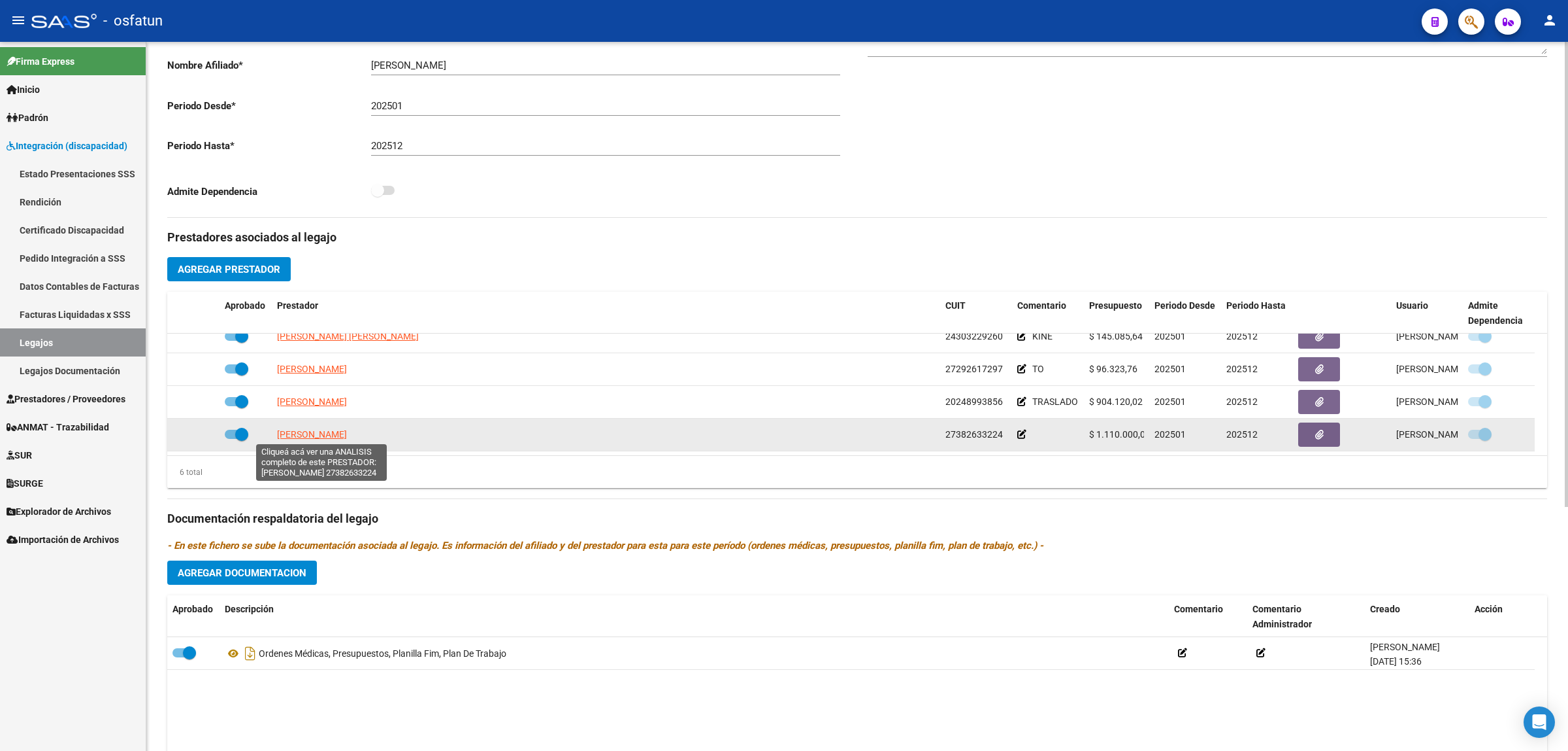
click at [309, 429] on span "[PERSON_NAME]" at bounding box center [311, 434] width 70 height 11
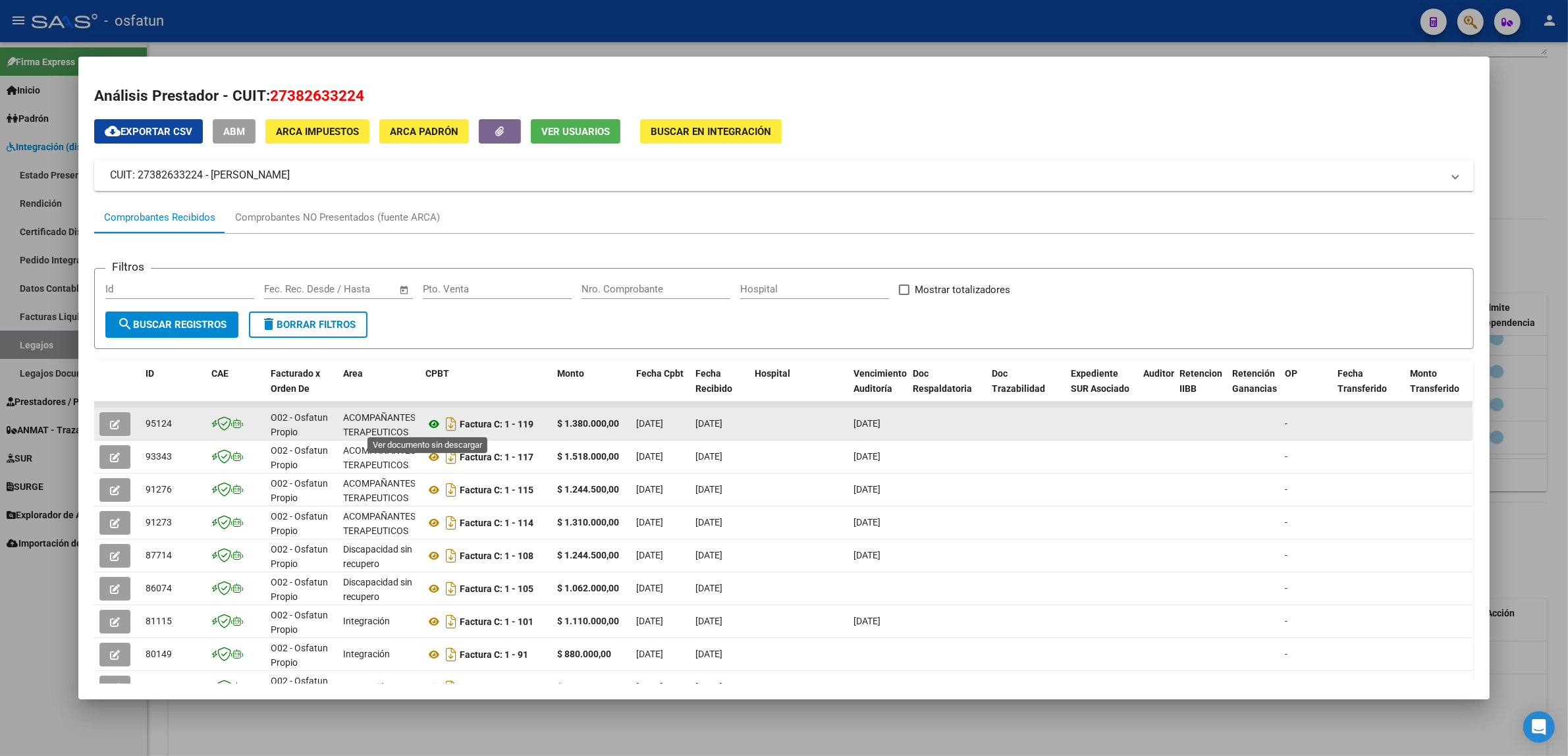
click at [426, 428] on icon at bounding box center [434, 424] width 17 height 16
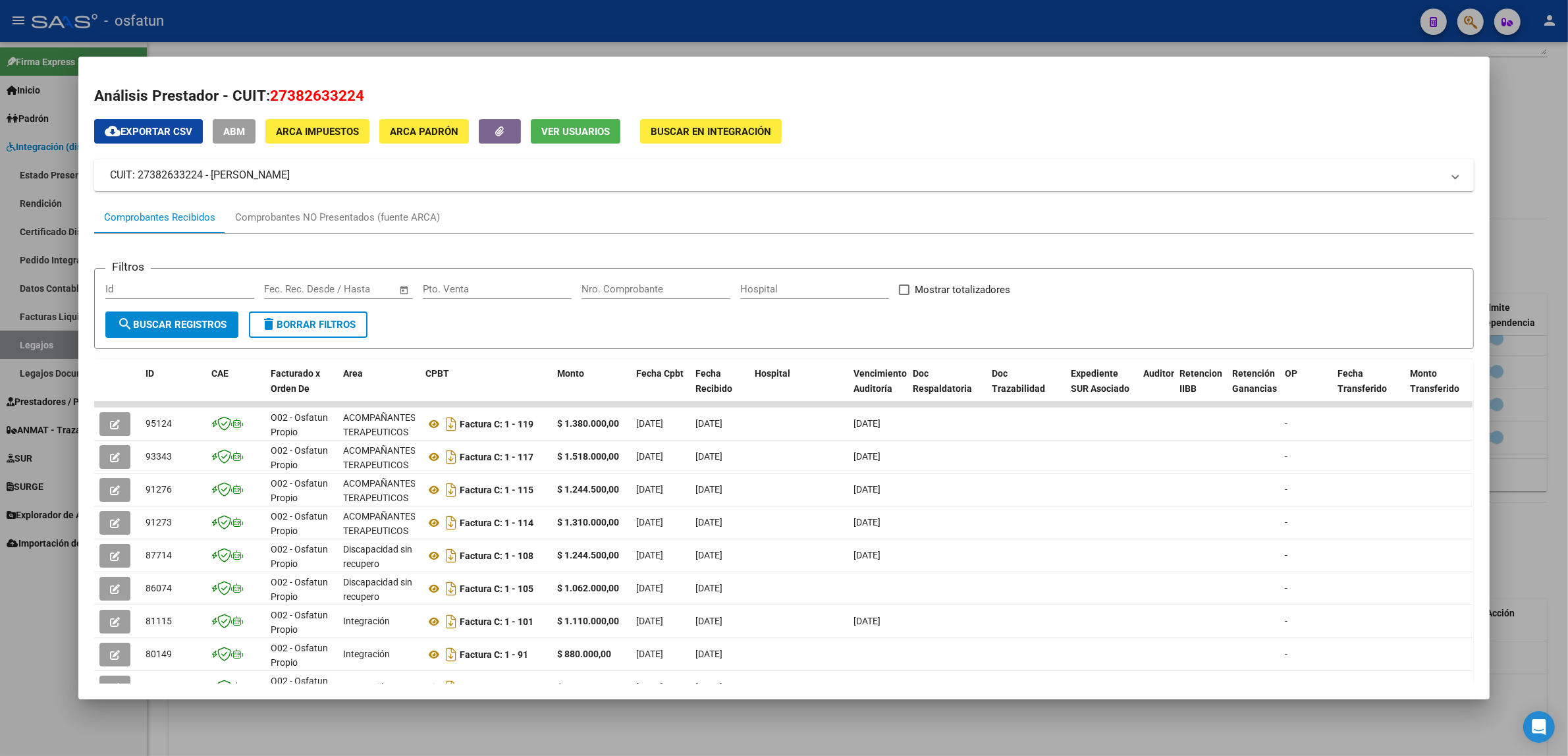
click at [261, 25] on div at bounding box center [784, 378] width 1568 height 756
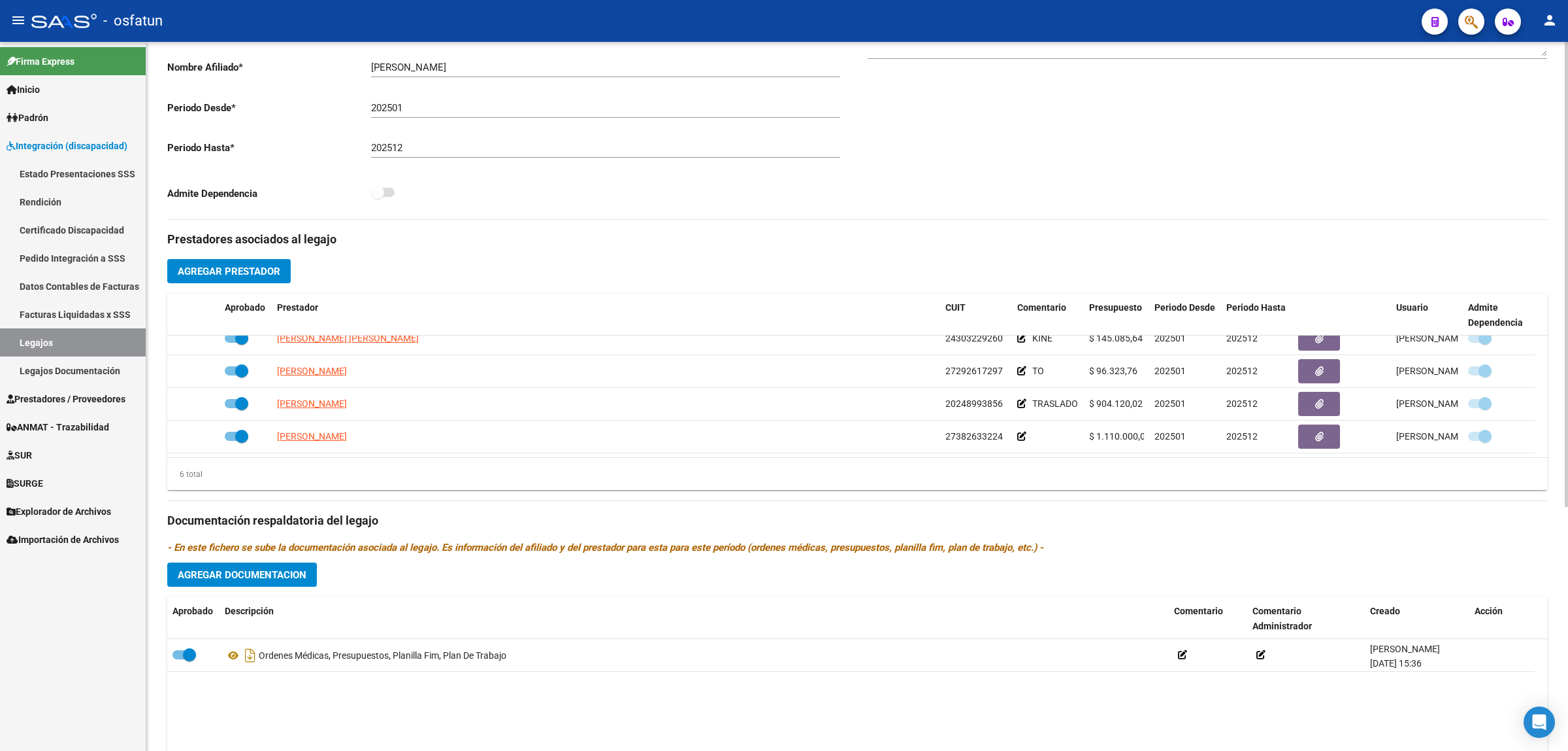
scroll to position [327, 0]
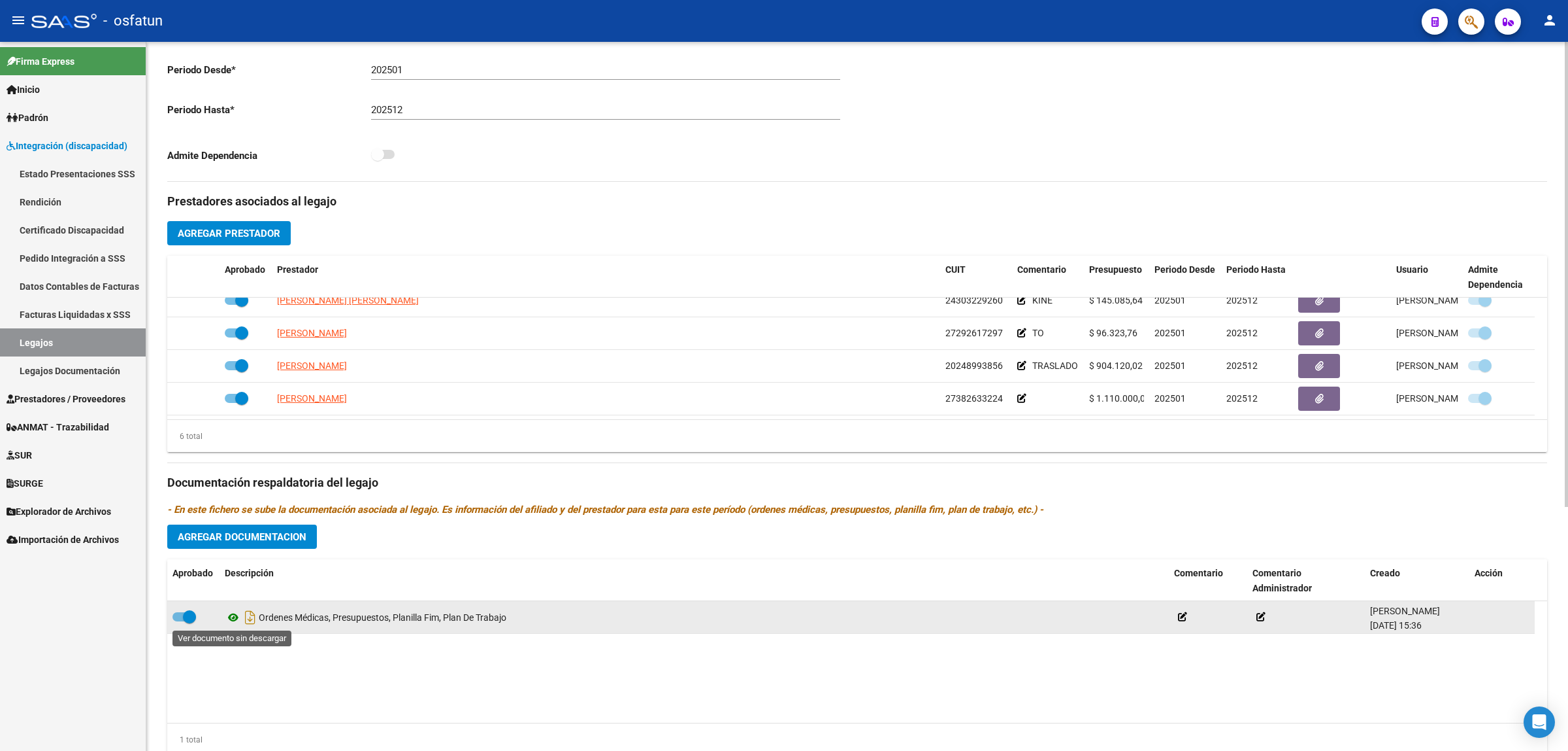
click at [232, 615] on icon at bounding box center [232, 617] width 17 height 16
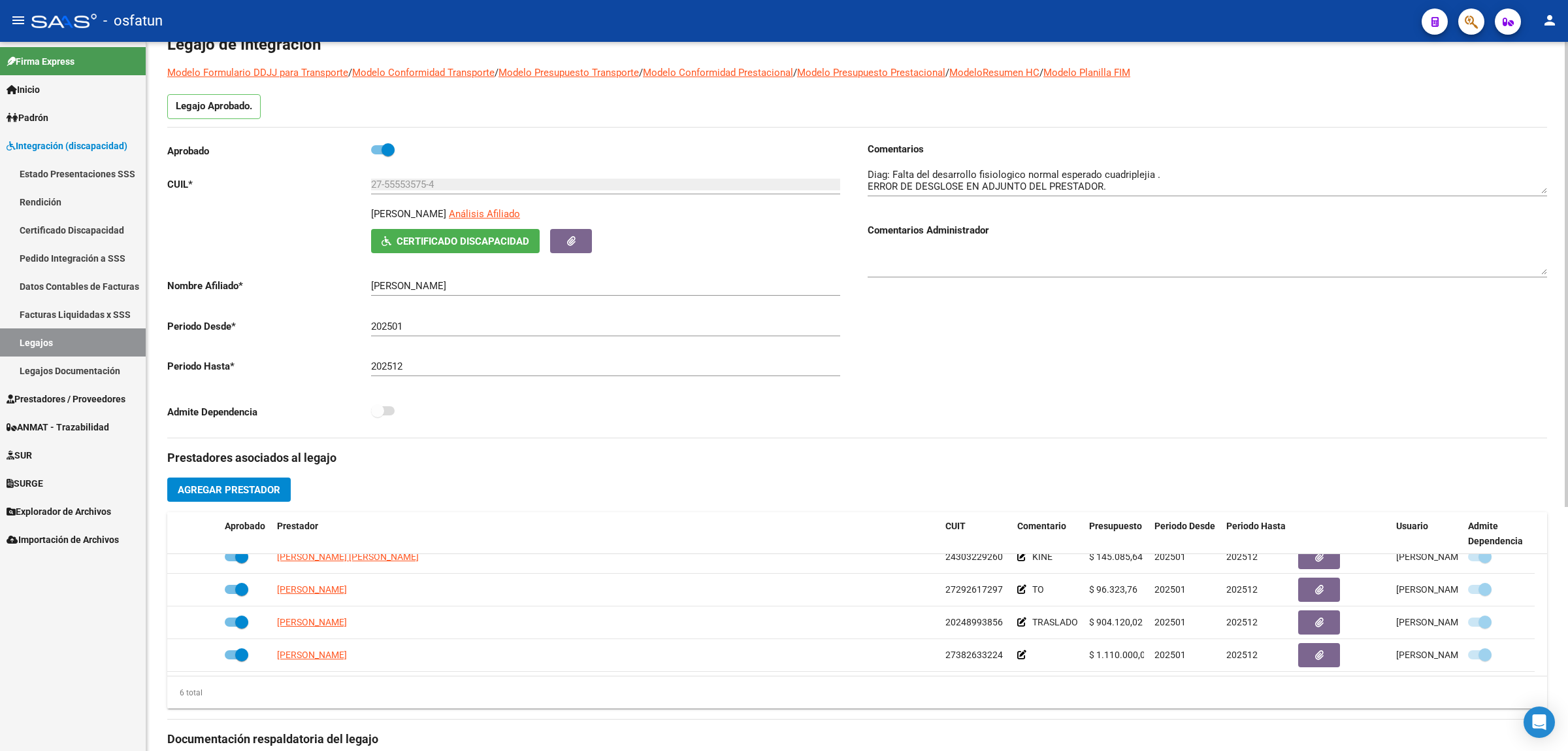
scroll to position [45, 0]
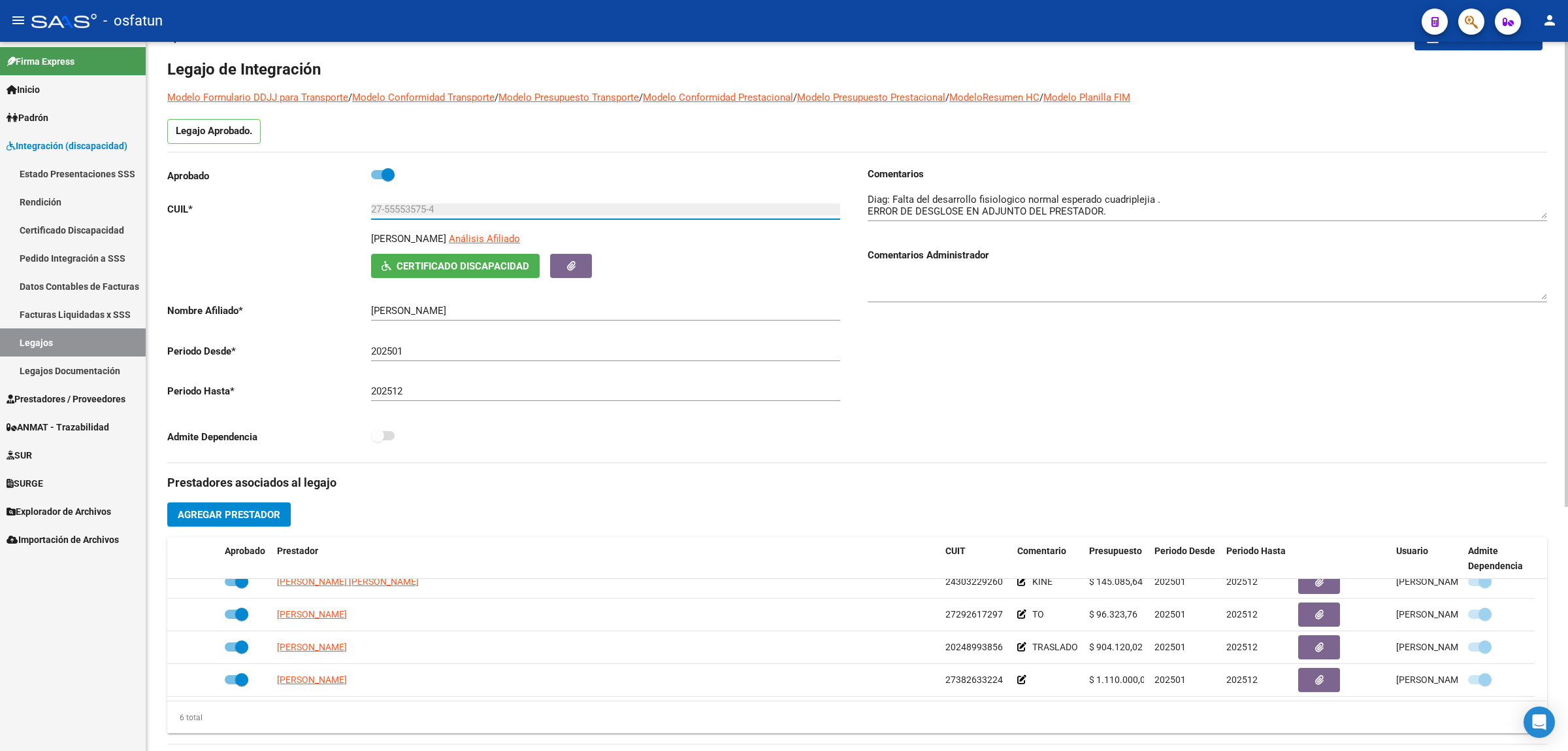
click at [389, 209] on input "27-55553575-4" at bounding box center [606, 209] width 469 height 12
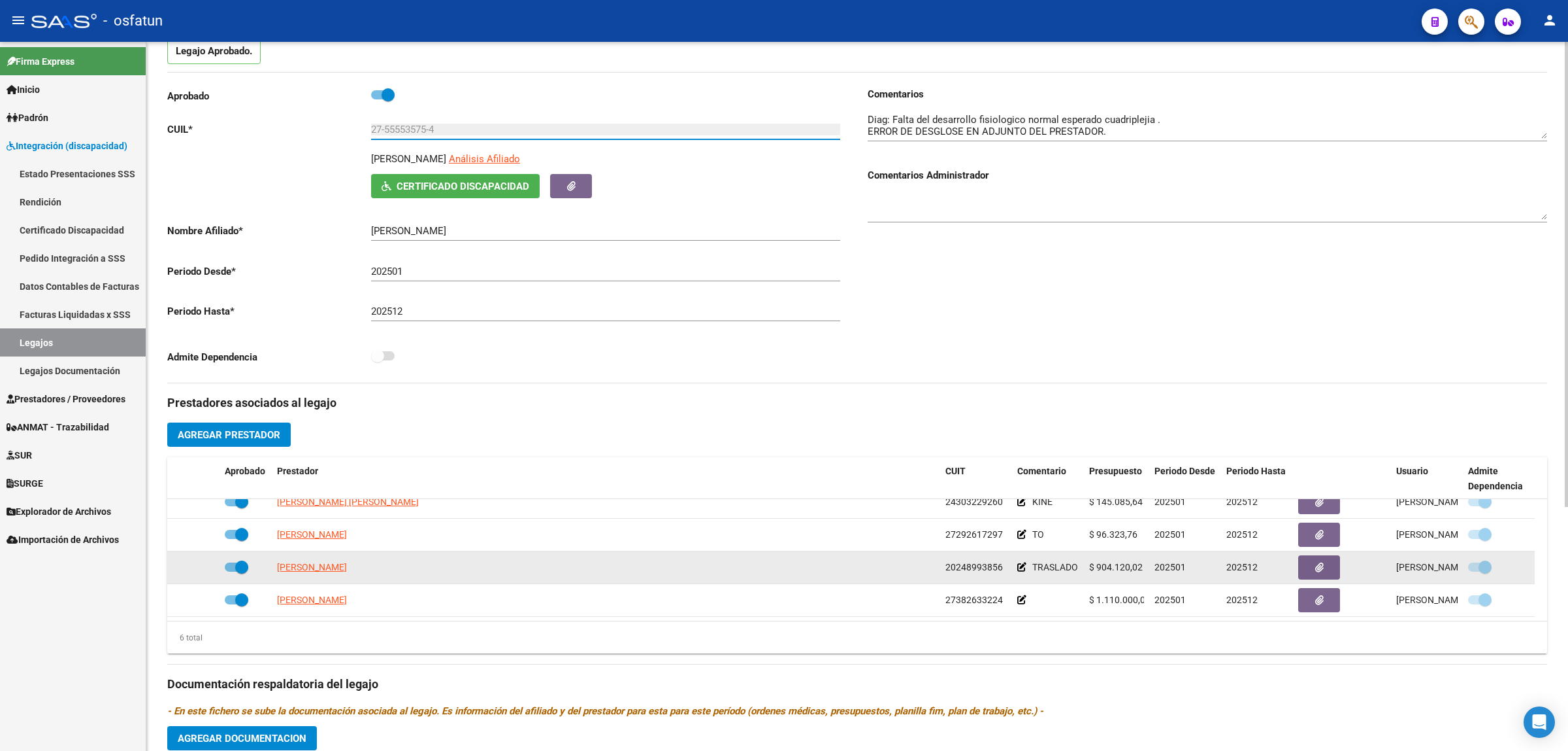
scroll to position [373, 0]
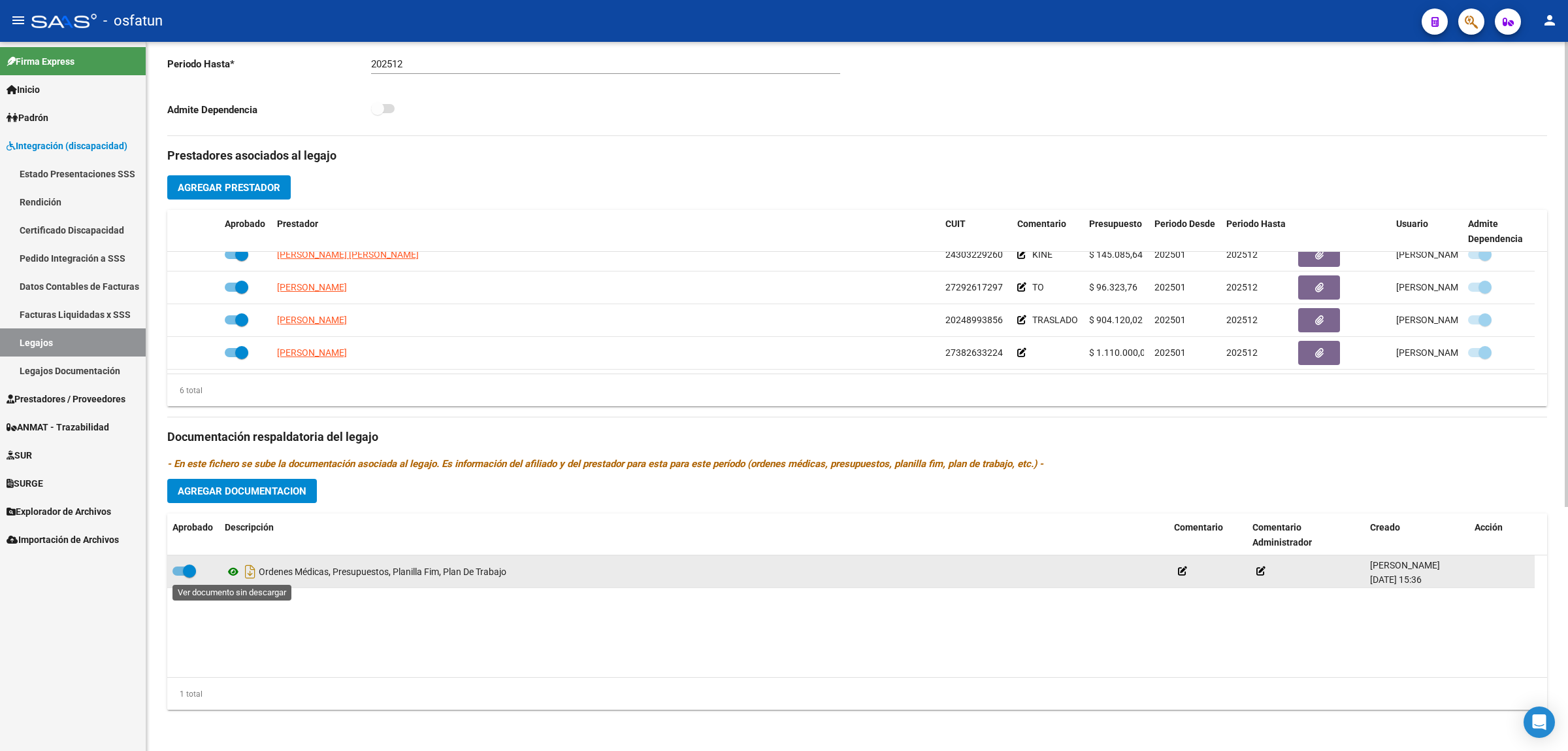
click at [229, 569] on icon at bounding box center [232, 572] width 17 height 16
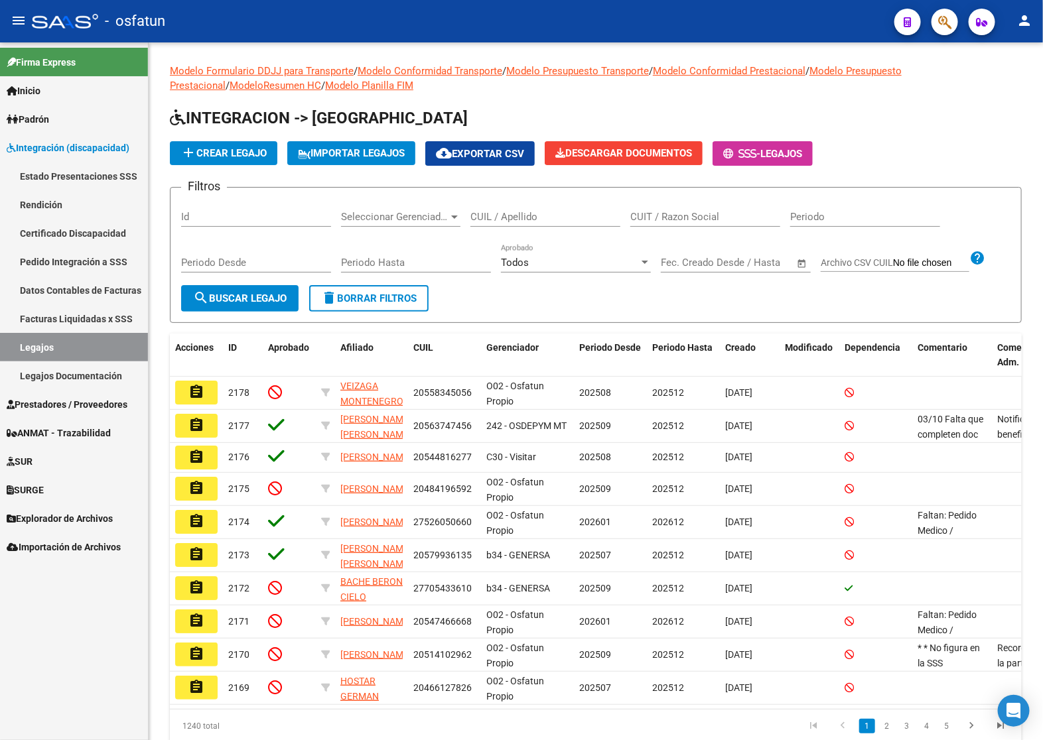
click at [118, 401] on span "Prestadores / Proveedores" at bounding box center [67, 404] width 121 height 15
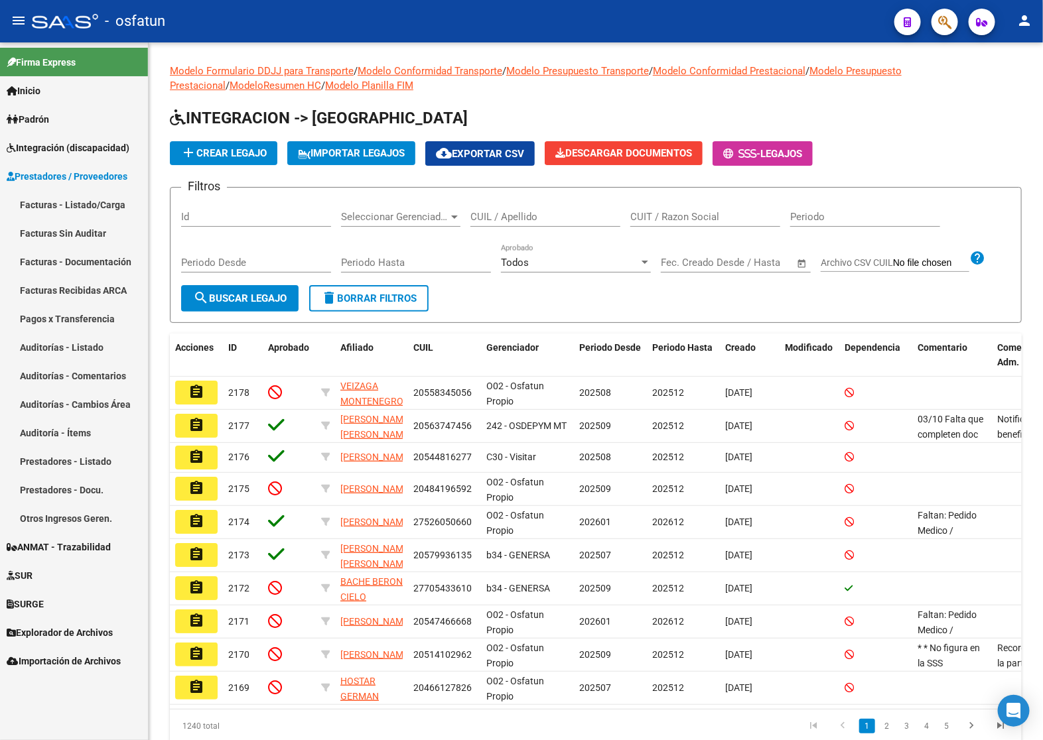
click at [80, 211] on link "Facturas - Listado/Carga" at bounding box center [74, 204] width 148 height 29
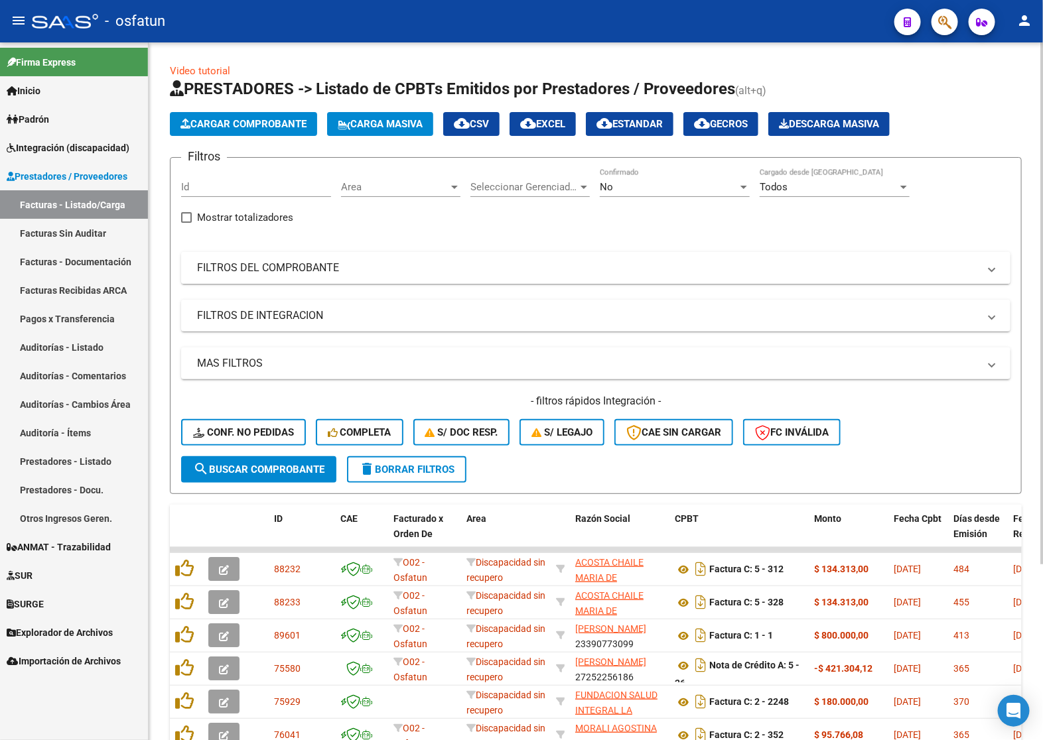
drag, startPoint x: 356, startPoint y: 265, endPoint x: 407, endPoint y: 265, distance: 50.4
click at [354, 265] on mat-panel-title "FILTROS DEL COMPROBANTE" at bounding box center [588, 268] width 782 height 15
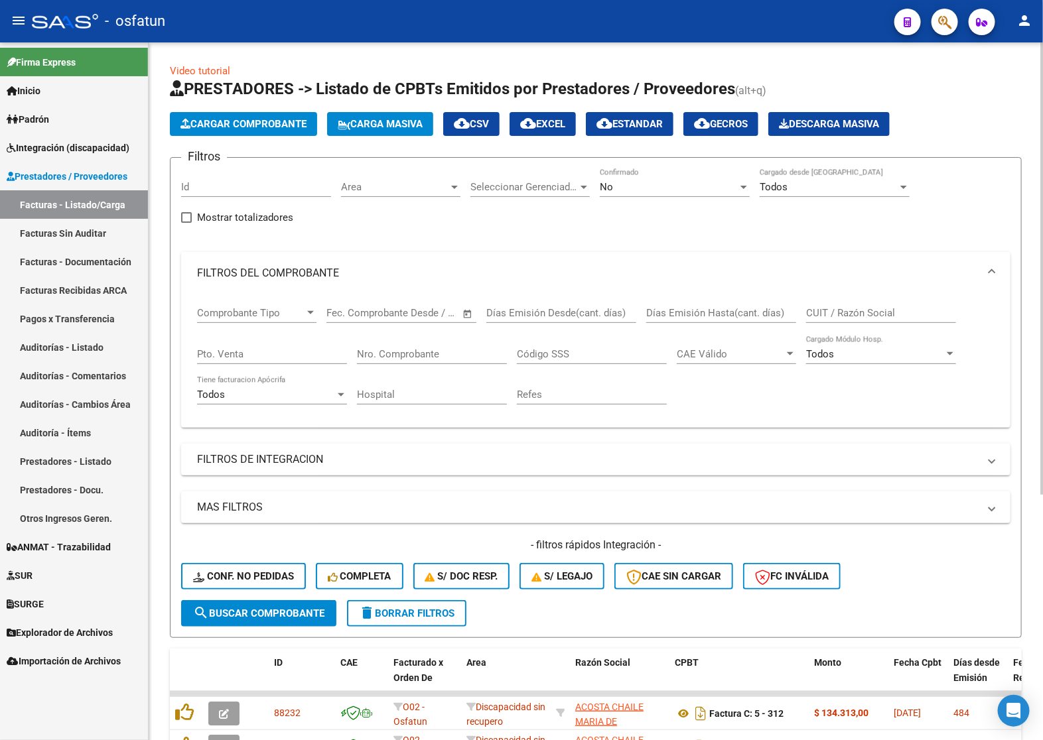
click at [876, 320] on div "CUIT / Razón Social" at bounding box center [881, 309] width 150 height 29
paste input "27382633224"
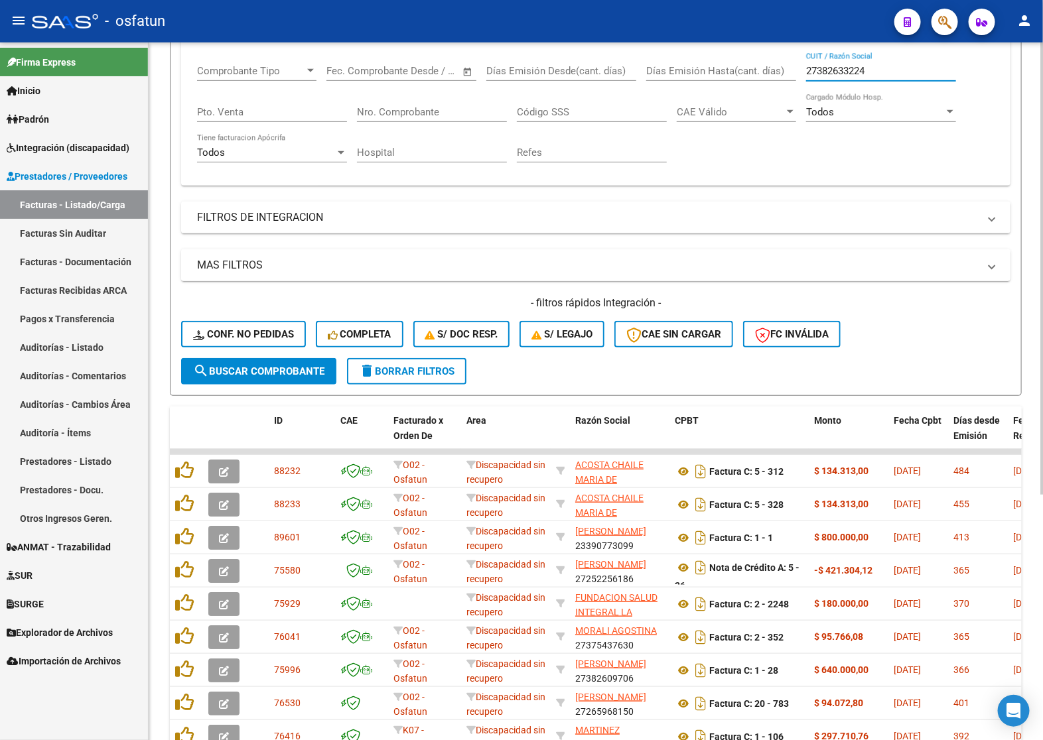
scroll to position [249, 0]
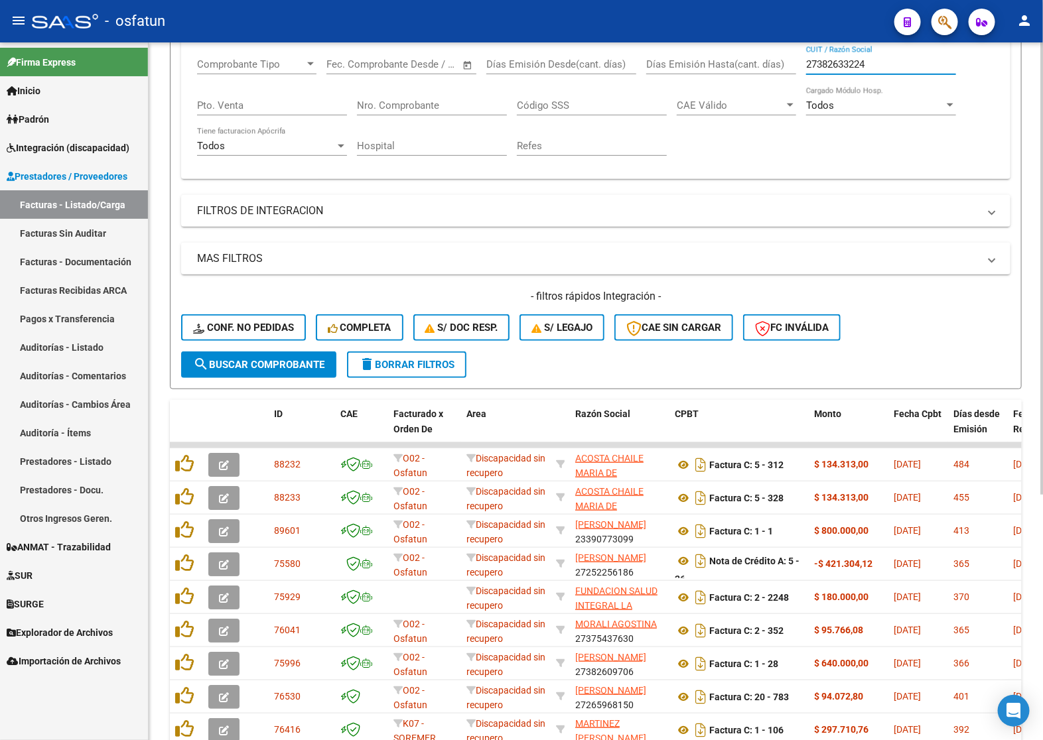
type input "27382633224"
click at [256, 370] on button "search Buscar Comprobante" at bounding box center [258, 365] width 155 height 27
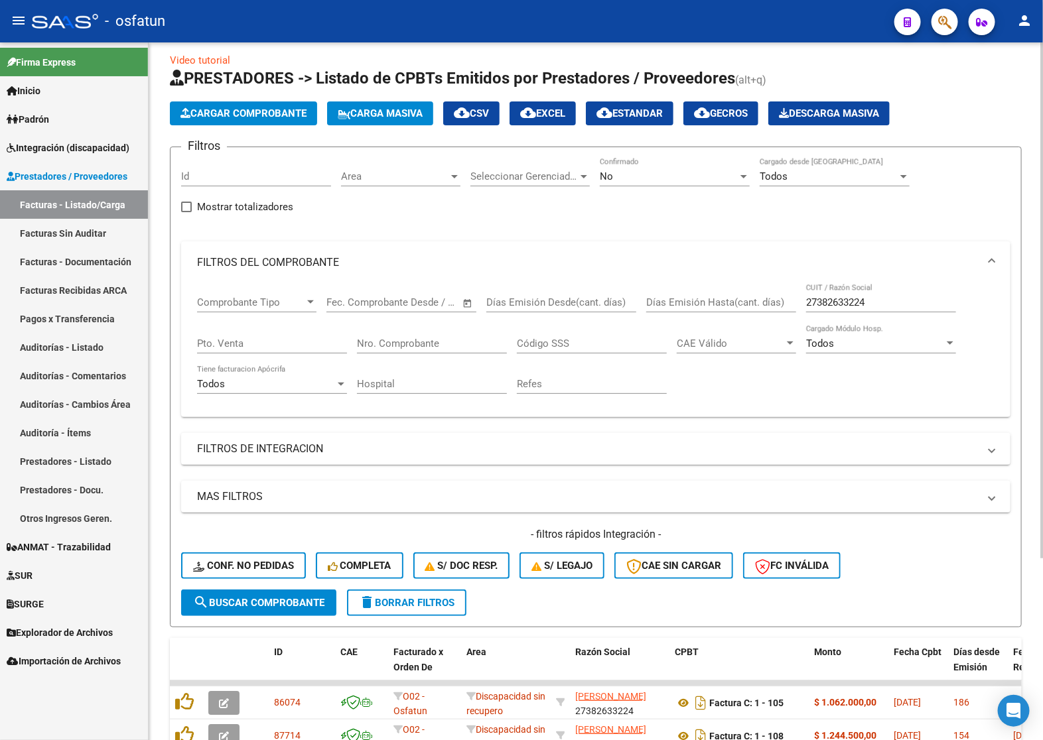
scroll to position [0, 0]
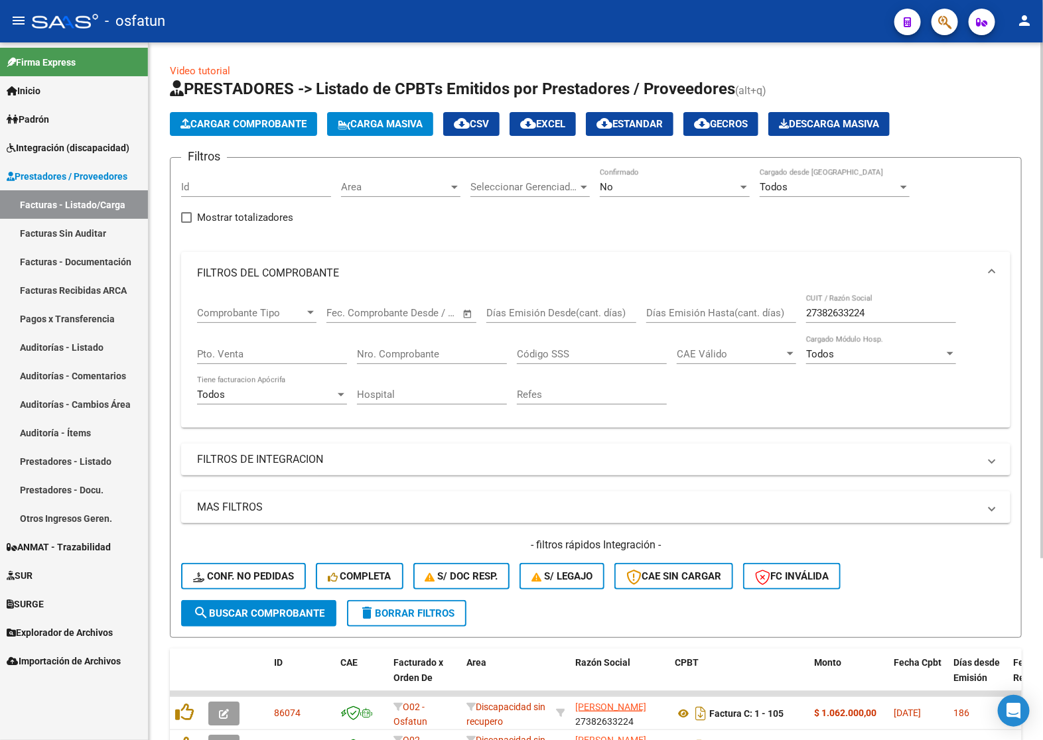
click at [642, 192] on div "No Confirmado" at bounding box center [675, 183] width 150 height 29
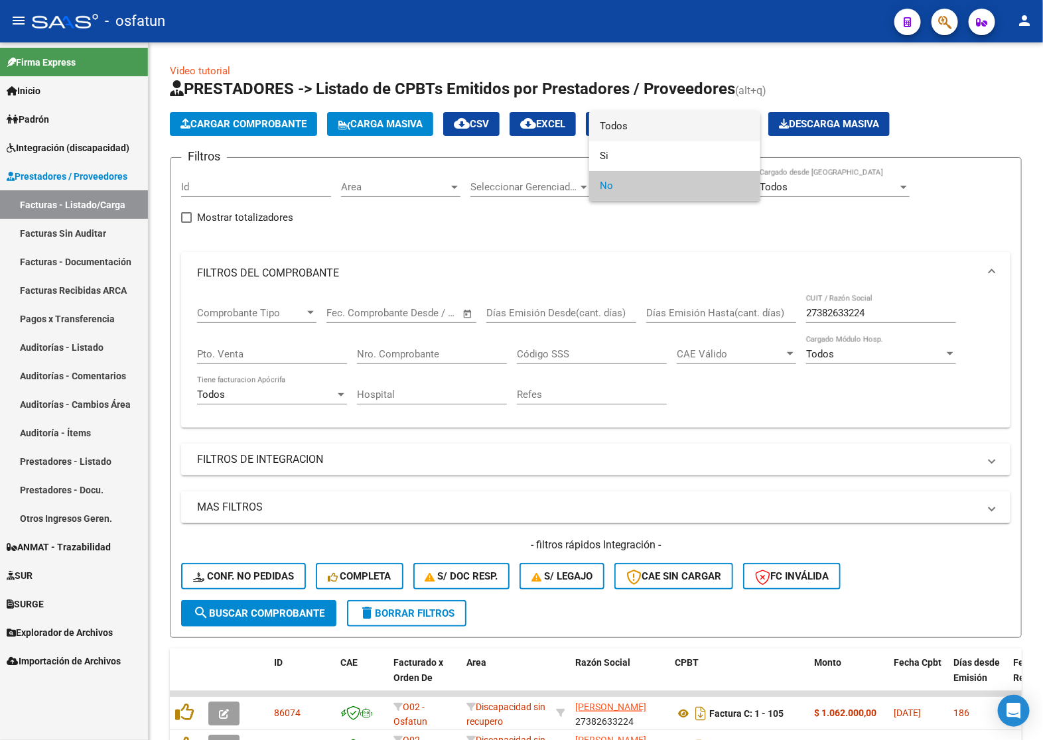
click at [646, 136] on span "Todos" at bounding box center [675, 126] width 150 height 30
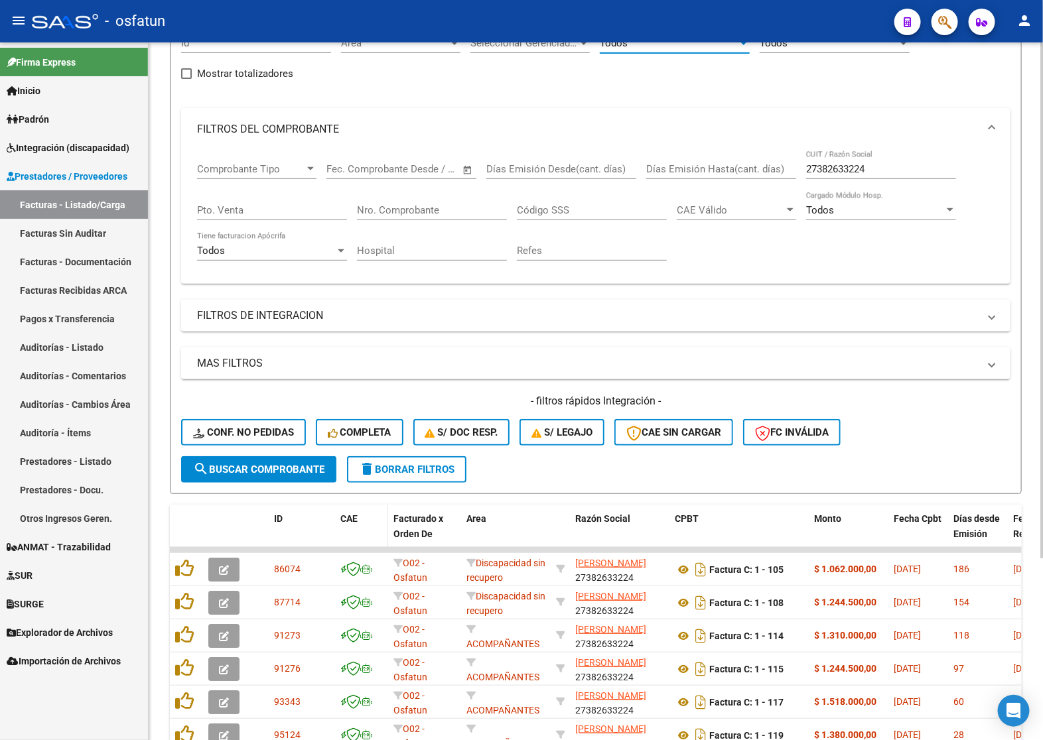
scroll to position [245, 0]
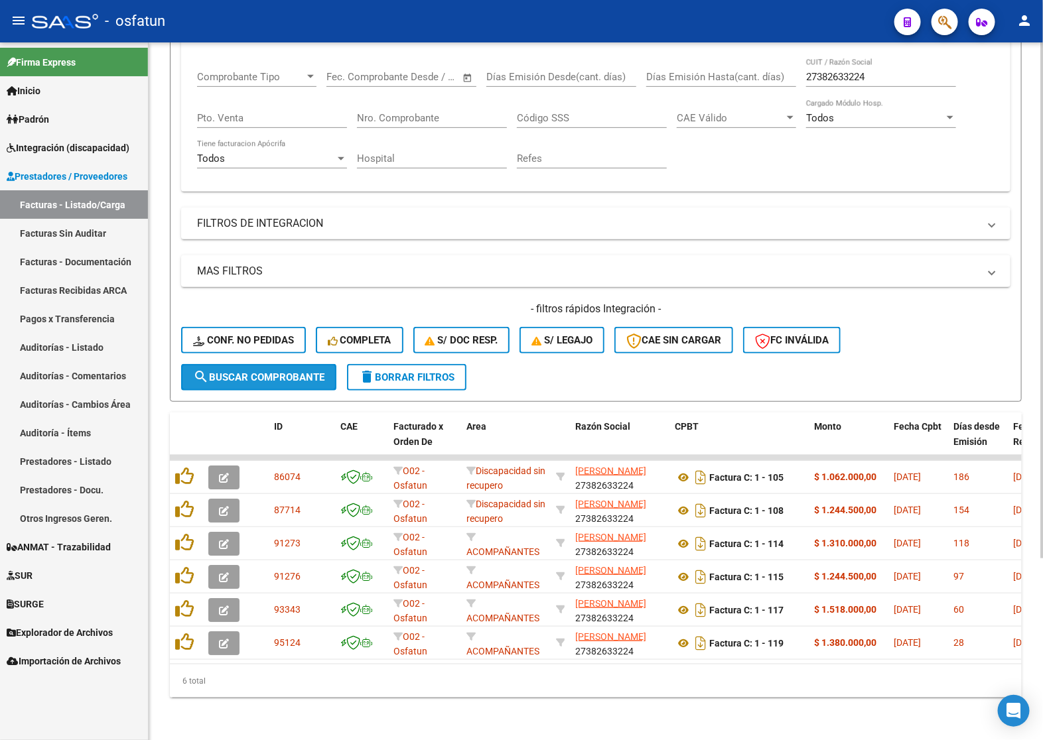
click at [267, 372] on span "search Buscar Comprobante" at bounding box center [258, 378] width 131 height 12
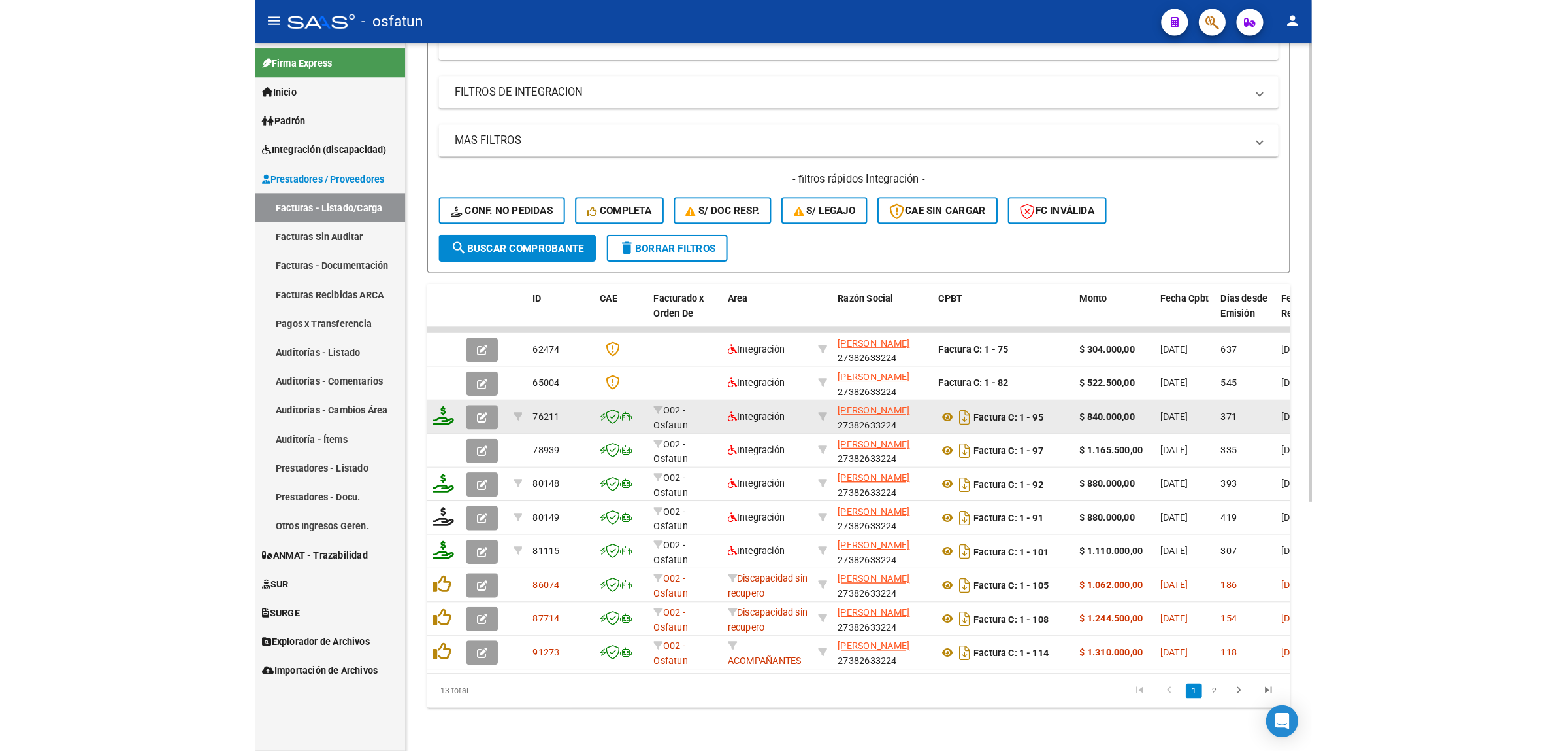
scroll to position [373, 0]
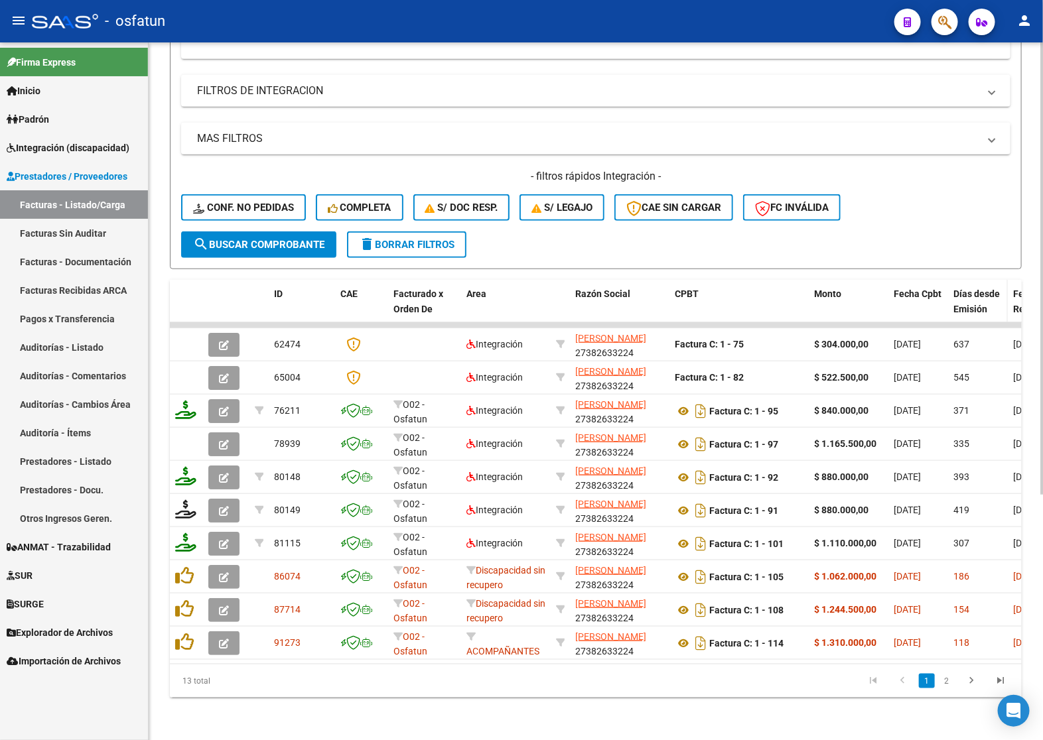
click at [977, 293] on span "Días desde Emisión" at bounding box center [976, 302] width 46 height 26
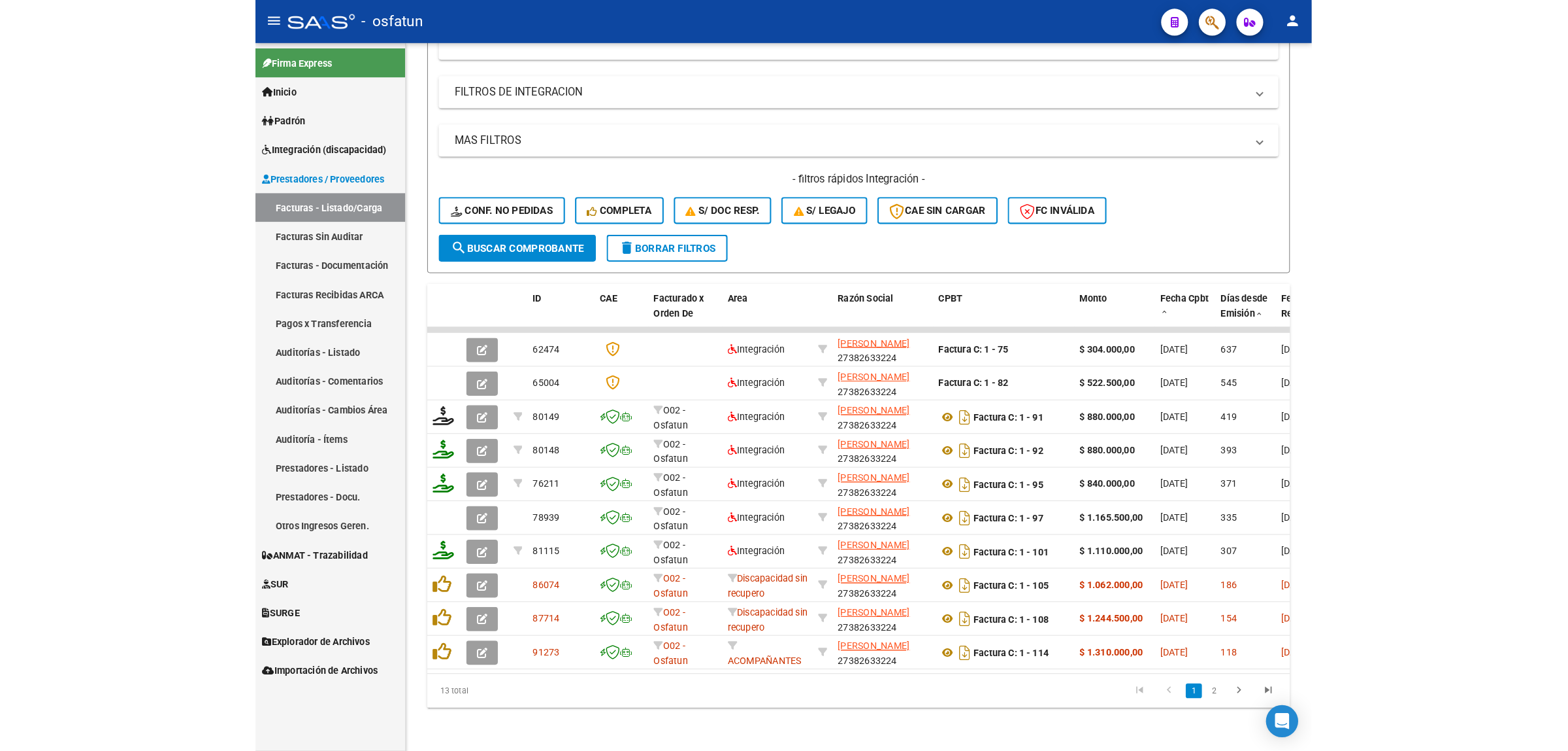
scroll to position [285, 0]
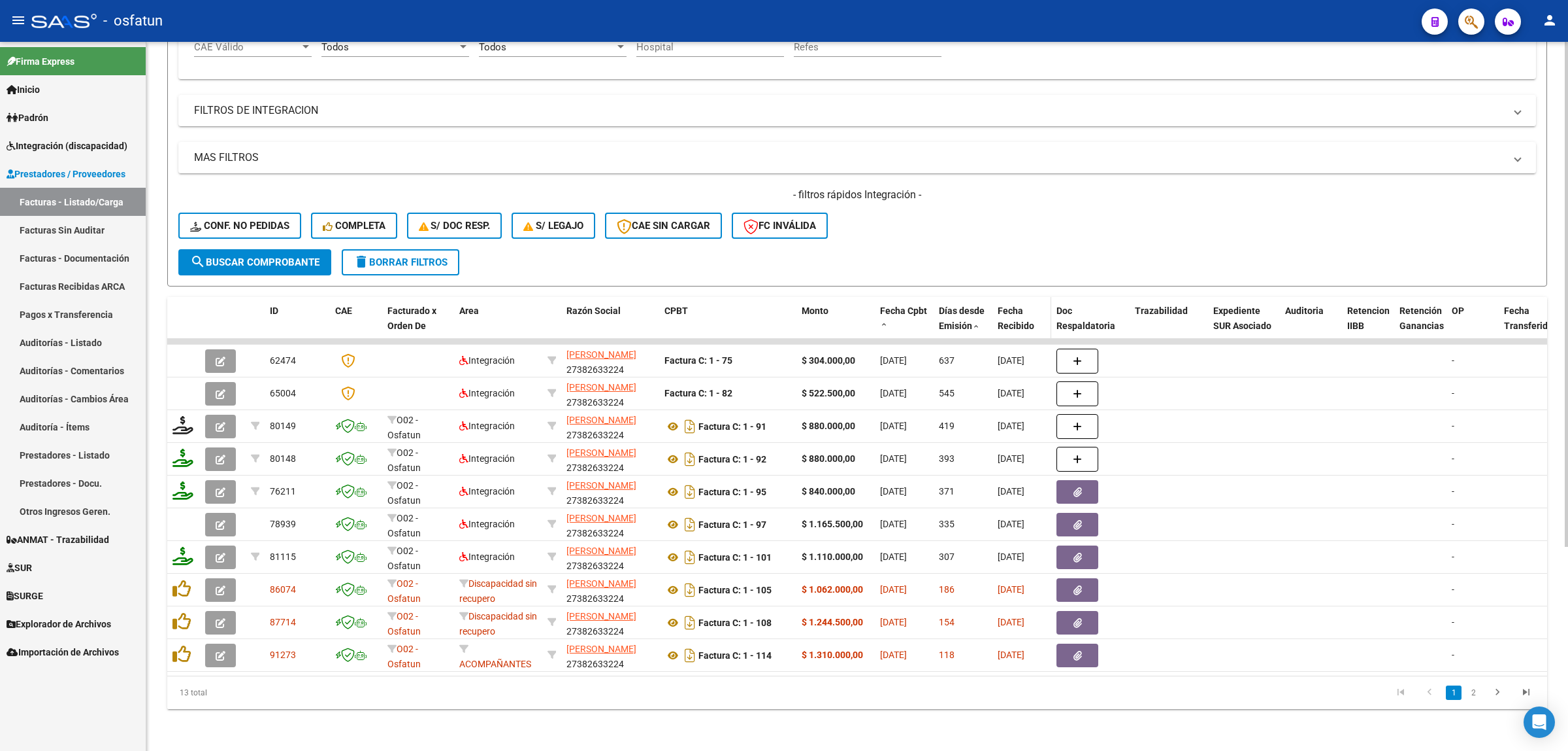
click at [1018, 310] on span "Fecha Recibido" at bounding box center [1015, 318] width 36 height 26
click at [1005, 306] on span "Fecha Recibido" at bounding box center [1015, 318] width 36 height 26
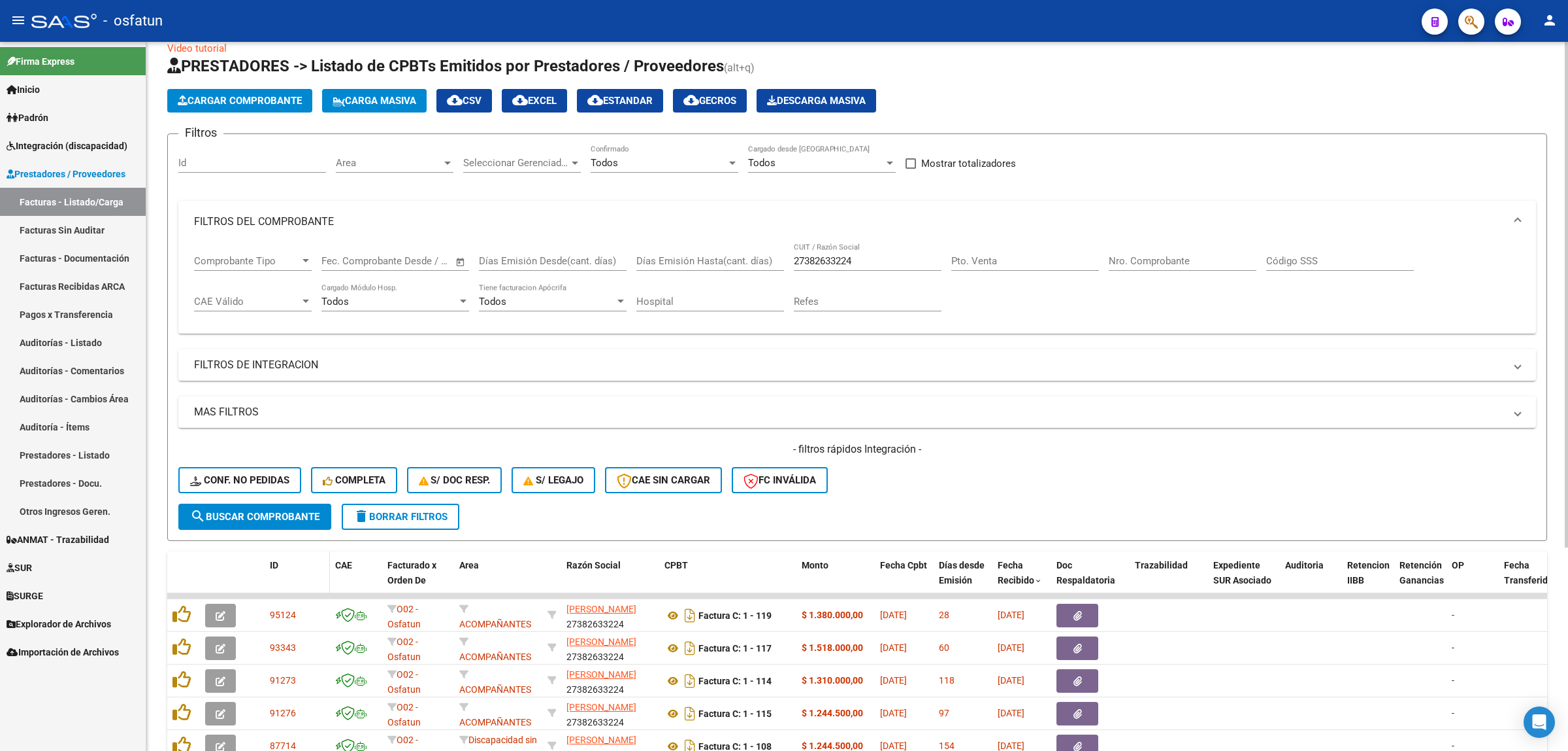
scroll to position [245, 0]
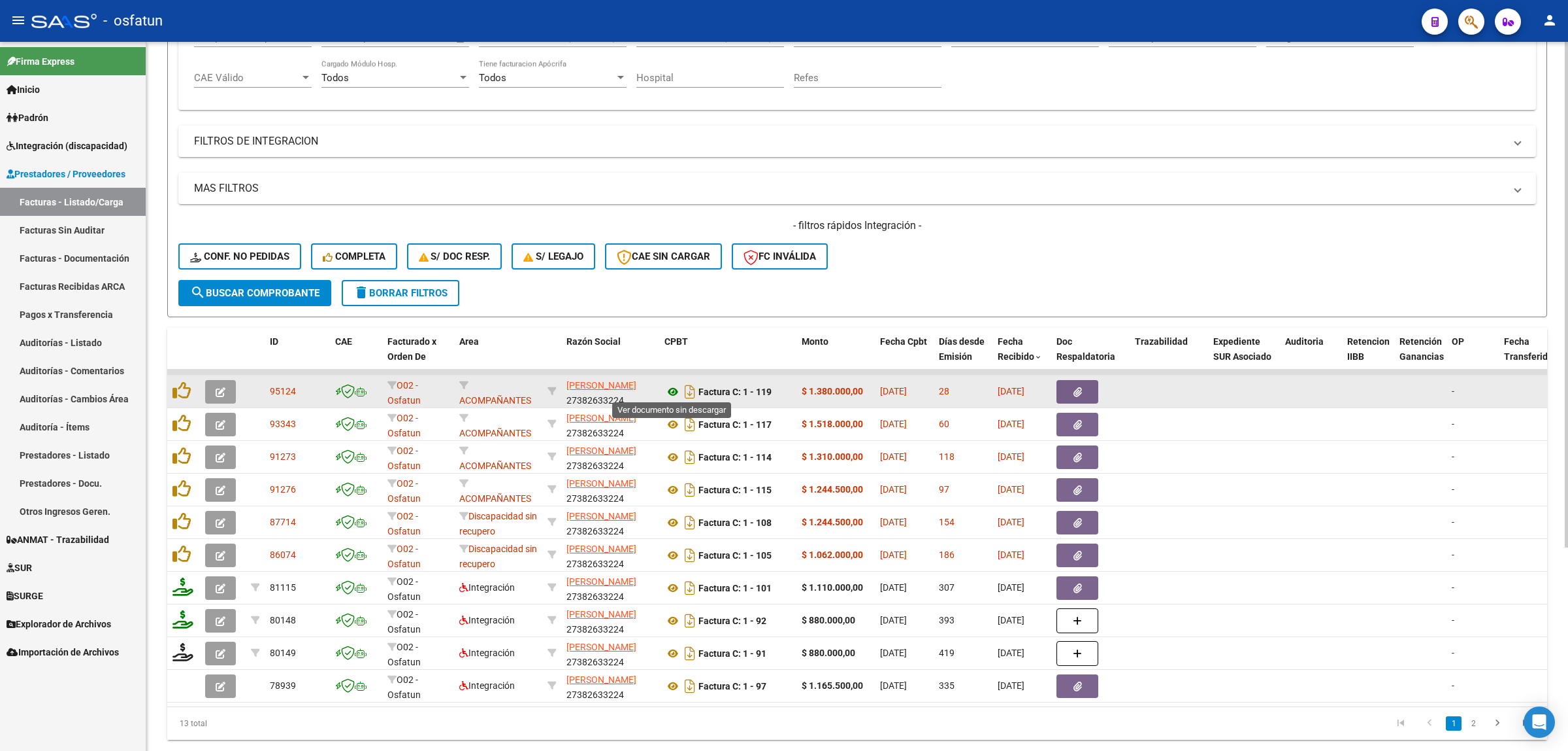
click at [673, 387] on icon at bounding box center [673, 391] width 17 height 16
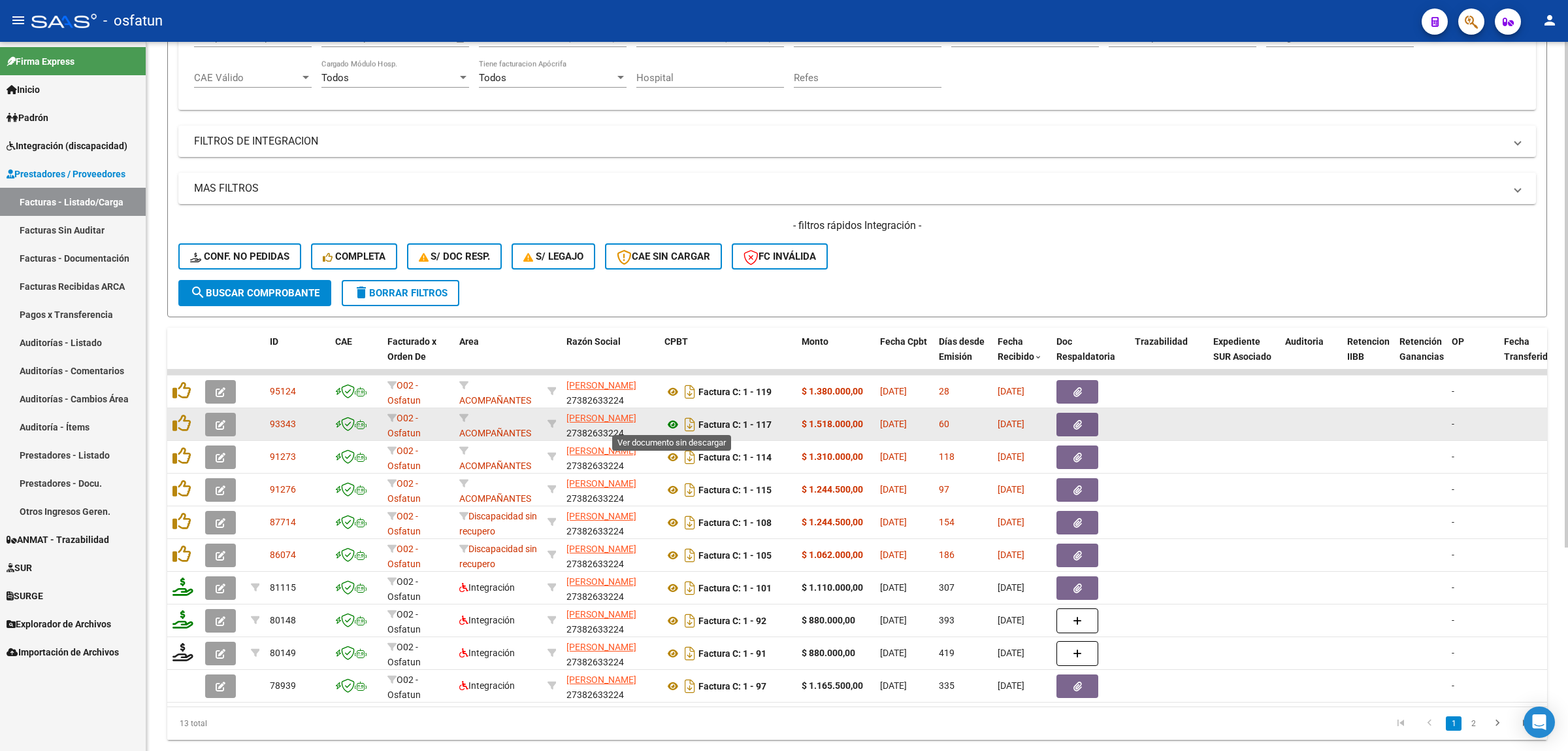
click at [667, 423] on icon at bounding box center [673, 425] width 17 height 16
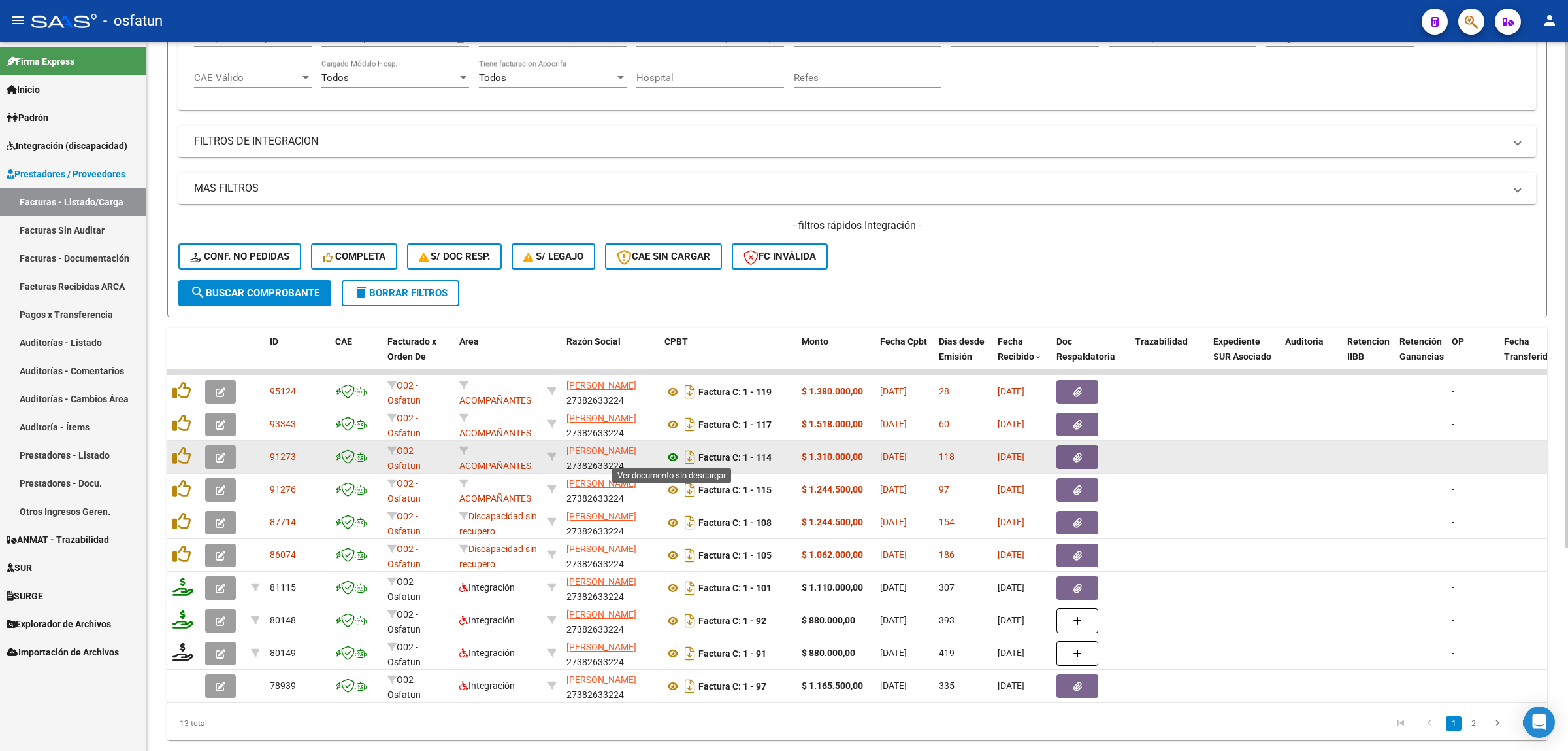
click at [673, 454] on icon at bounding box center [673, 457] width 17 height 16
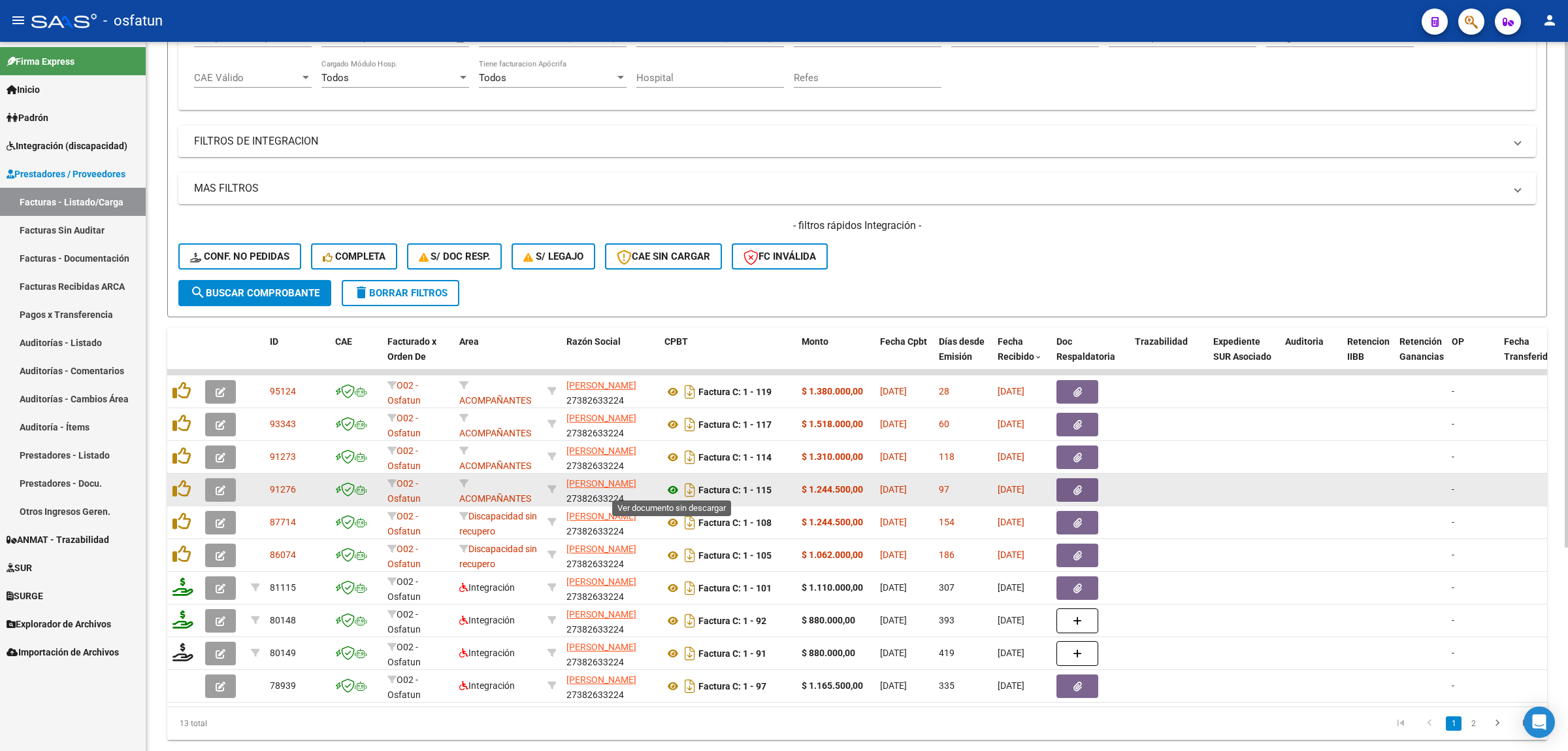
click at [670, 487] on icon at bounding box center [673, 490] width 17 height 16
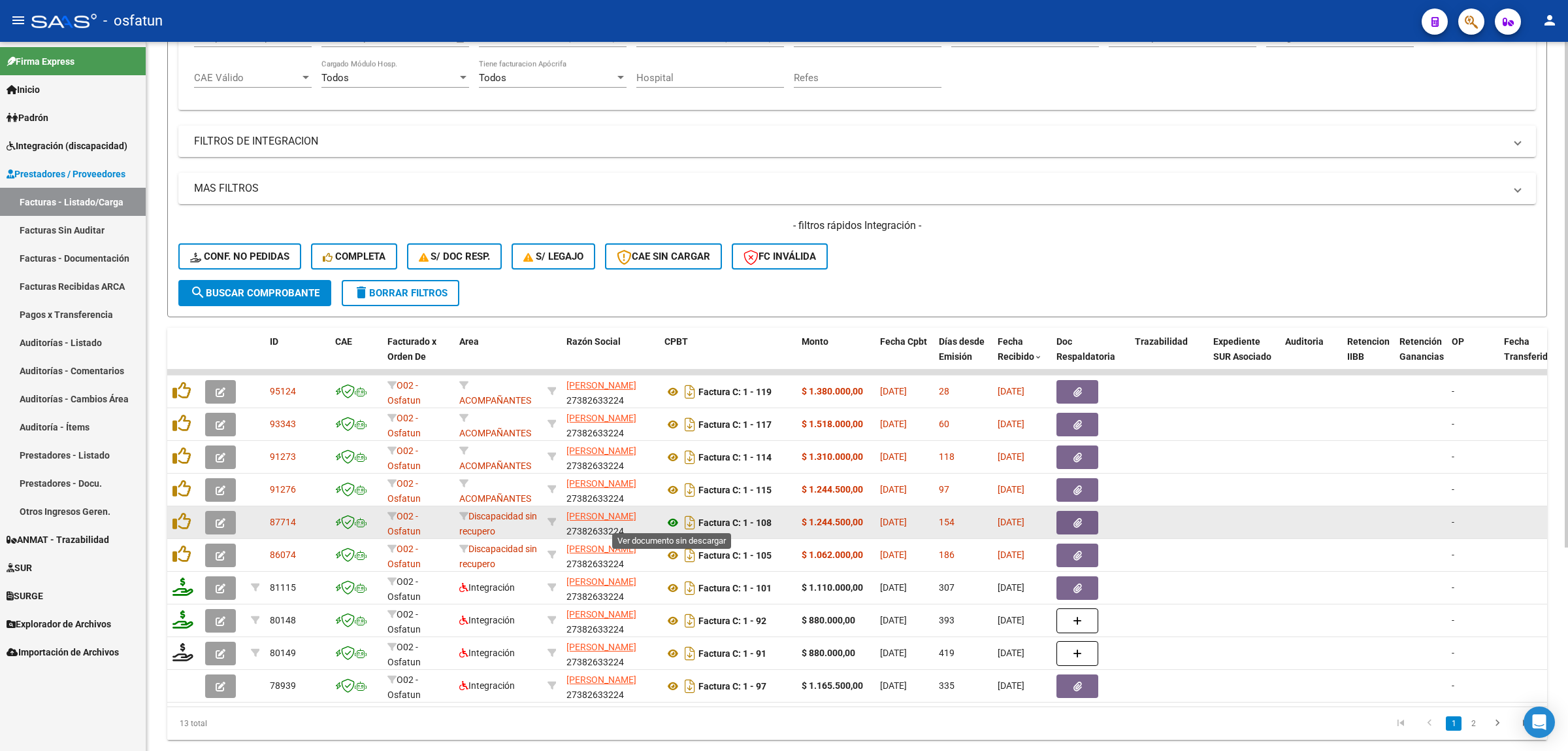
click at [671, 523] on icon at bounding box center [673, 522] width 17 height 16
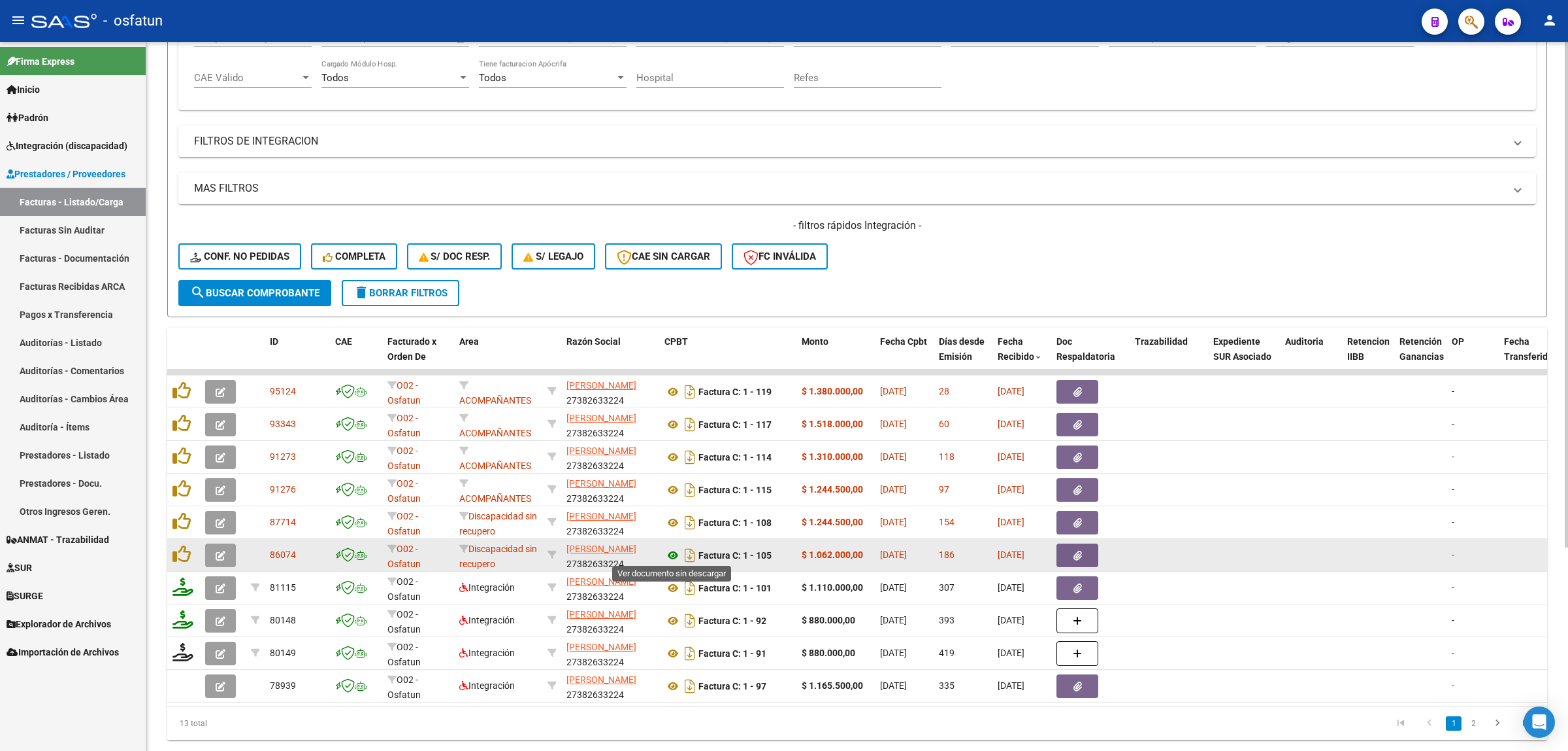
click at [670, 555] on icon at bounding box center [673, 555] width 17 height 16
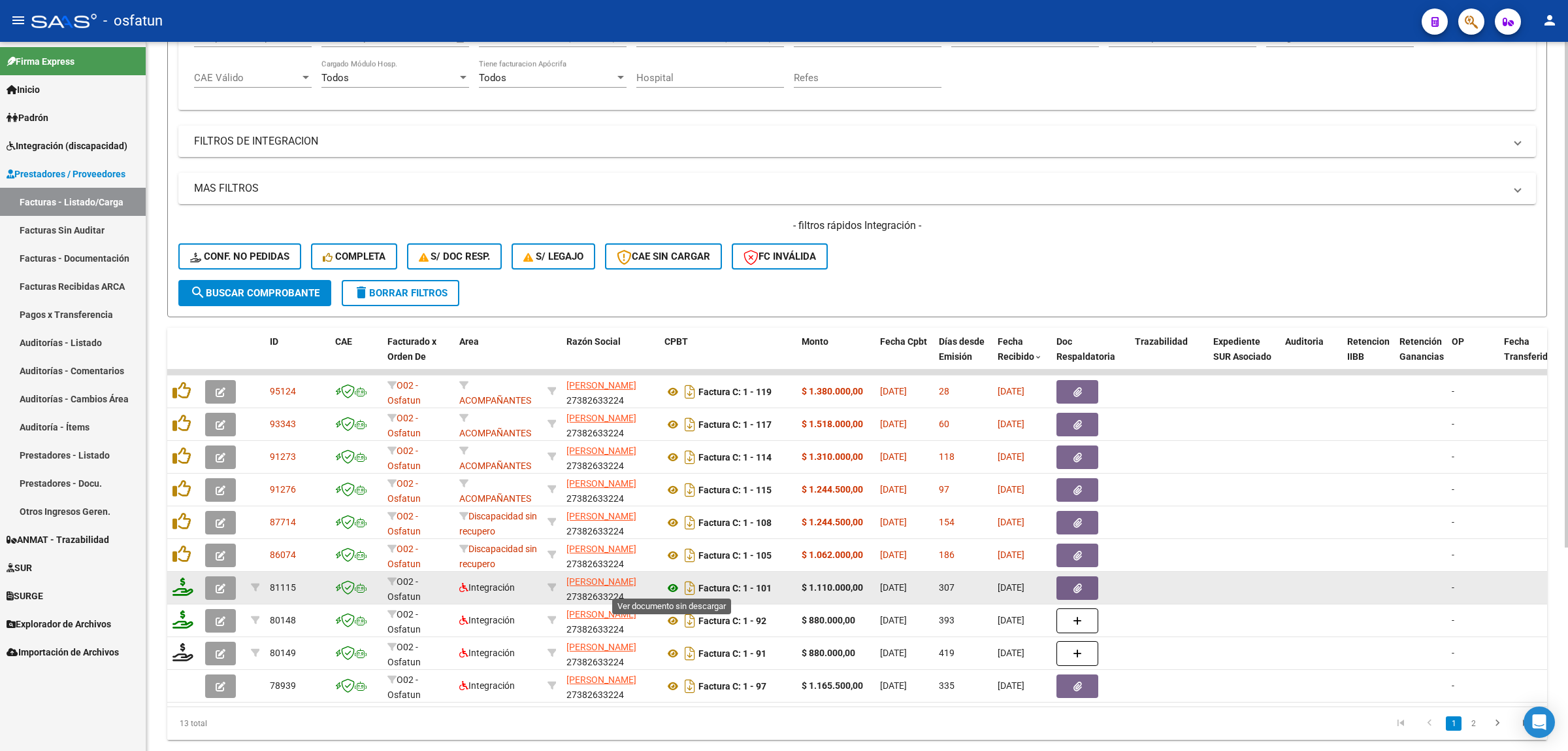
click at [671, 589] on icon at bounding box center [673, 588] width 17 height 16
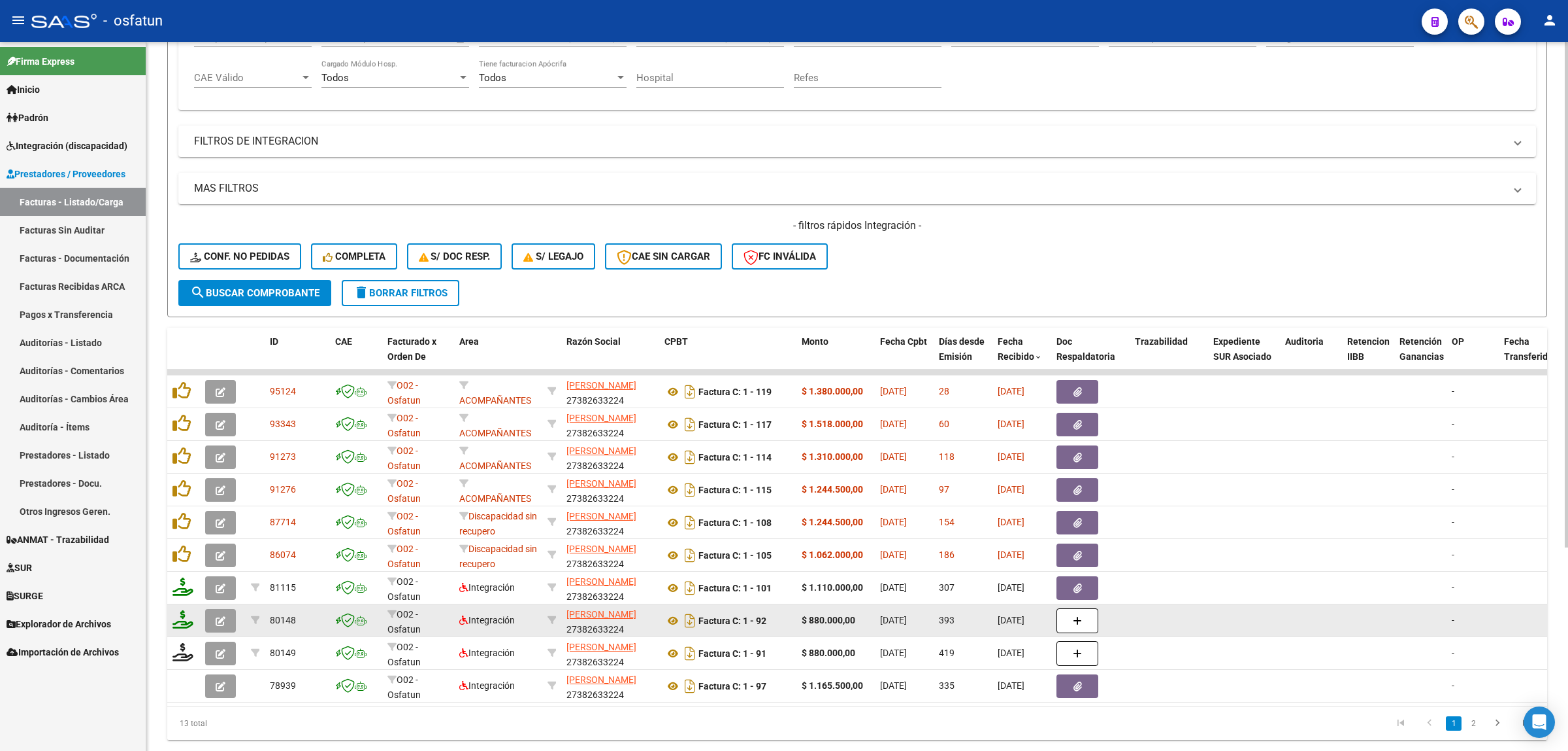
scroll to position [285, 0]
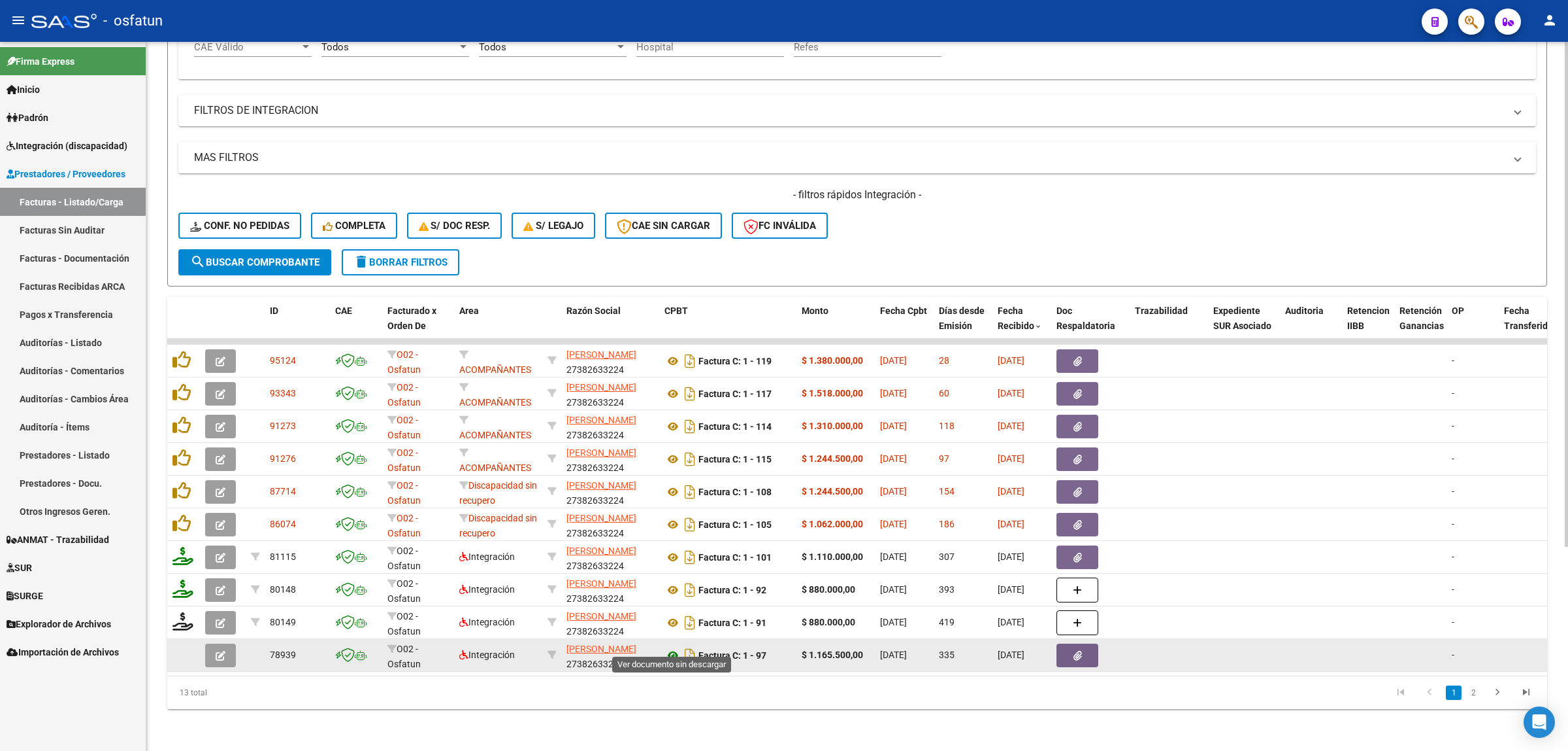
click at [669, 648] on icon at bounding box center [673, 655] width 17 height 16
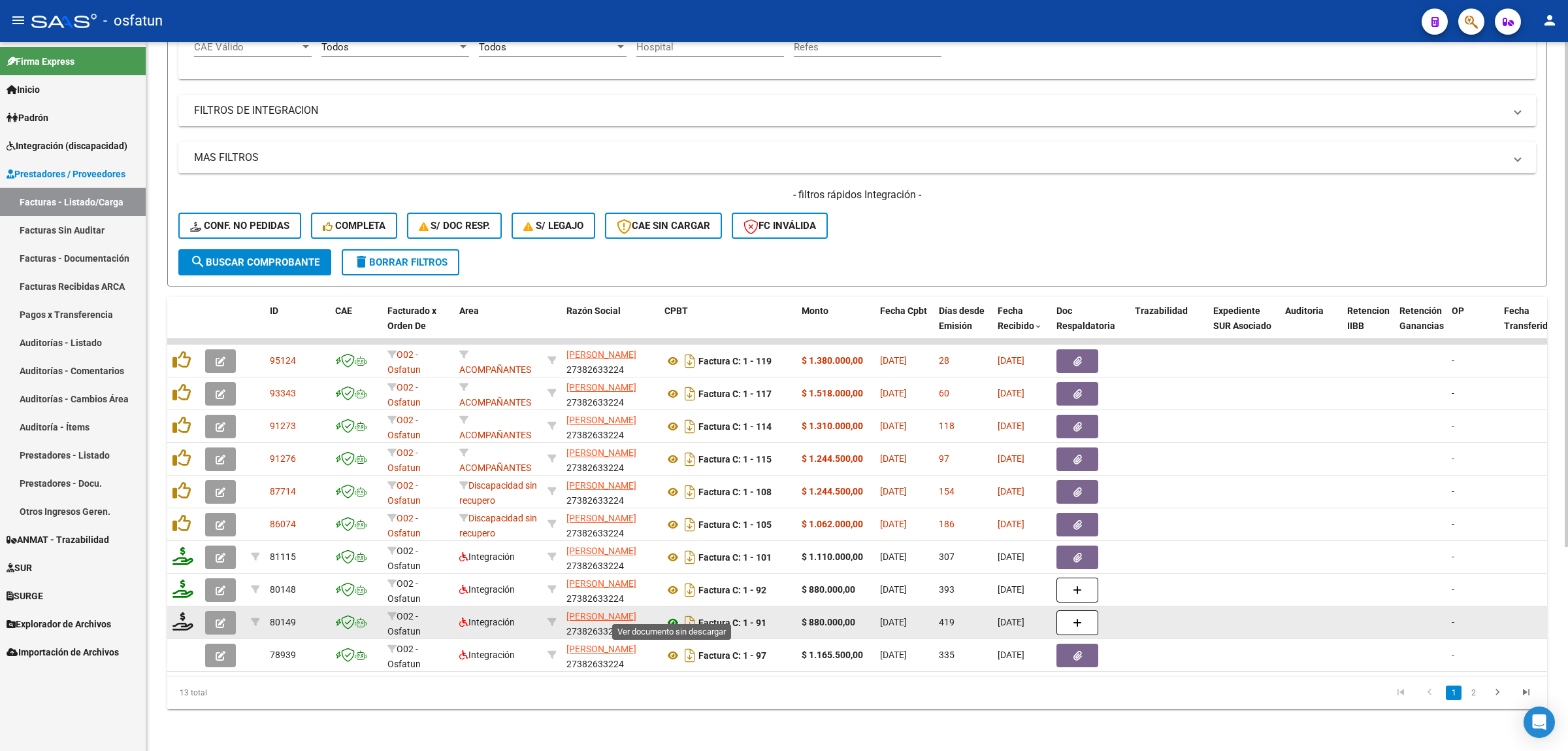
click at [677, 615] on icon at bounding box center [673, 623] width 17 height 16
click at [668, 615] on icon at bounding box center [673, 623] width 17 height 16
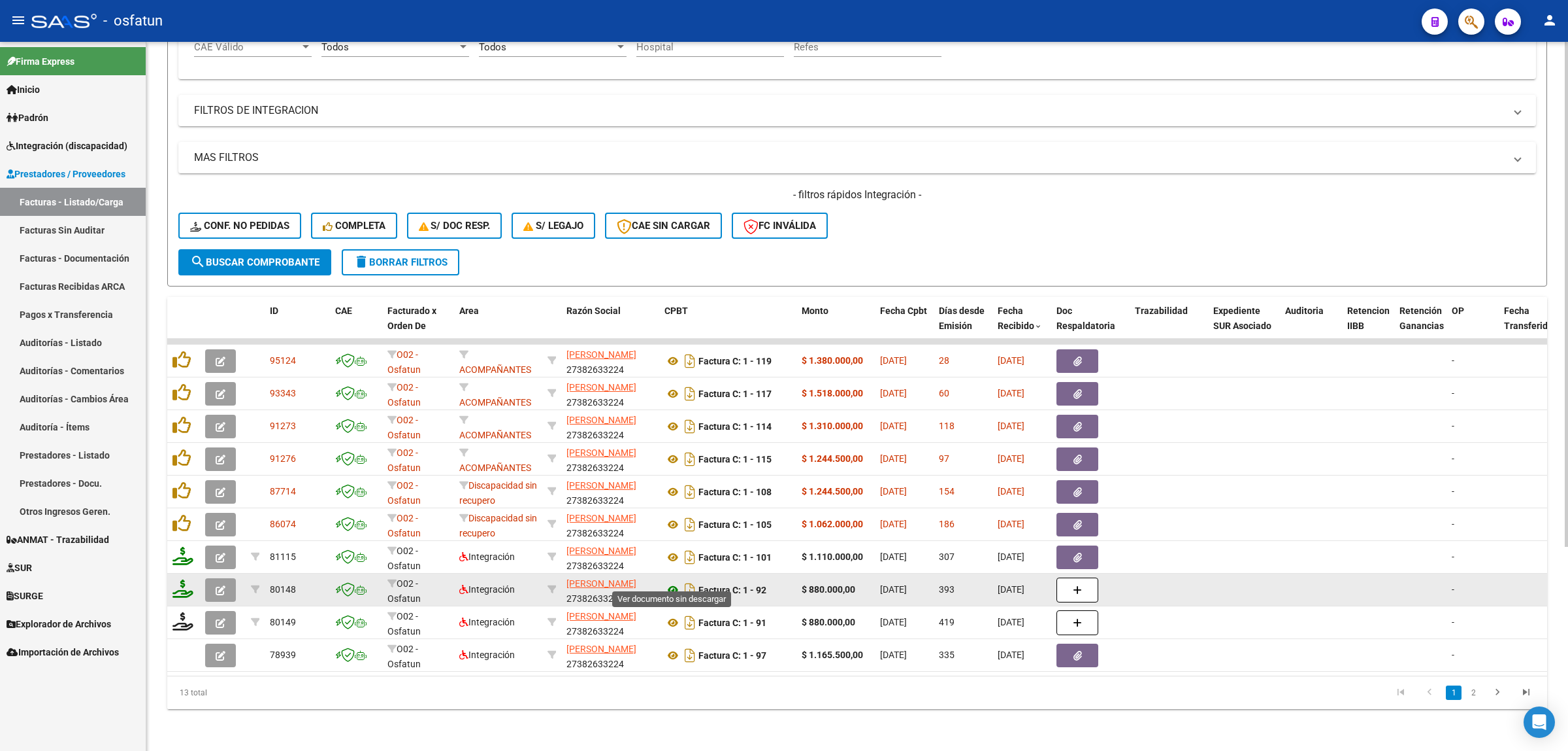
click at [675, 582] on icon at bounding box center [673, 590] width 17 height 16
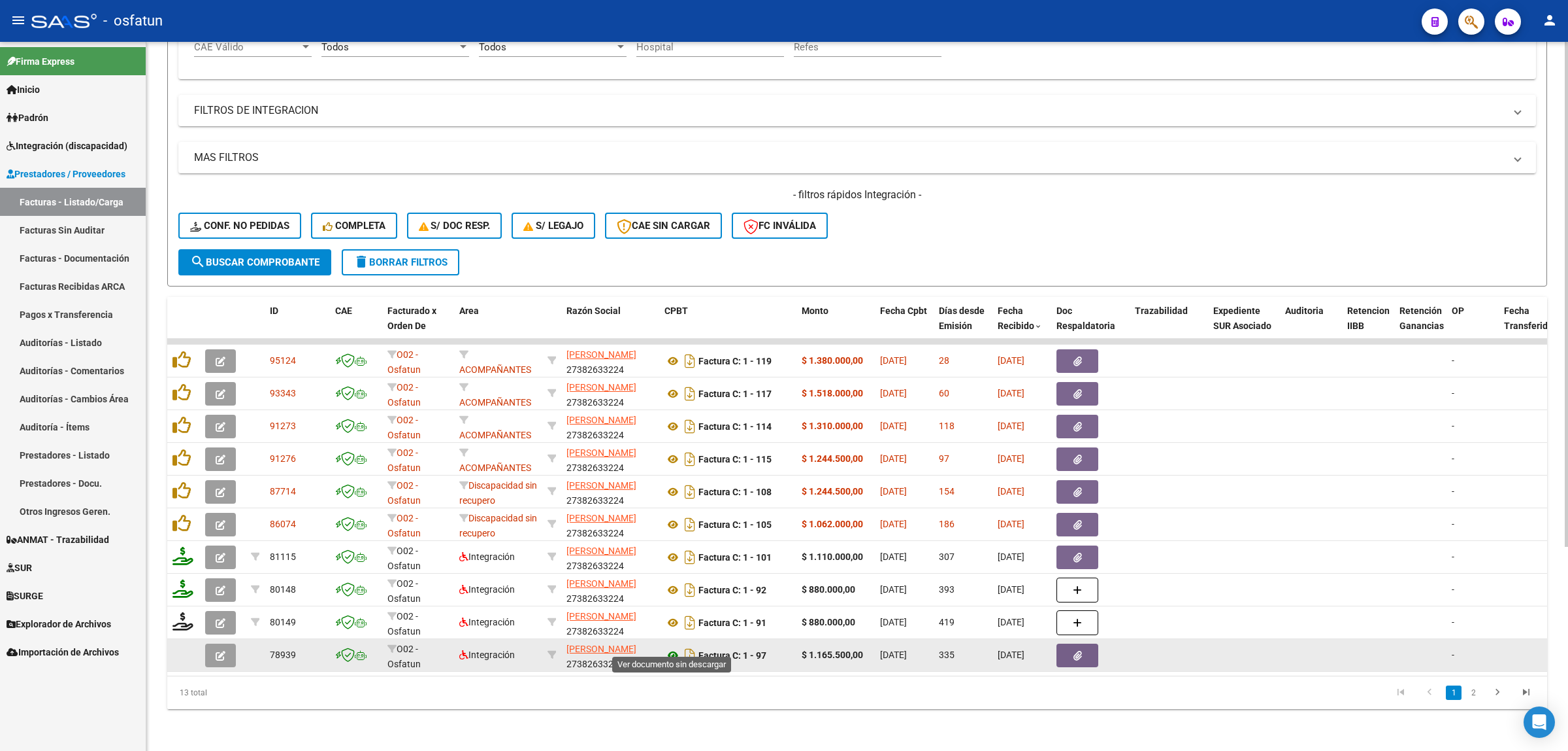
click at [675, 648] on icon at bounding box center [673, 655] width 17 height 16
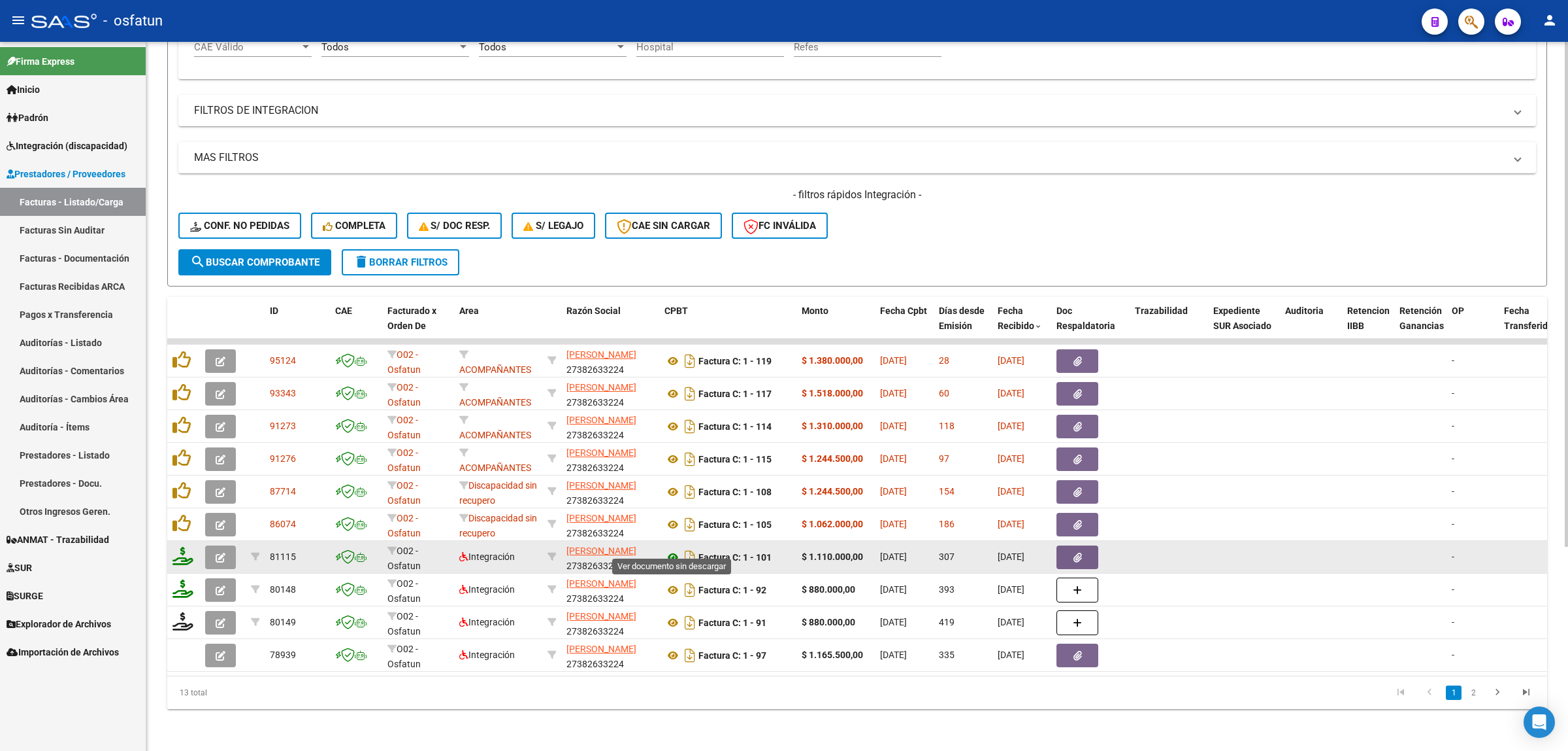
click at [678, 549] on icon at bounding box center [673, 557] width 17 height 16
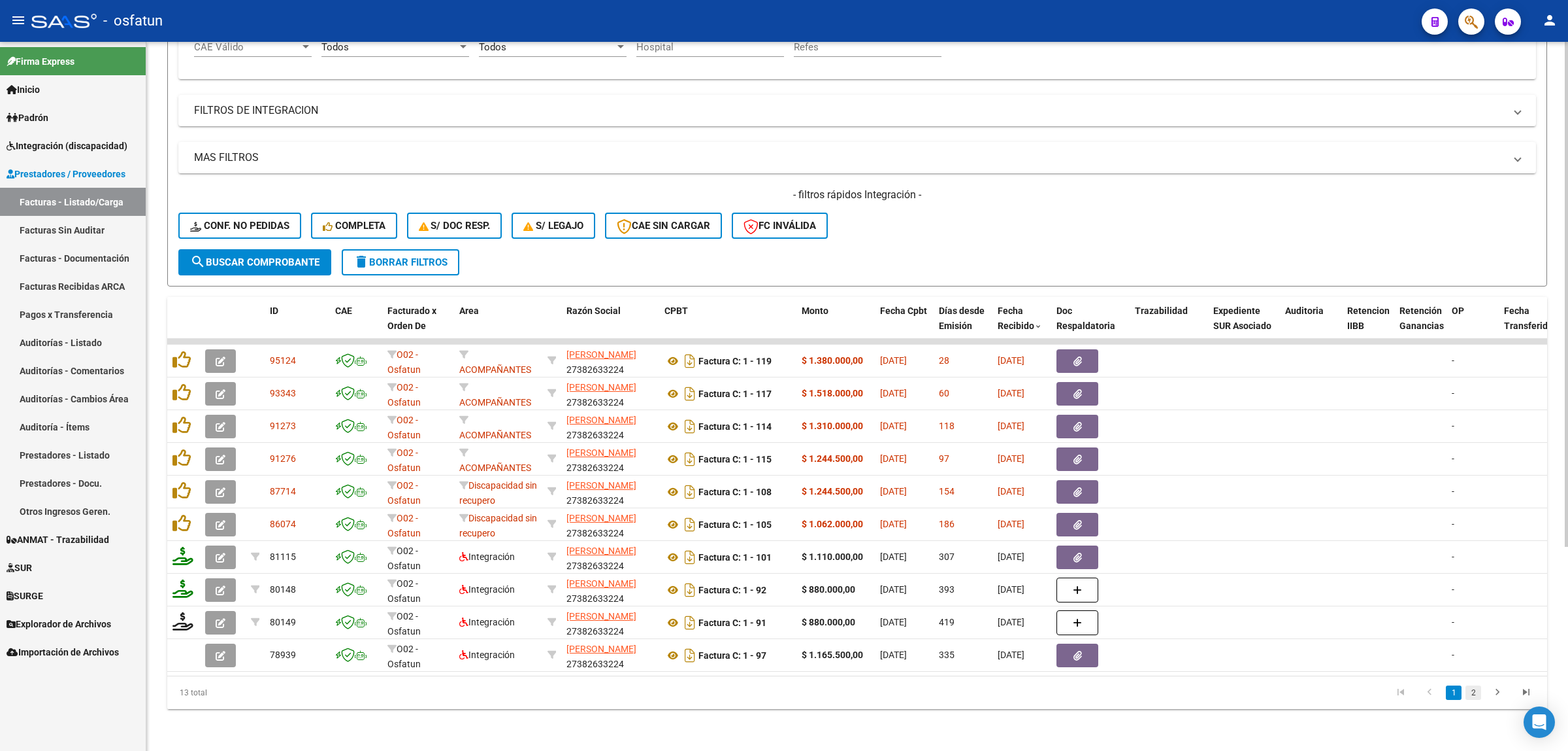
click at [1477, 694] on link "2" at bounding box center [1473, 692] width 16 height 15
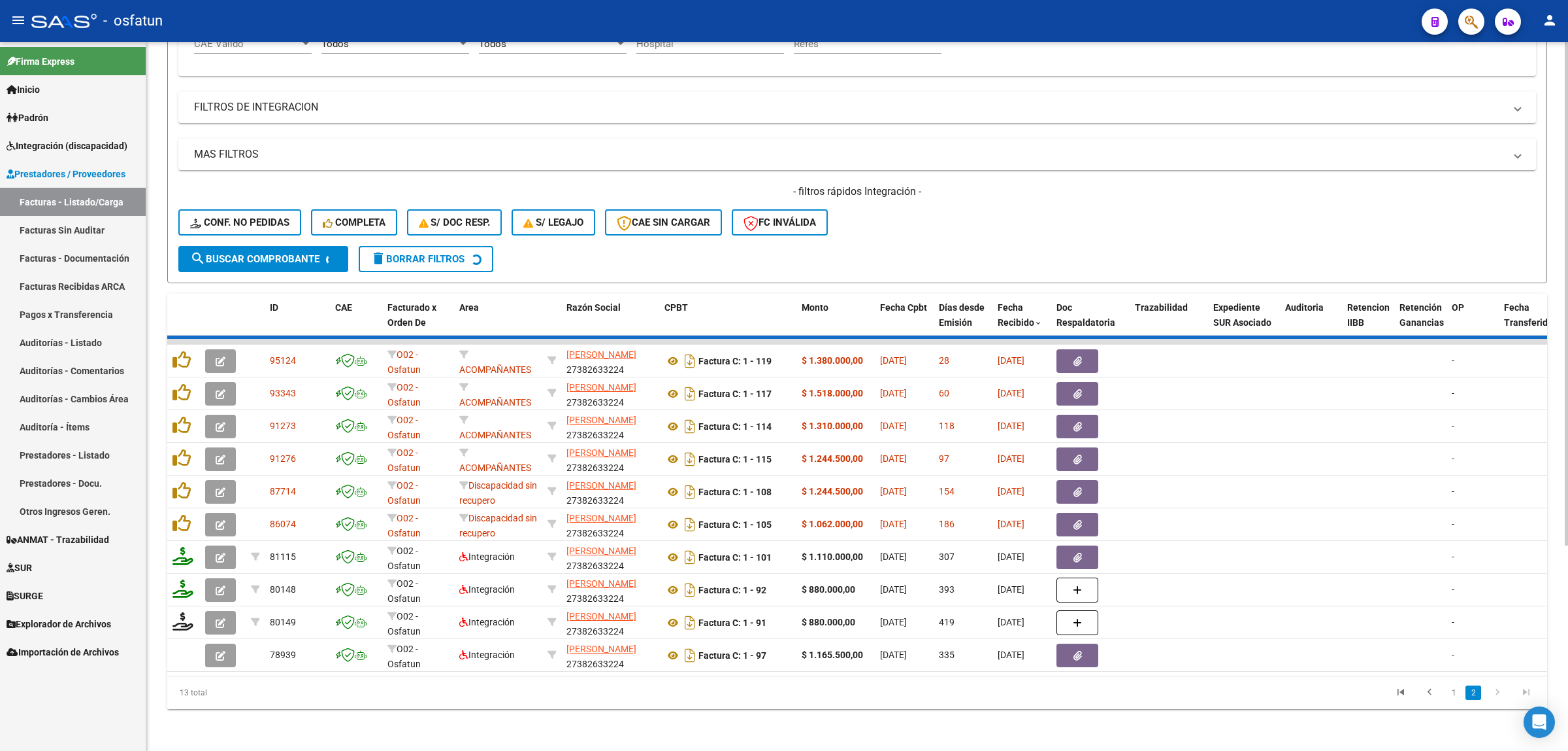
scroll to position [56, 0]
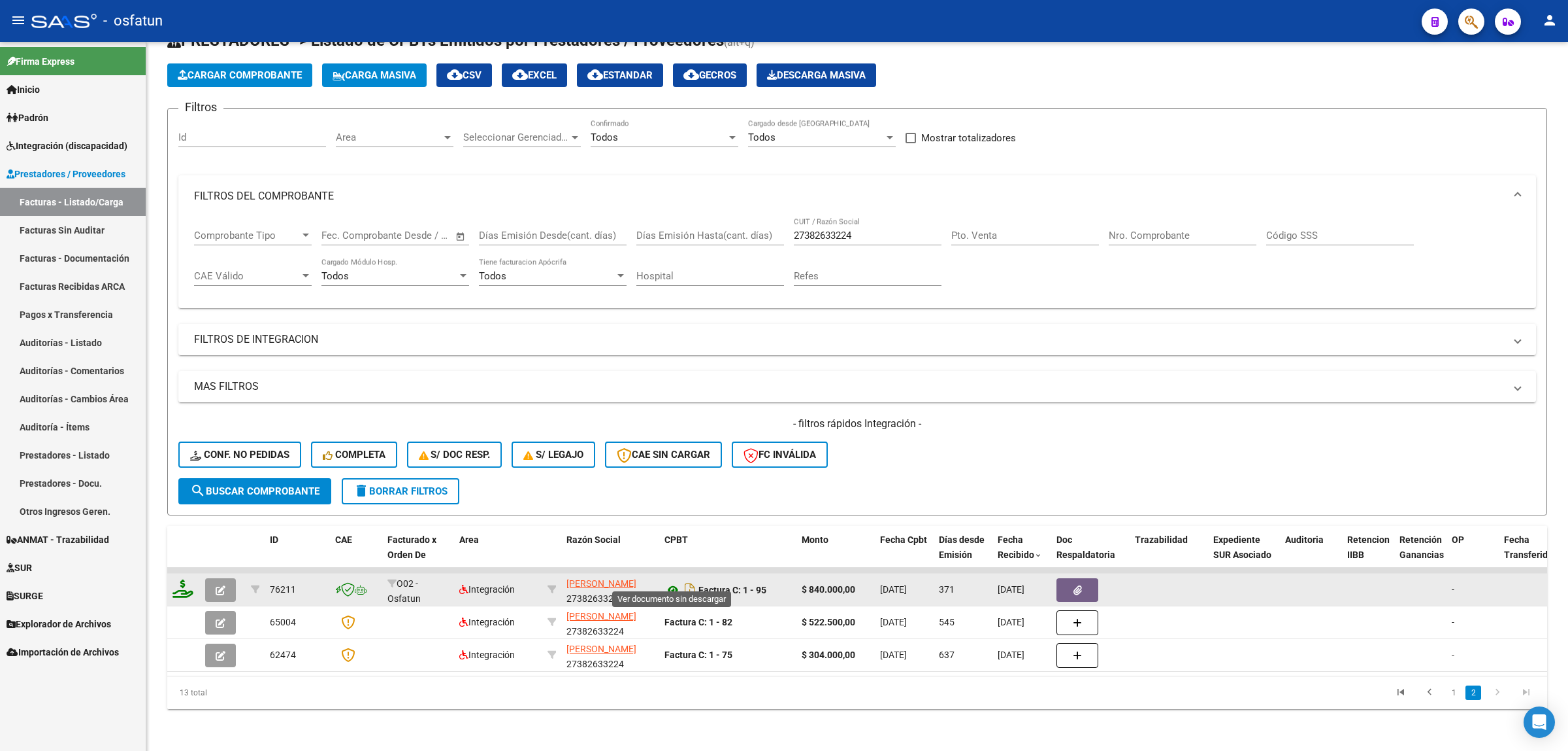
click at [671, 582] on icon at bounding box center [673, 590] width 17 height 16
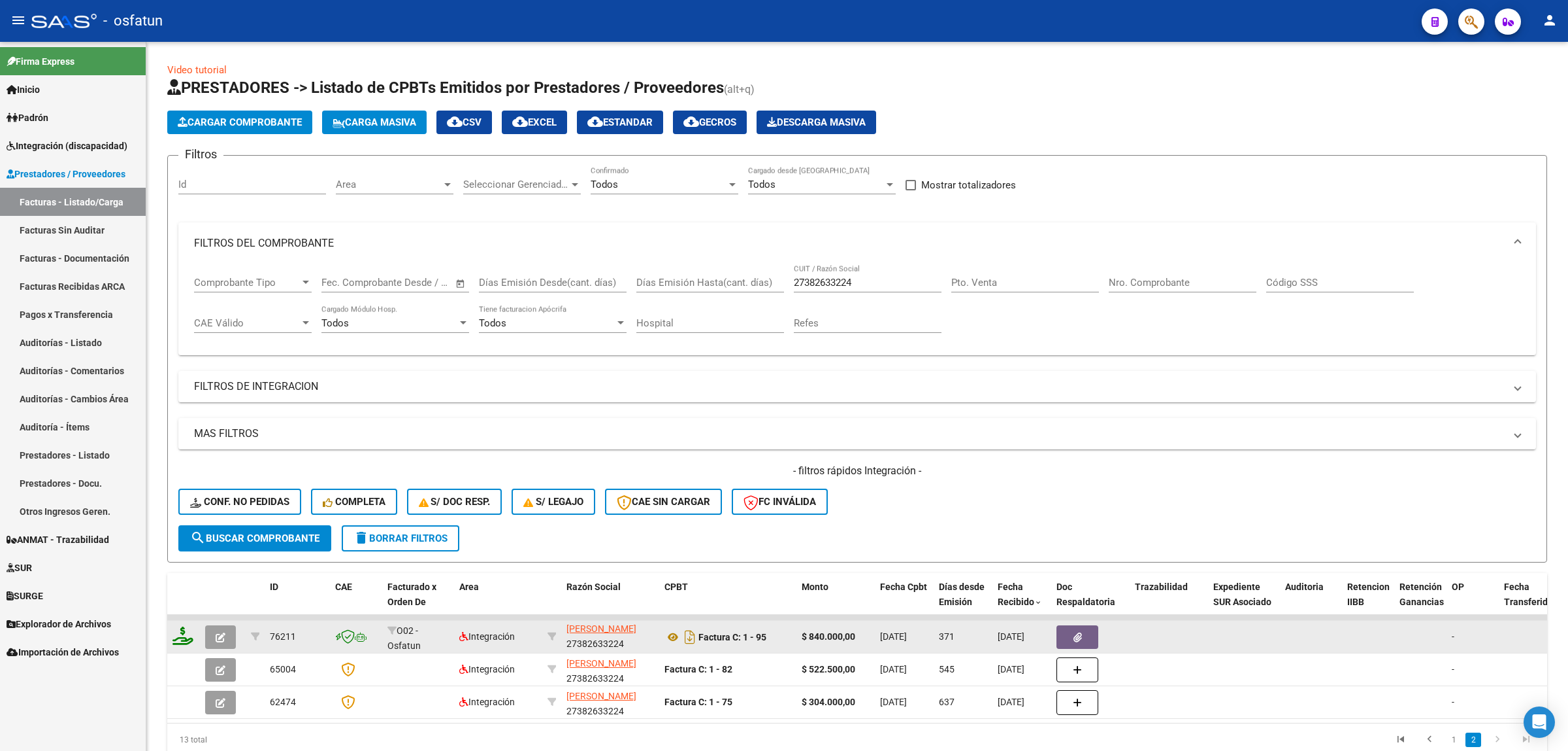
scroll to position [0, 0]
drag, startPoint x: 607, startPoint y: 639, endPoint x: 558, endPoint y: 633, distance: 49.4
copy div "[PERSON_NAME]"
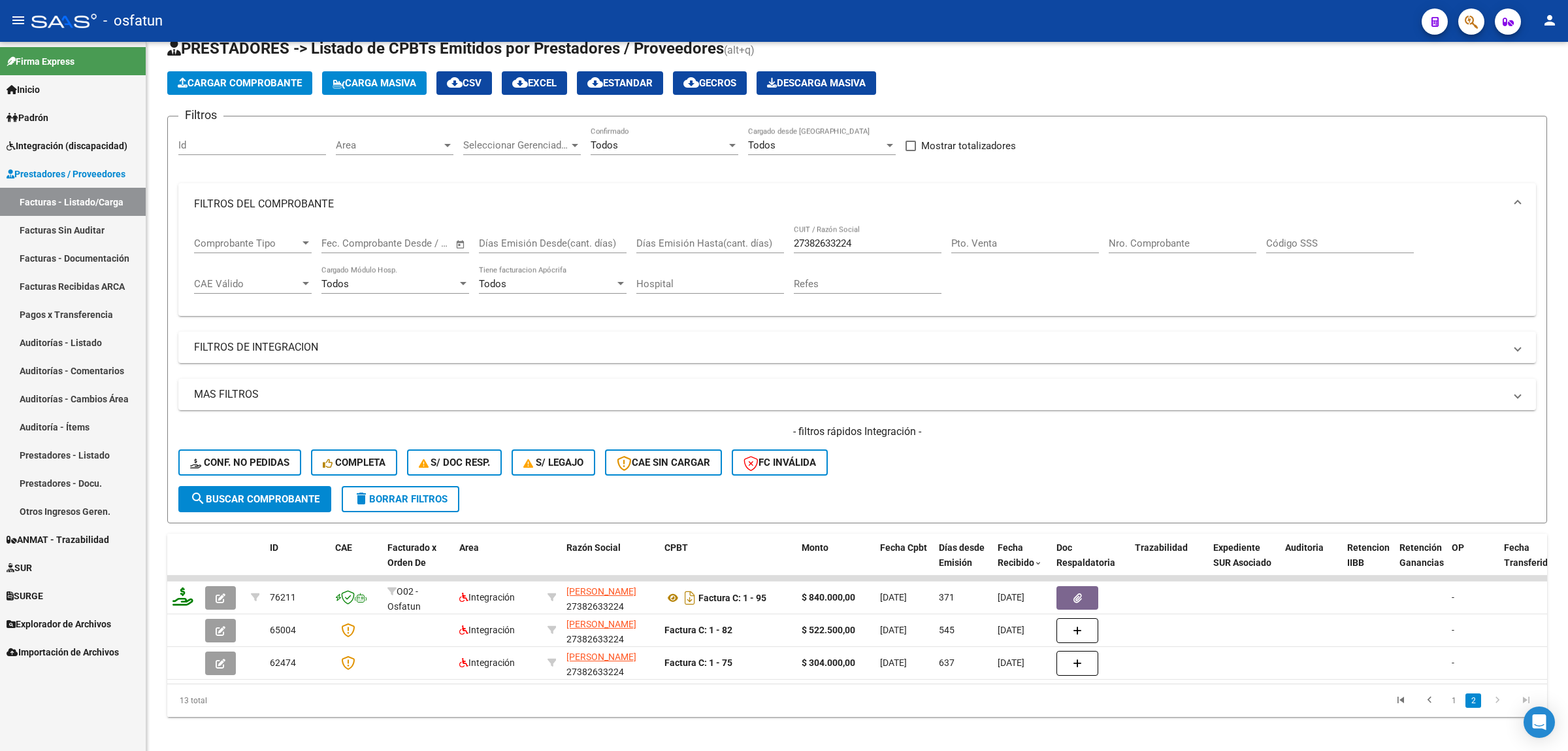
scroll to position [56, 0]
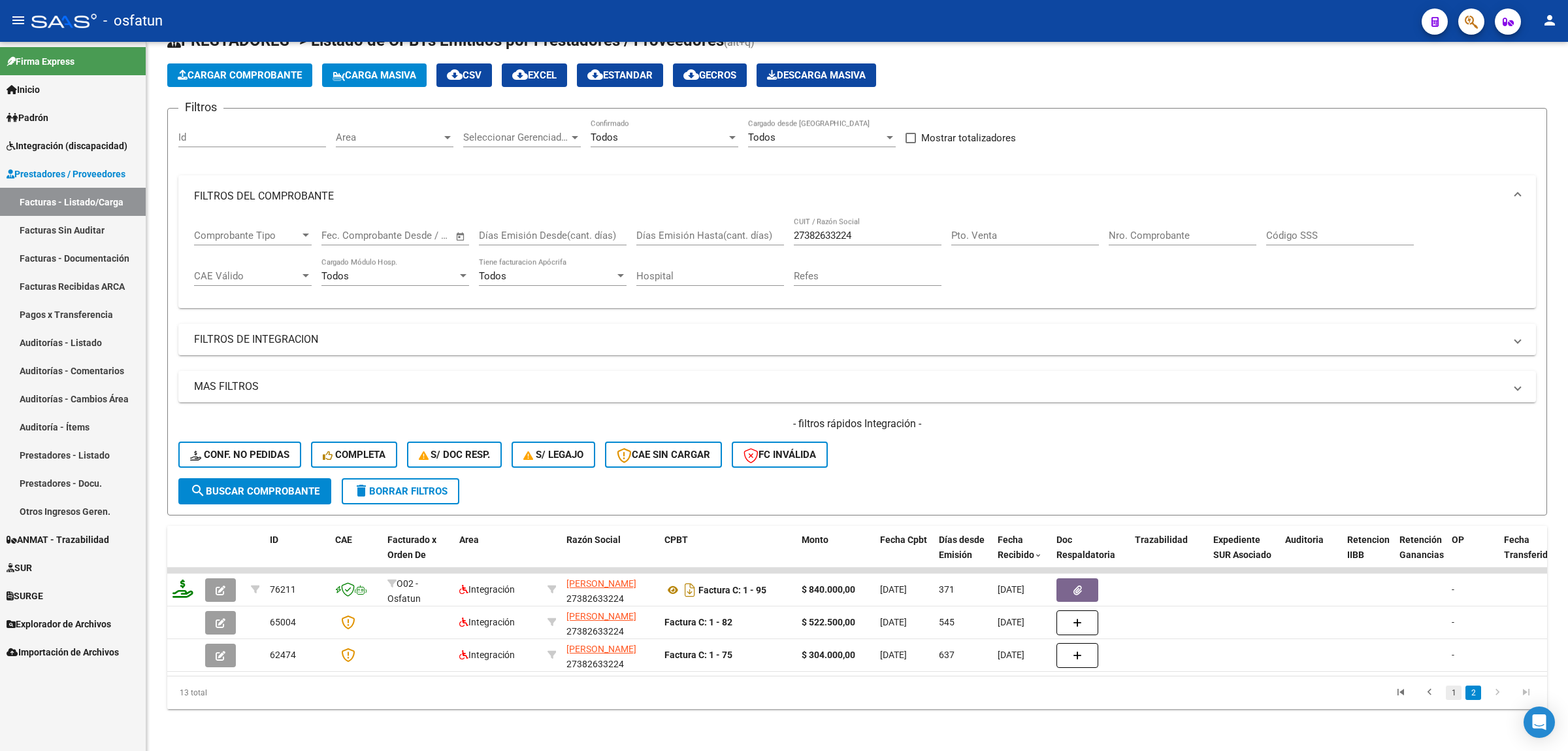
click at [1455, 695] on link "1" at bounding box center [1454, 692] width 16 height 15
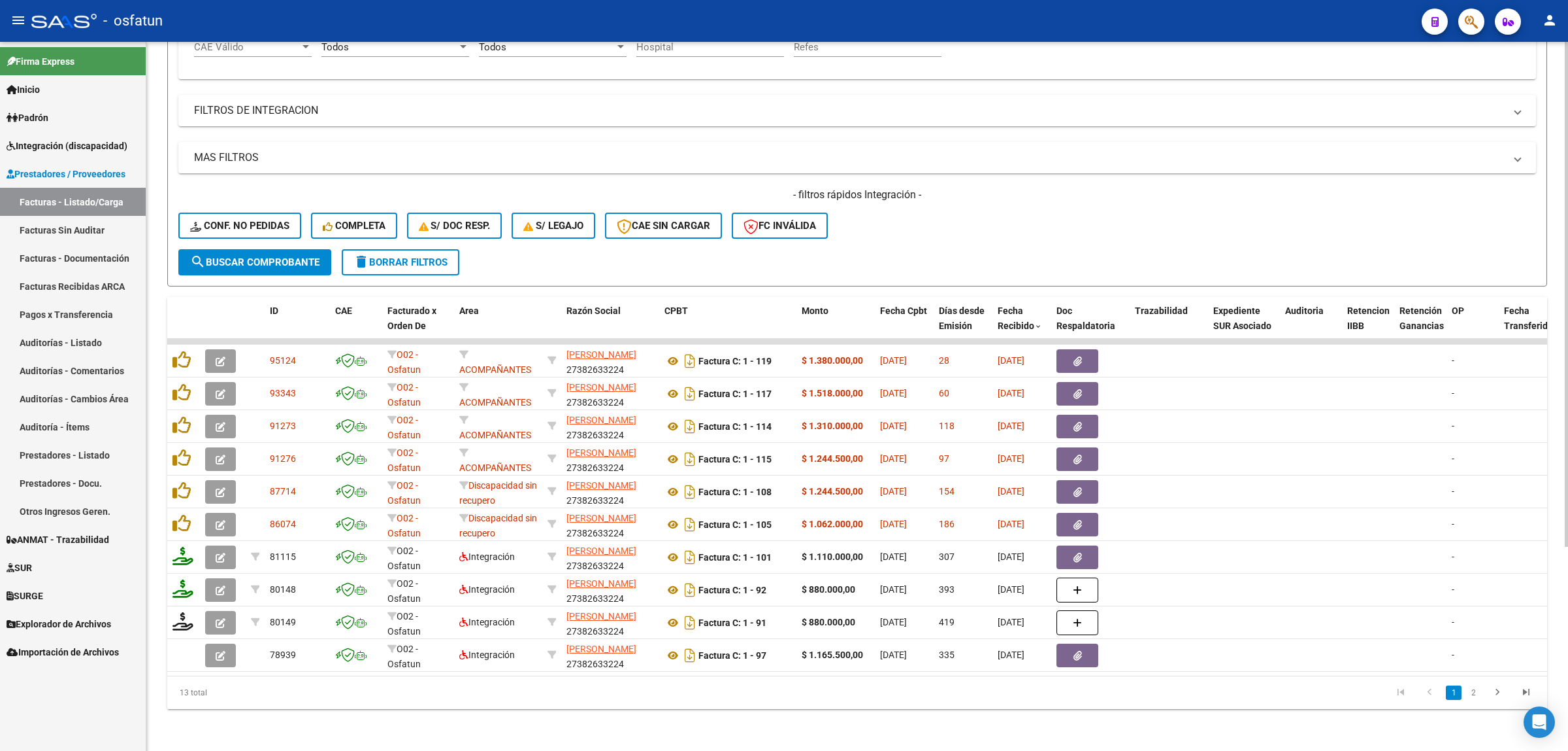
scroll to position [0, 0]
